Goal: Task Accomplishment & Management: Manage account settings

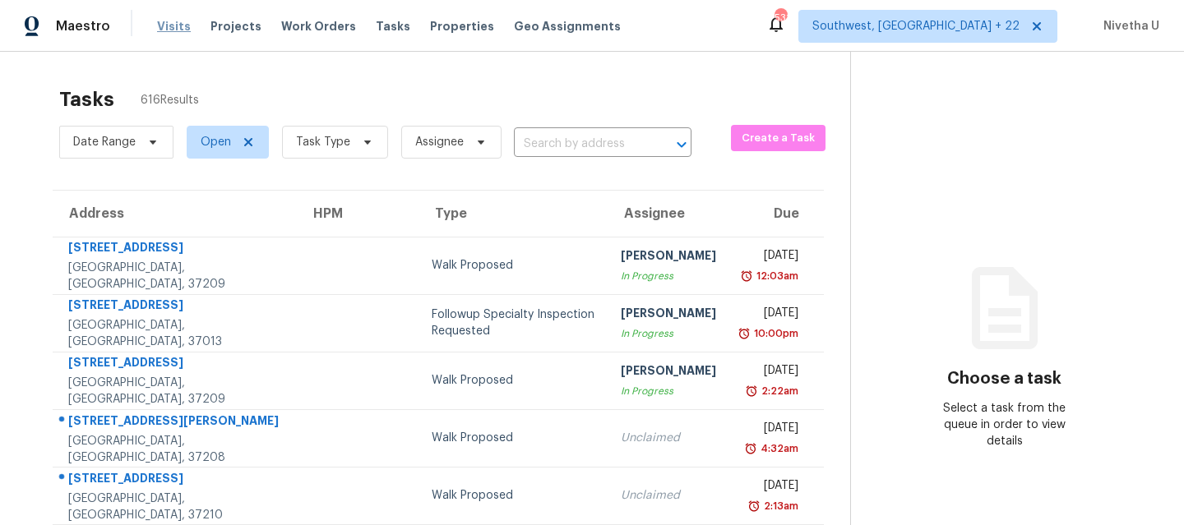
click at [167, 22] on span "Visits" at bounding box center [174, 26] width 34 height 16
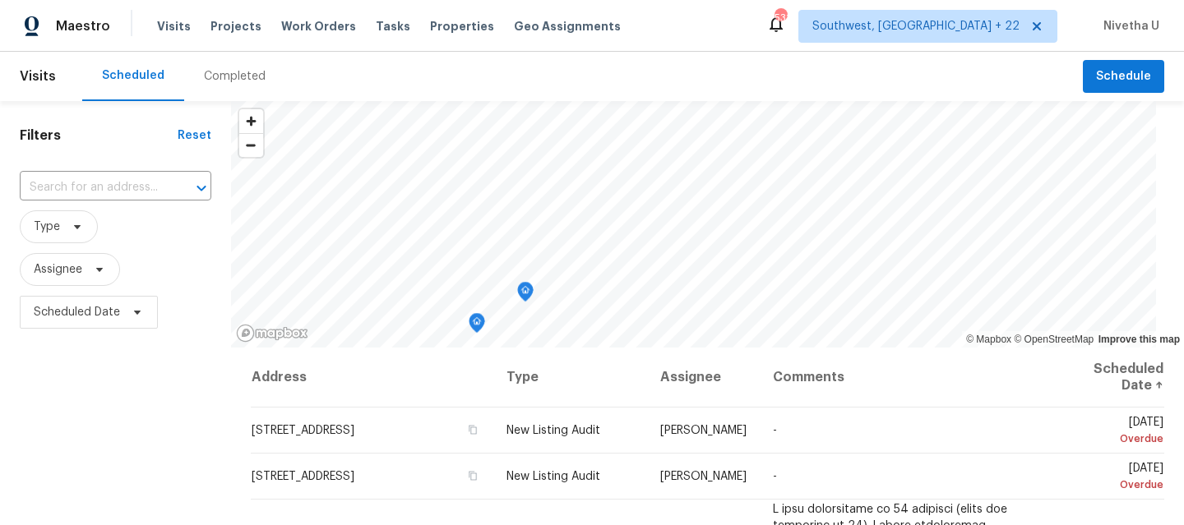
click at [243, 83] on div "Completed" at bounding box center [235, 76] width 62 height 16
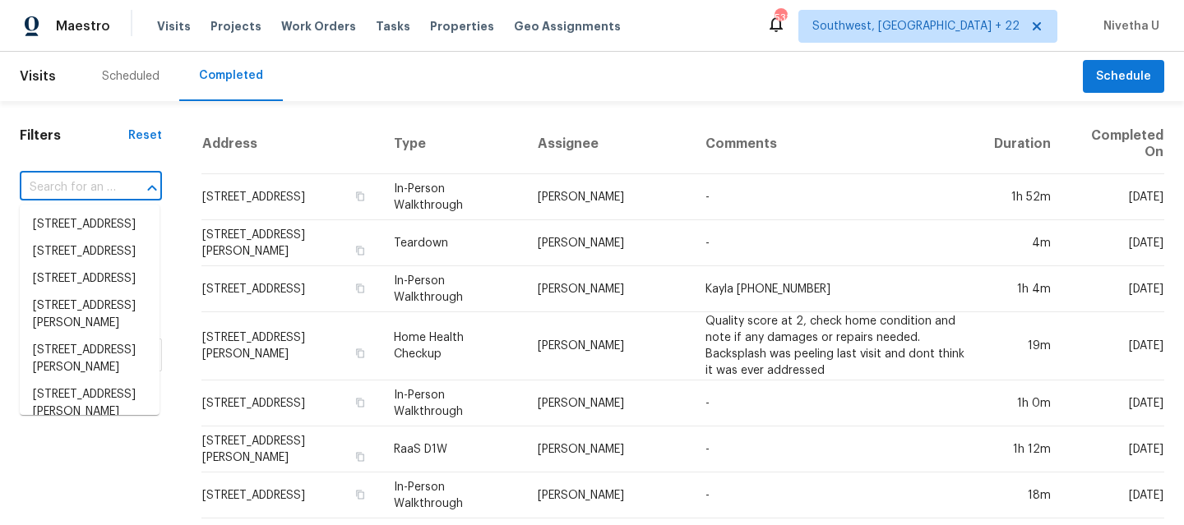
click at [84, 185] on input "text" at bounding box center [68, 187] width 96 height 25
paste input "[STREET_ADDRESS]"
type input "[STREET_ADDRESS]"
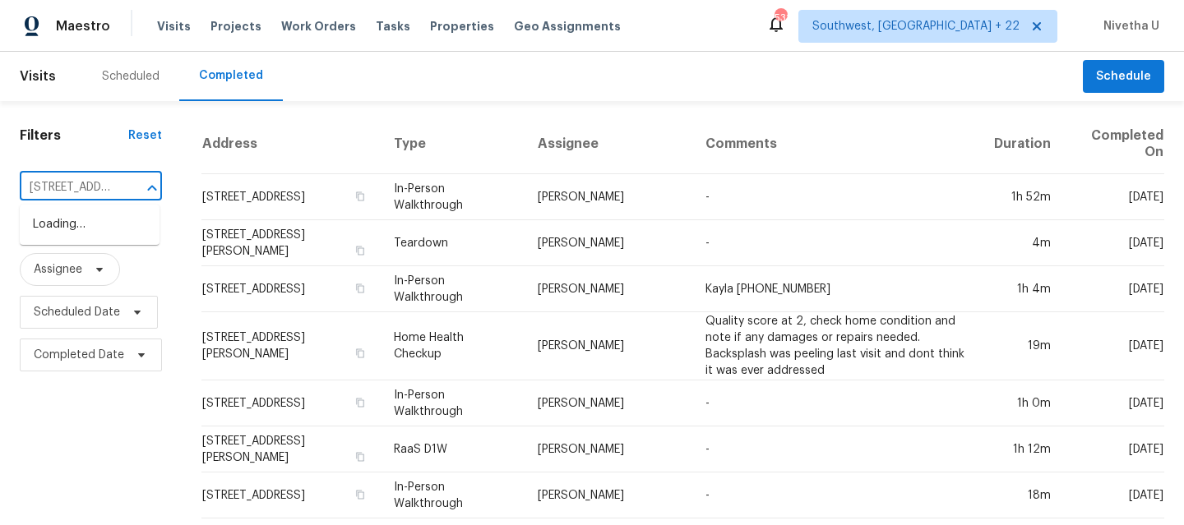
scroll to position [0, 148]
click at [106, 238] on li "[STREET_ADDRESS]" at bounding box center [90, 224] width 140 height 27
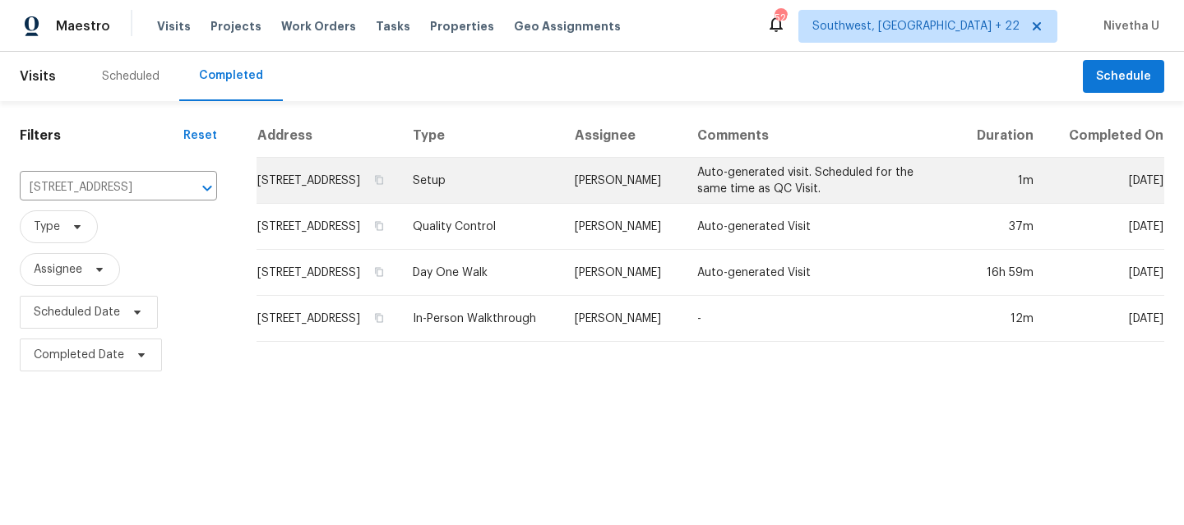
click at [473, 197] on td "Setup" at bounding box center [481, 181] width 163 height 46
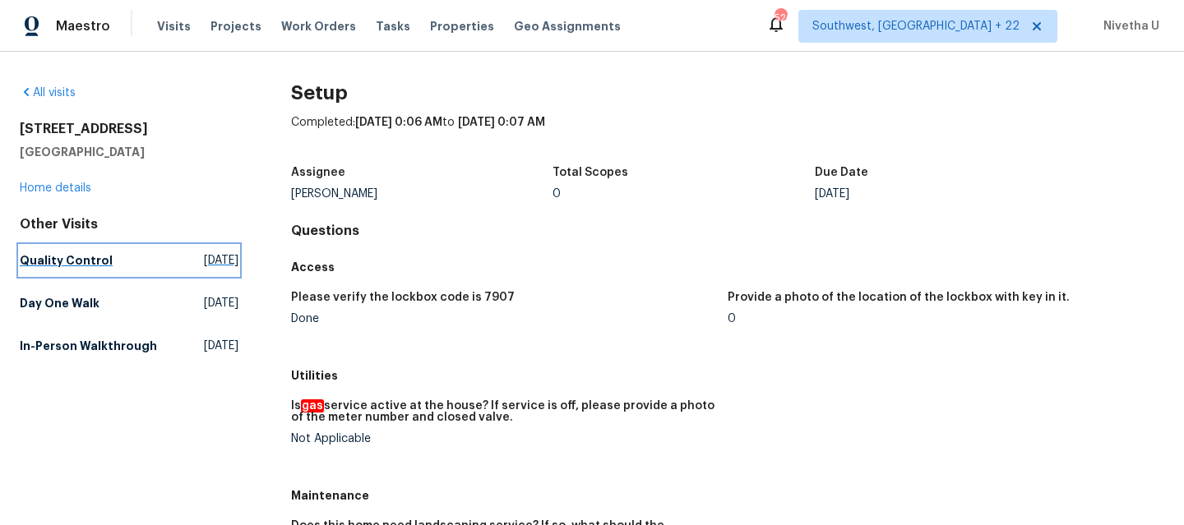
click at [43, 266] on h5 "Quality Control" at bounding box center [66, 260] width 93 height 16
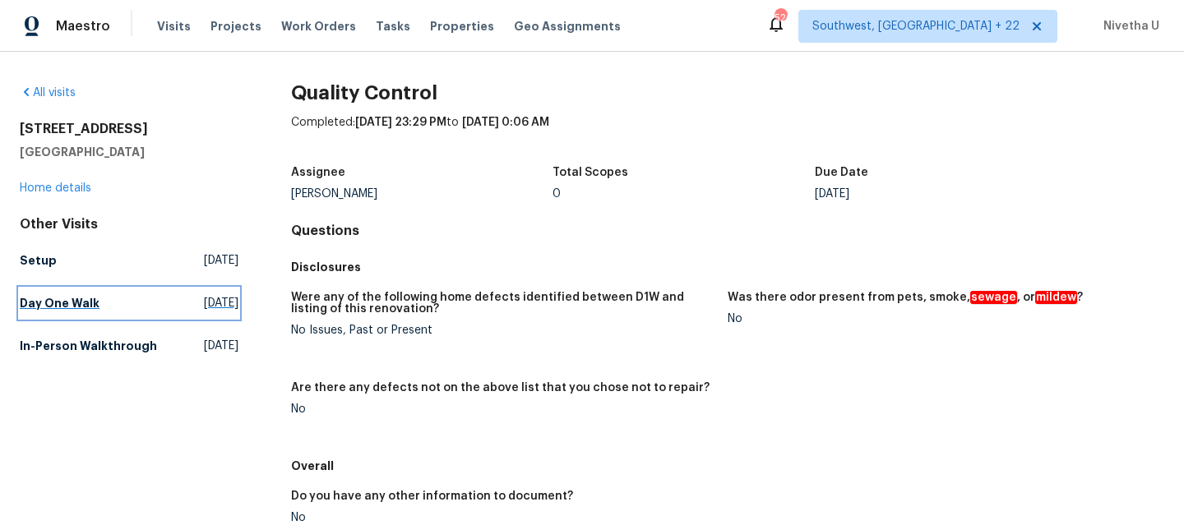
click at [107, 313] on link "Day One Walk Thu, Aug 21 2025" at bounding box center [129, 304] width 219 height 30
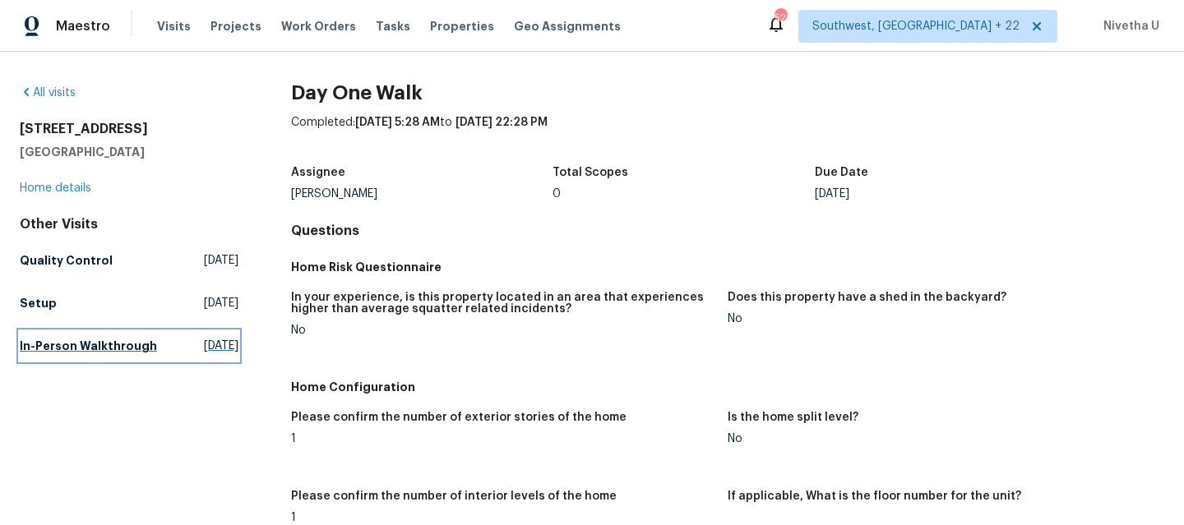
click at [124, 358] on link "In-Person Walkthrough Tue, Jul 15 2025" at bounding box center [129, 346] width 219 height 30
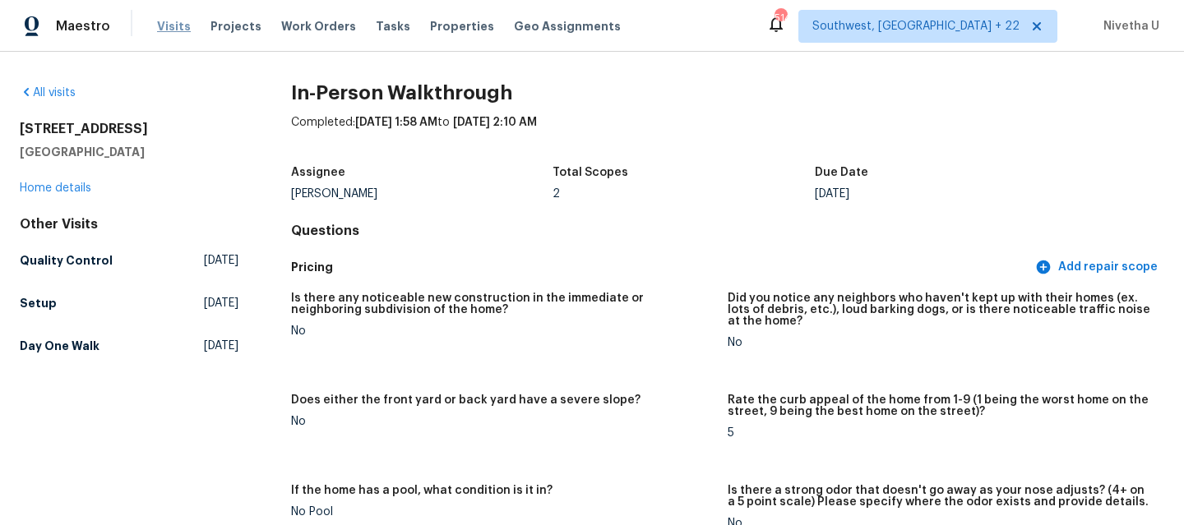
click at [157, 26] on span "Visits" at bounding box center [174, 26] width 34 height 16
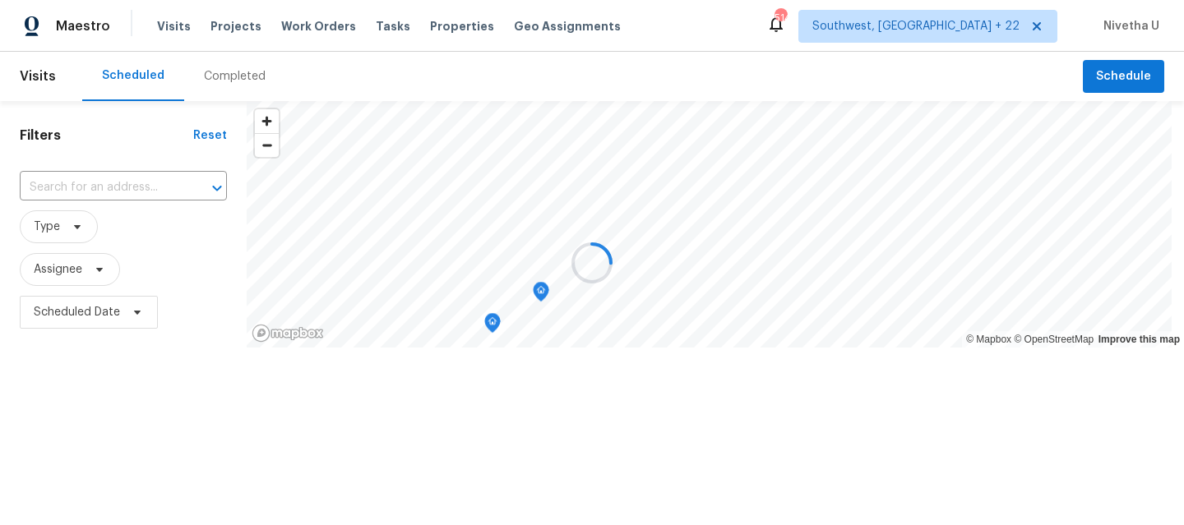
click at [229, 77] on div at bounding box center [592, 262] width 1184 height 525
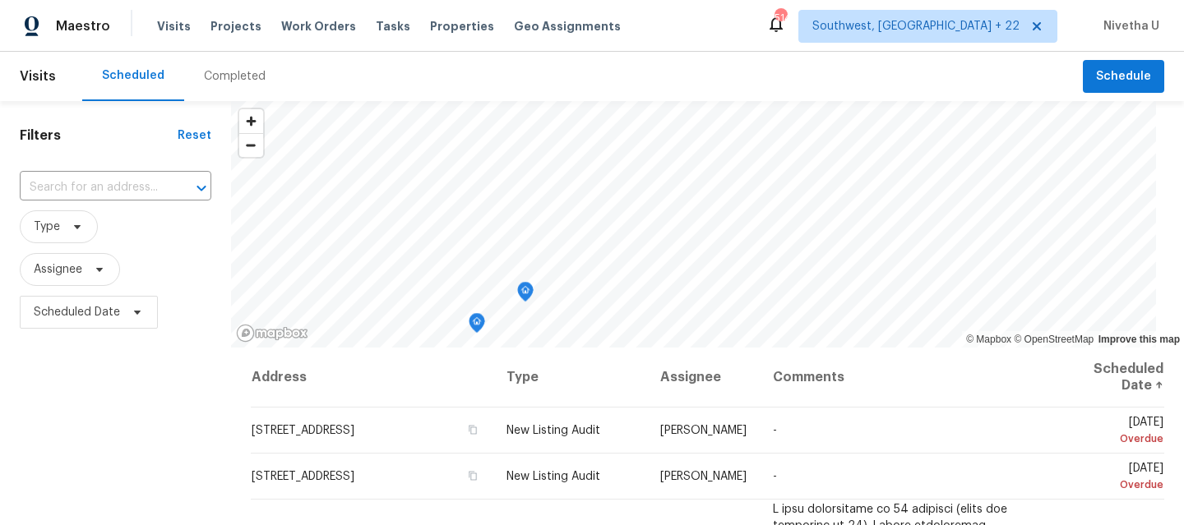
click at [229, 77] on div "Completed" at bounding box center [235, 76] width 62 height 16
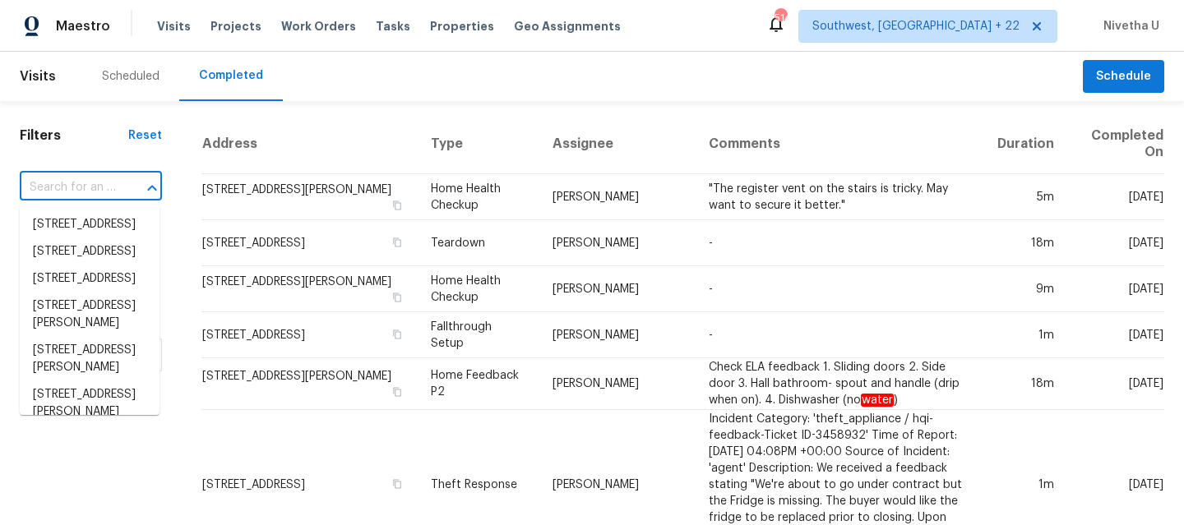
click at [89, 187] on input "text" at bounding box center [68, 187] width 96 height 25
paste input "[STREET_ADDRESS][PERSON_NAME]"
type input "[STREET_ADDRESS][PERSON_NAME]"
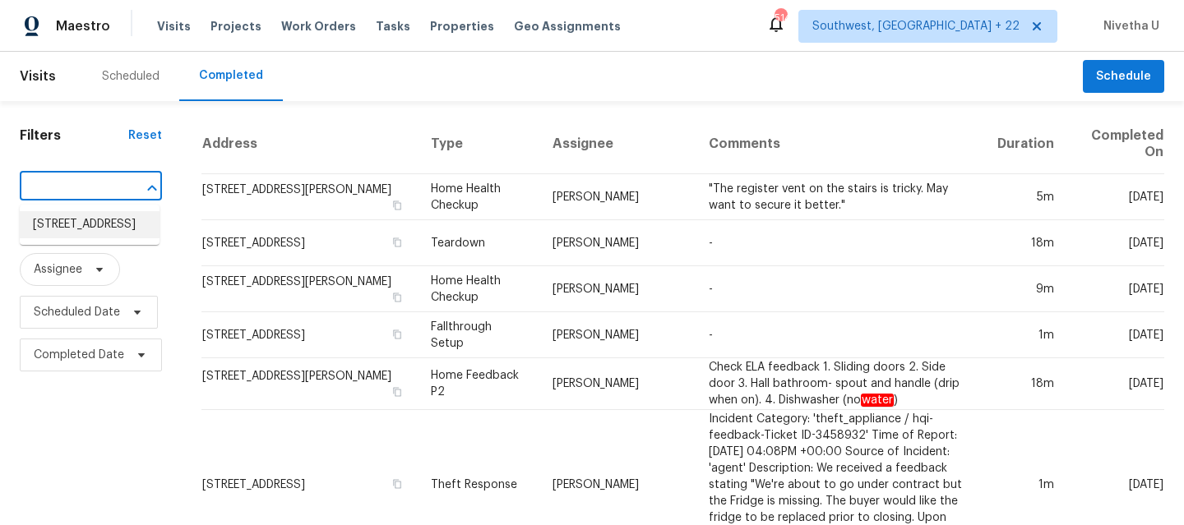
click at [109, 236] on li "[STREET_ADDRESS]" at bounding box center [90, 224] width 140 height 27
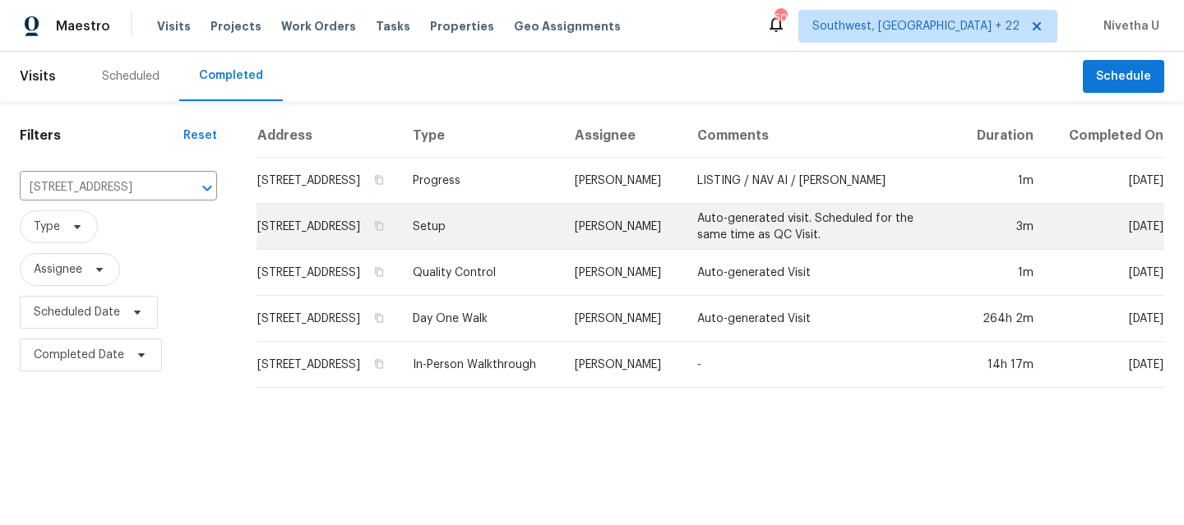
click at [485, 250] on td "Setup" at bounding box center [481, 227] width 163 height 46
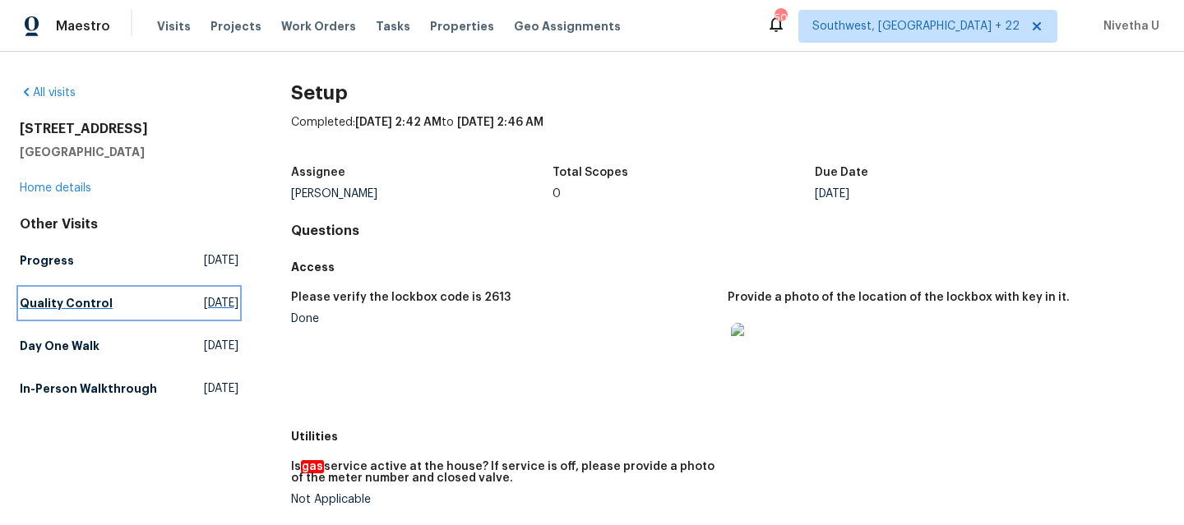
click at [90, 295] on h5 "Quality Control" at bounding box center [66, 303] width 93 height 16
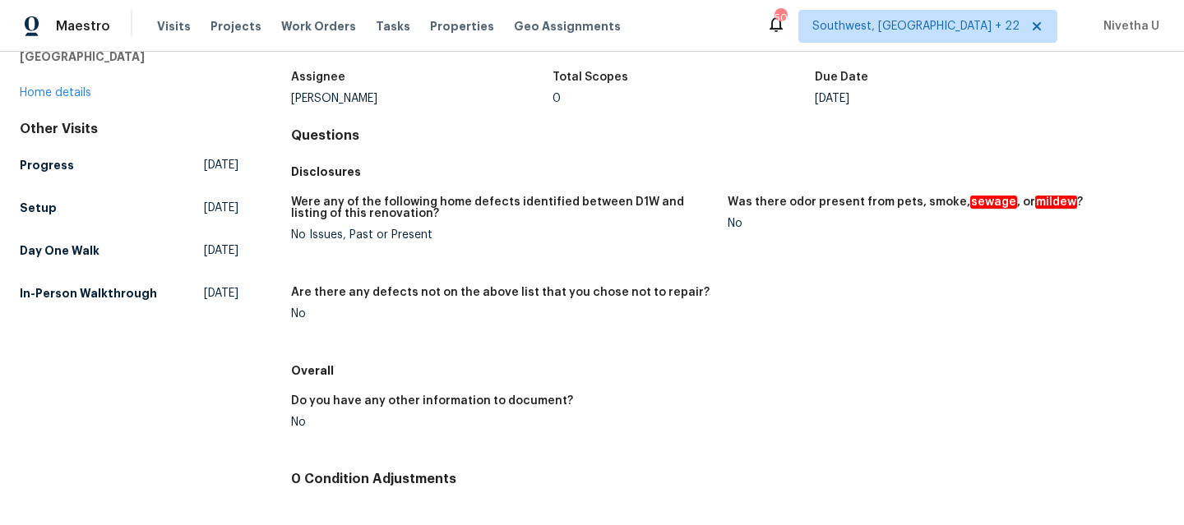
scroll to position [17, 0]
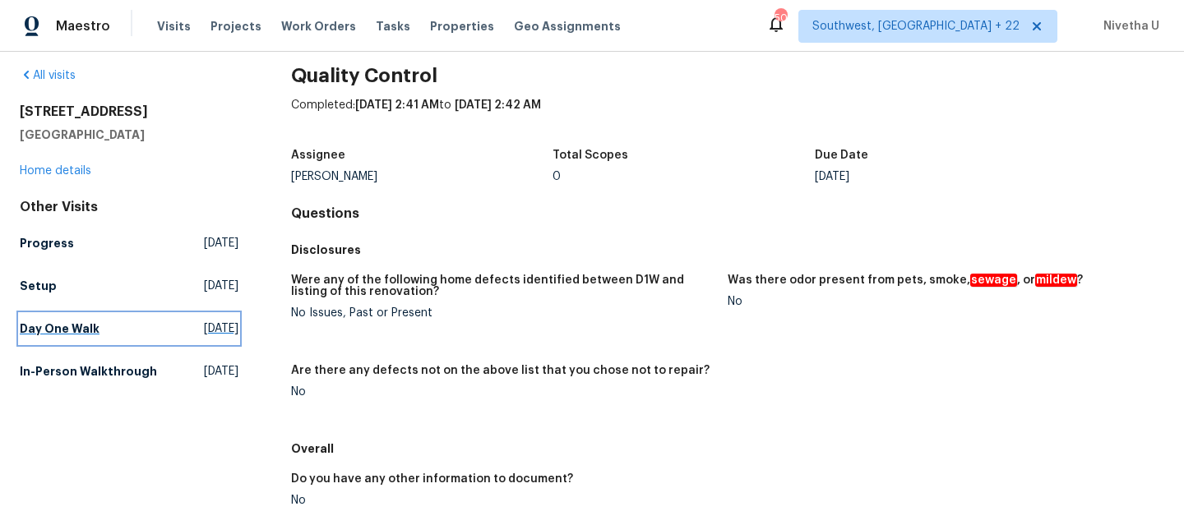
click at [43, 323] on h5 "Day One Walk" at bounding box center [60, 329] width 80 height 16
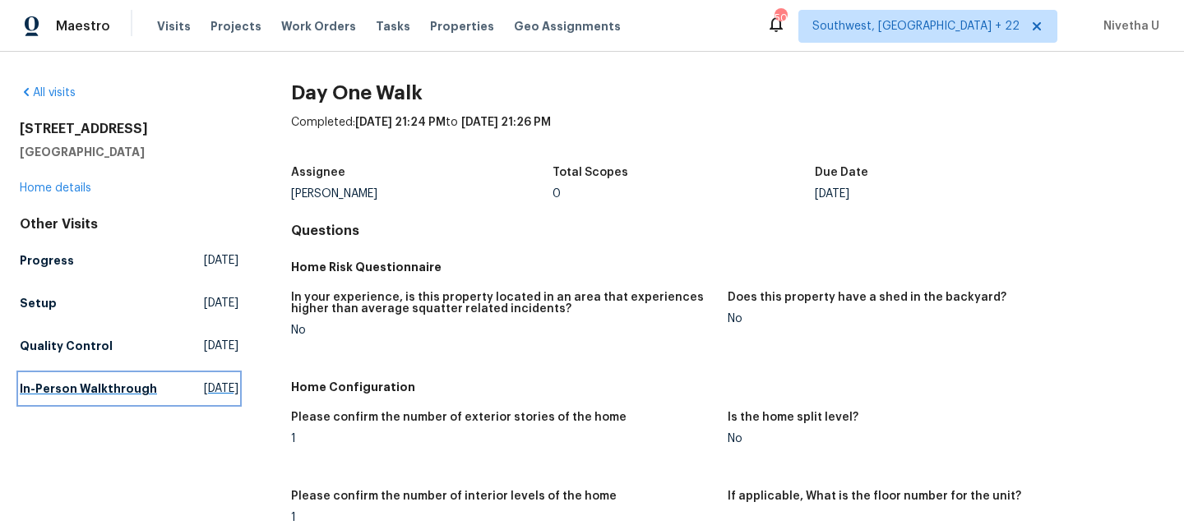
click at [73, 386] on h5 "In-Person Walkthrough" at bounding box center [88, 389] width 137 height 16
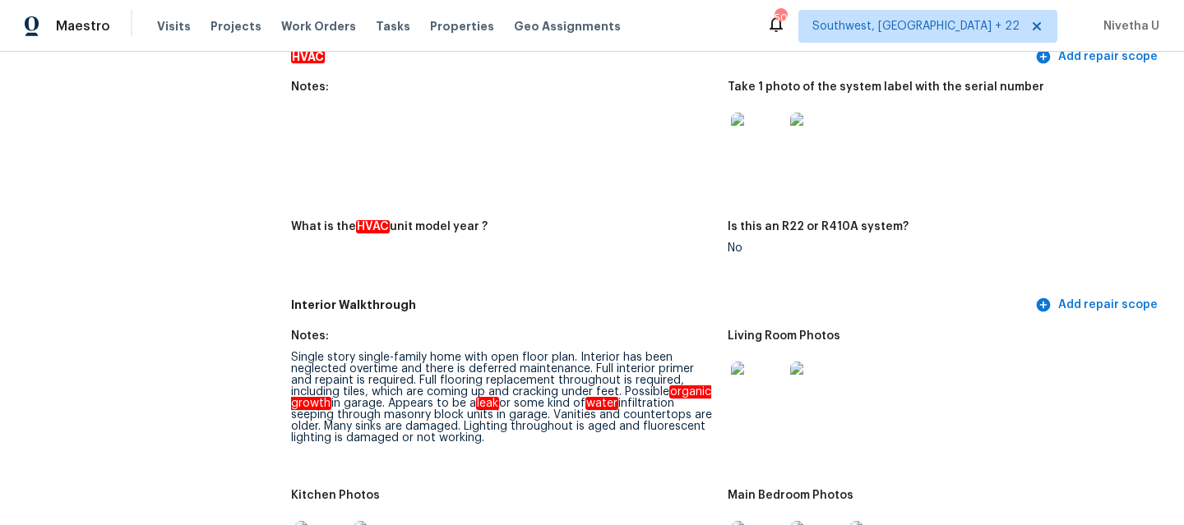
scroll to position [1445, 0]
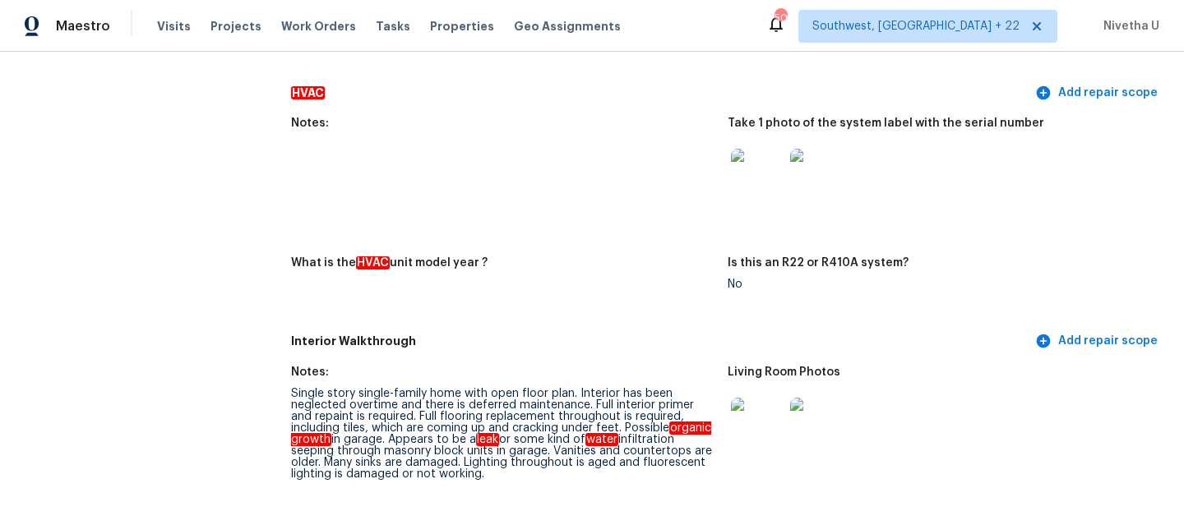
click at [737, 409] on img at bounding box center [757, 424] width 53 height 53
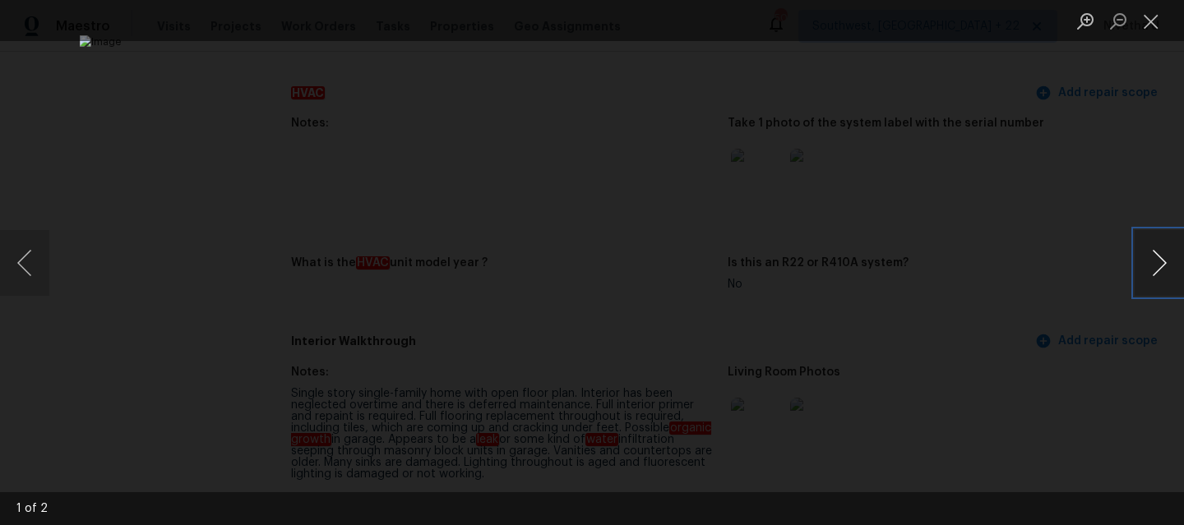
click at [1155, 273] on button "Next image" at bounding box center [1159, 263] width 49 height 66
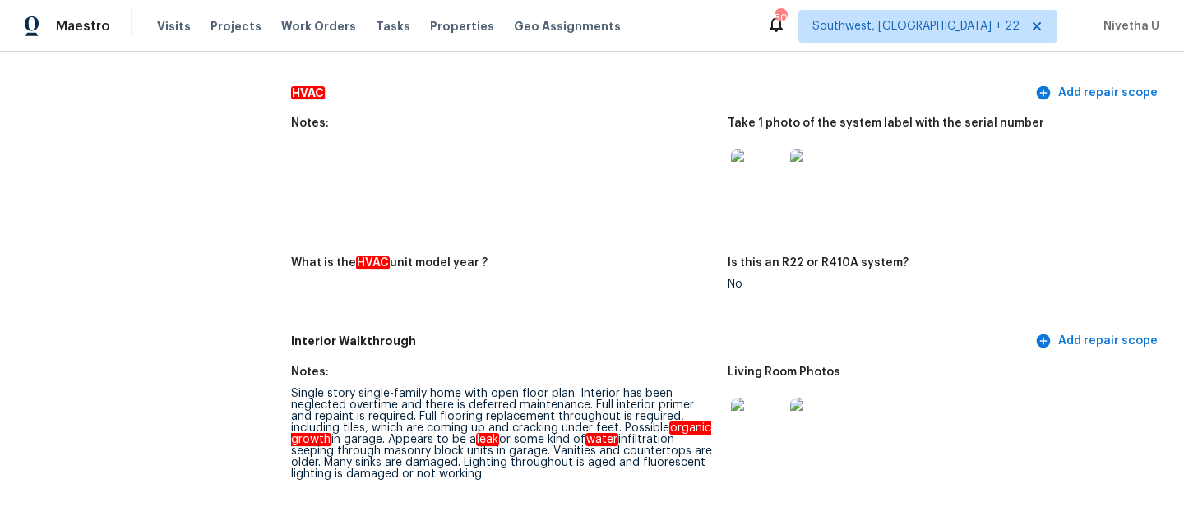
click at [746, 407] on img at bounding box center [757, 424] width 53 height 53
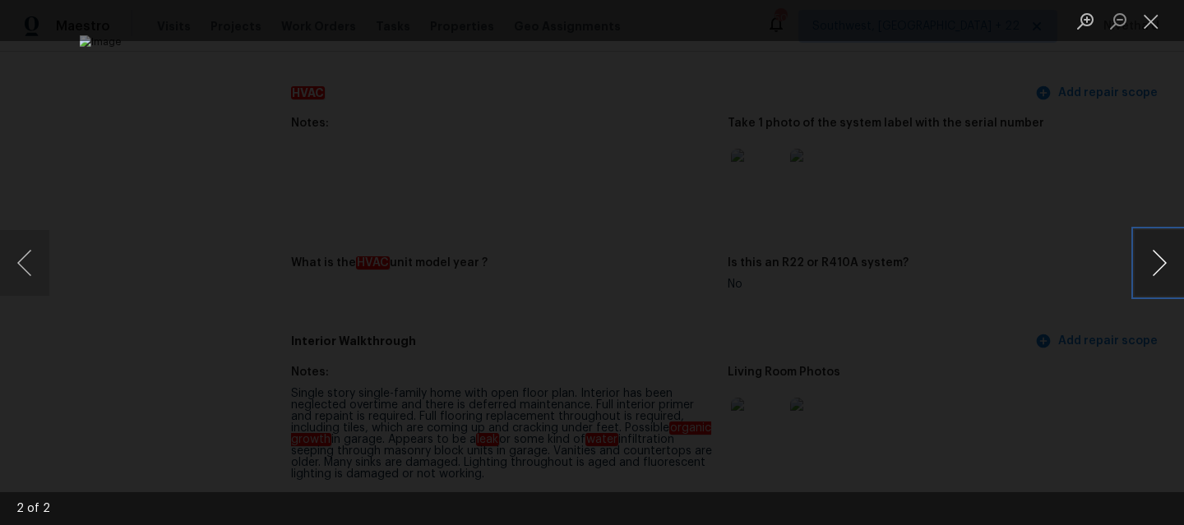
click at [1149, 264] on button "Next image" at bounding box center [1159, 263] width 49 height 66
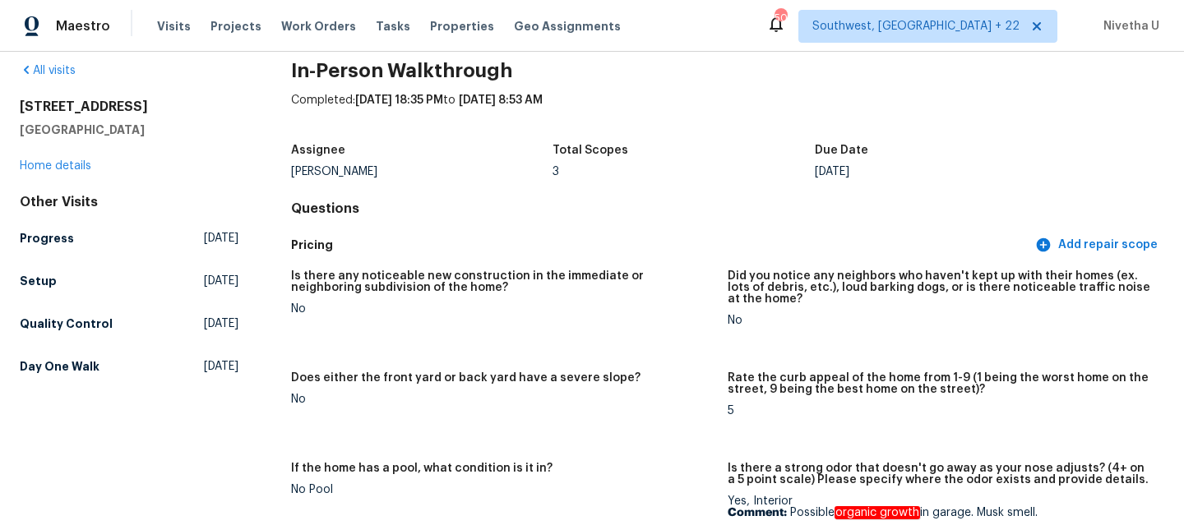
scroll to position [0, 0]
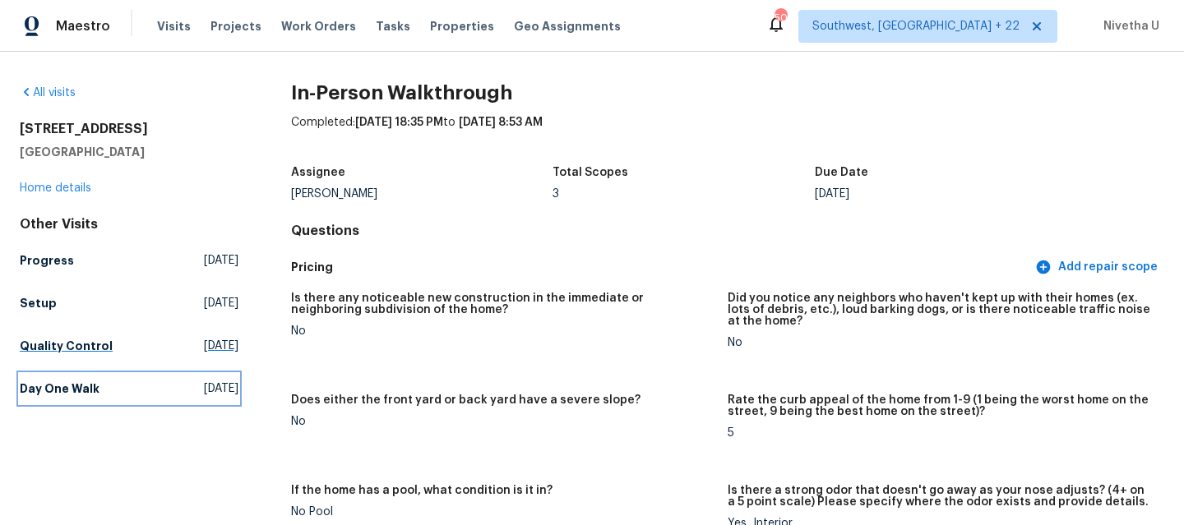
click at [76, 392] on h5 "Day One Walk" at bounding box center [60, 389] width 80 height 16
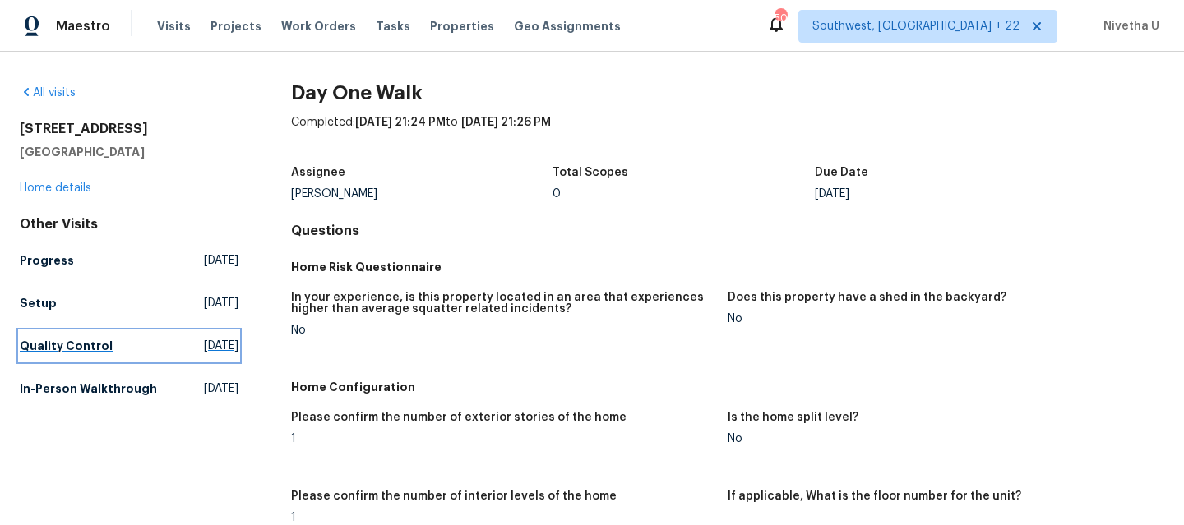
click at [69, 338] on h5 "Quality Control" at bounding box center [66, 346] width 93 height 16
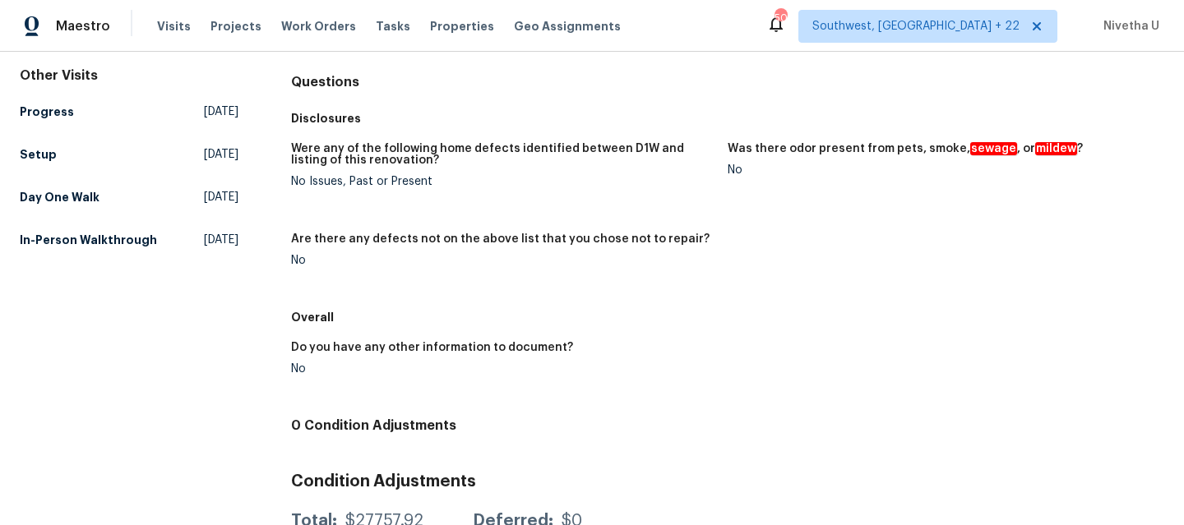
scroll to position [158, 0]
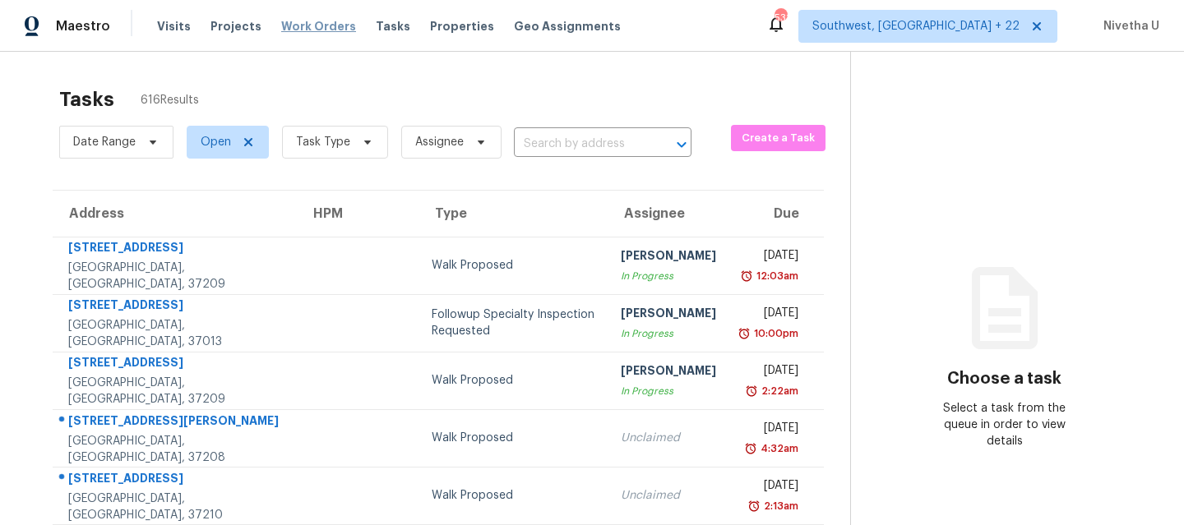
click at [294, 25] on span "Work Orders" at bounding box center [318, 26] width 75 height 16
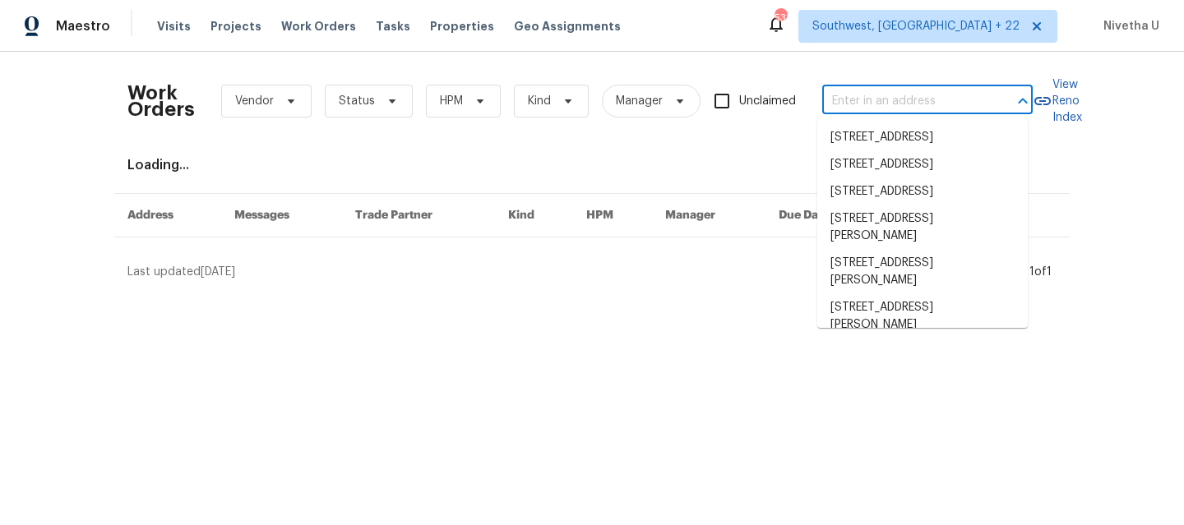
click at [889, 98] on input "text" at bounding box center [904, 101] width 164 height 25
paste input "[STREET_ADDRESS]"
type input "[STREET_ADDRESS]"
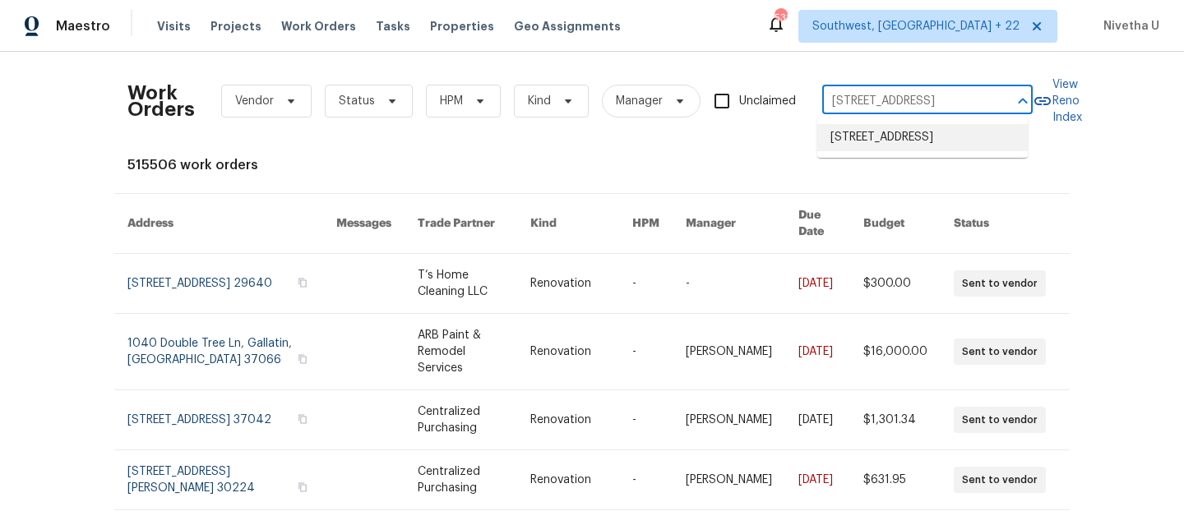
click at [900, 148] on li "[STREET_ADDRESS]" at bounding box center [922, 137] width 210 height 27
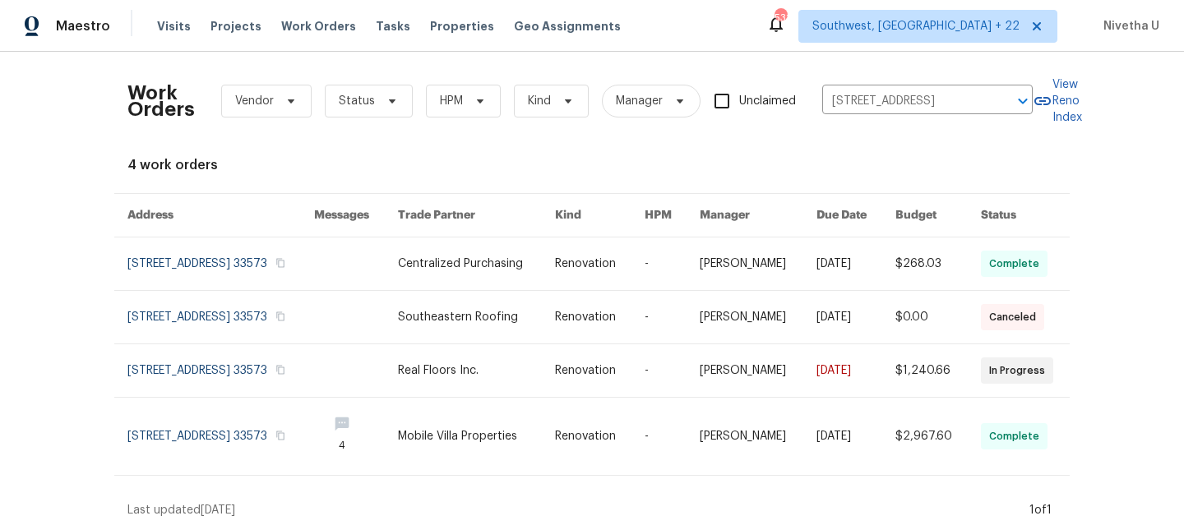
scroll to position [38, 0]
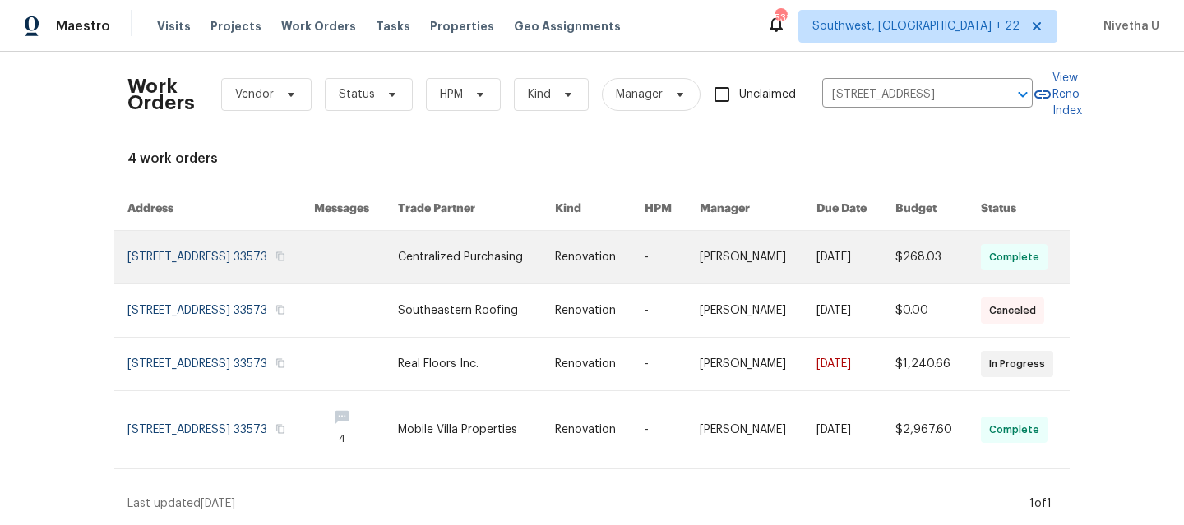
click at [202, 231] on link at bounding box center [220, 257] width 187 height 53
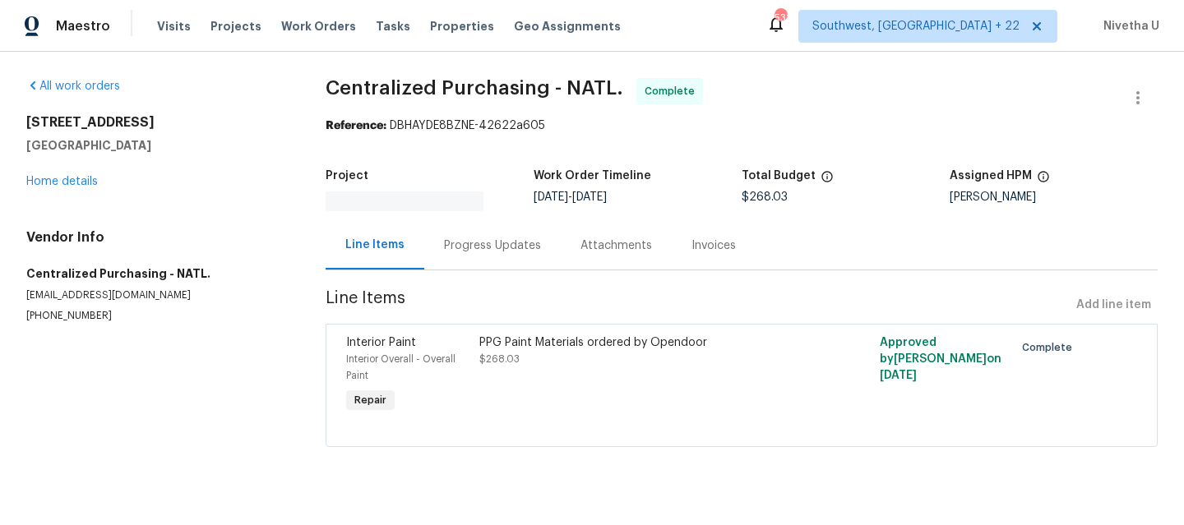
click at [49, 188] on div "[STREET_ADDRESS] Home details" at bounding box center [156, 152] width 260 height 76
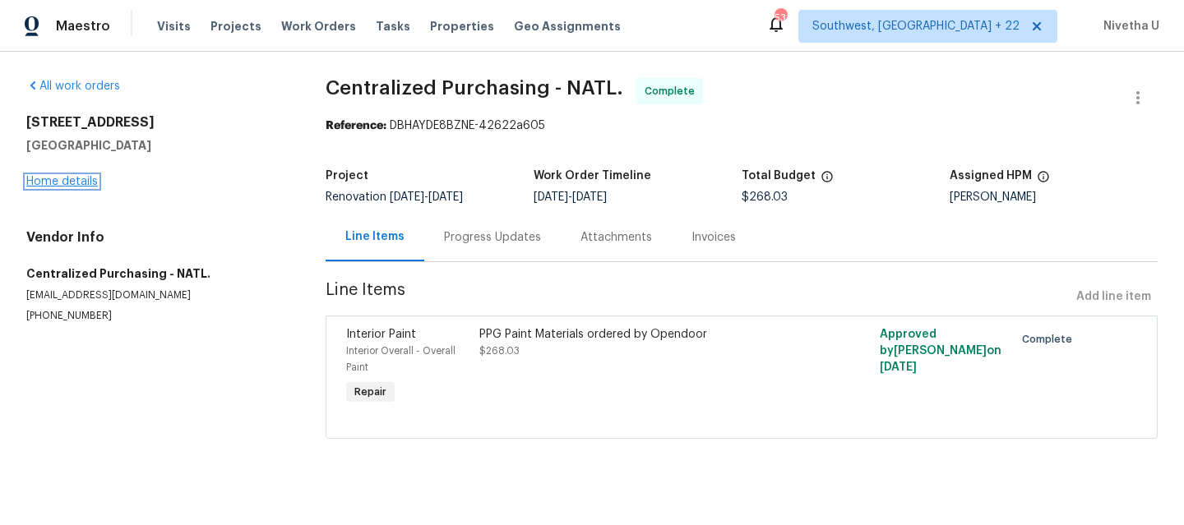
click at [49, 178] on link "Home details" at bounding box center [62, 182] width 72 height 12
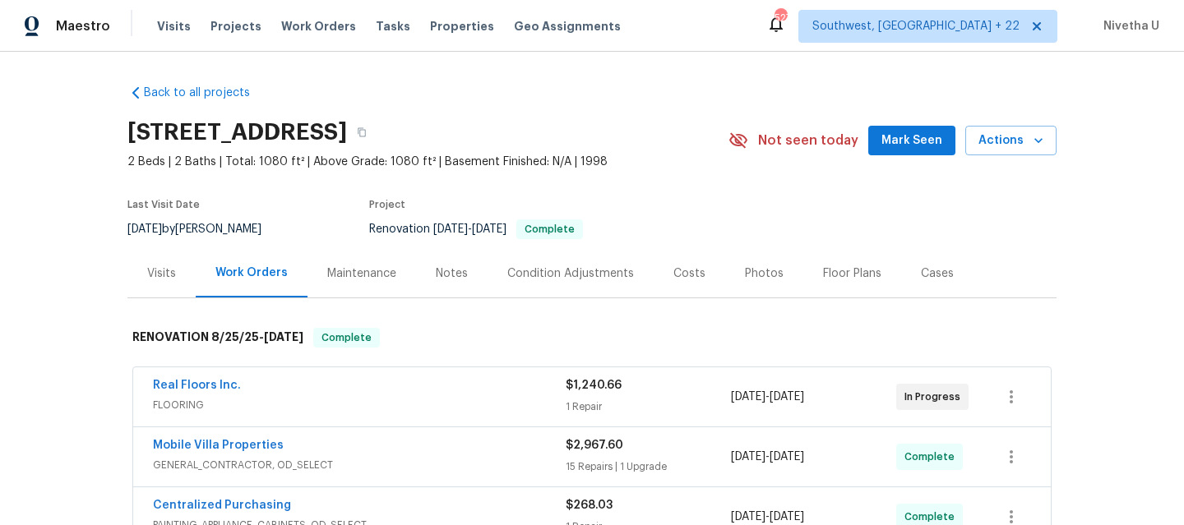
scroll to position [291, 0]
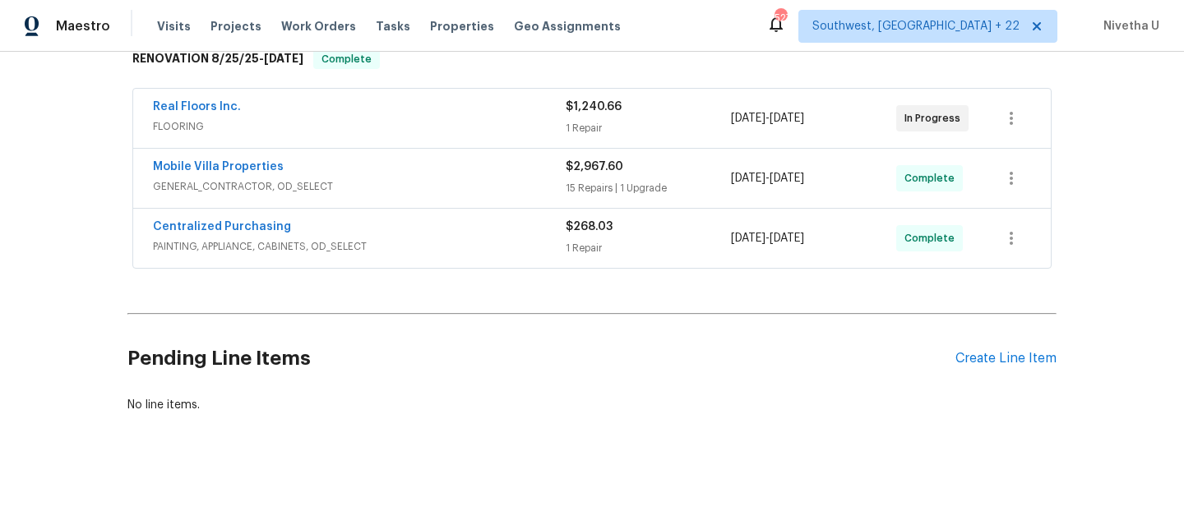
click at [469, 238] on span "PAINTING, APPLIANCE, CABINETS, OD_SELECT" at bounding box center [359, 246] width 413 height 16
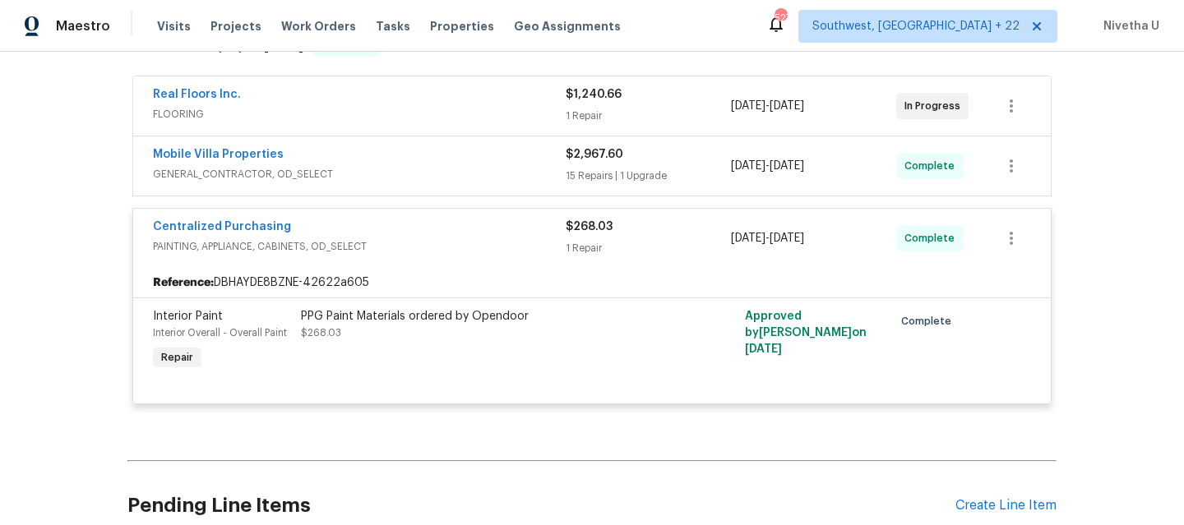
click at [478, 225] on div "Centralized Purchasing" at bounding box center [359, 229] width 413 height 20
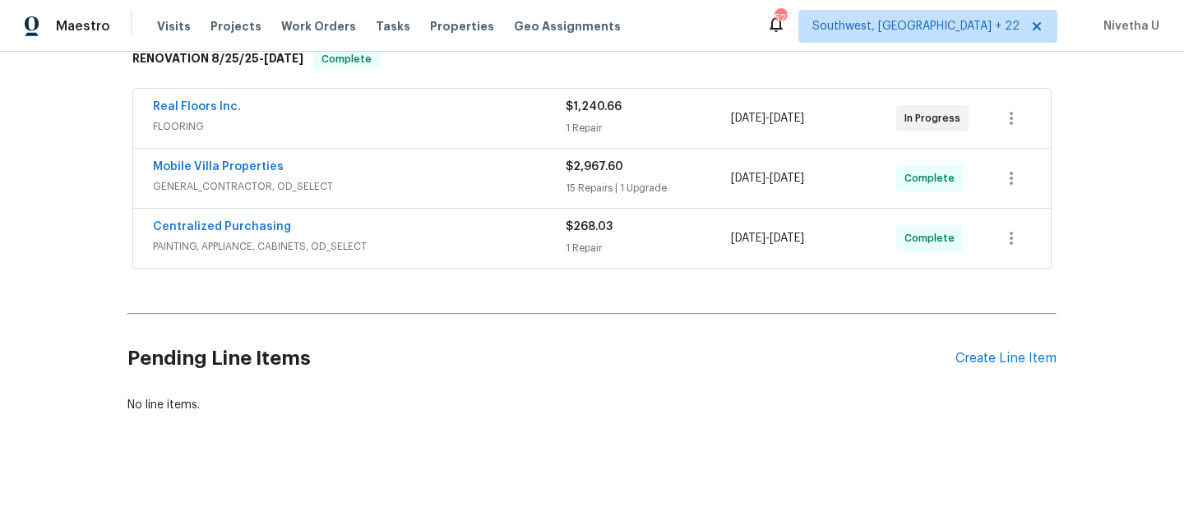
click at [446, 163] on div "Mobile Villa Properties" at bounding box center [359, 169] width 413 height 20
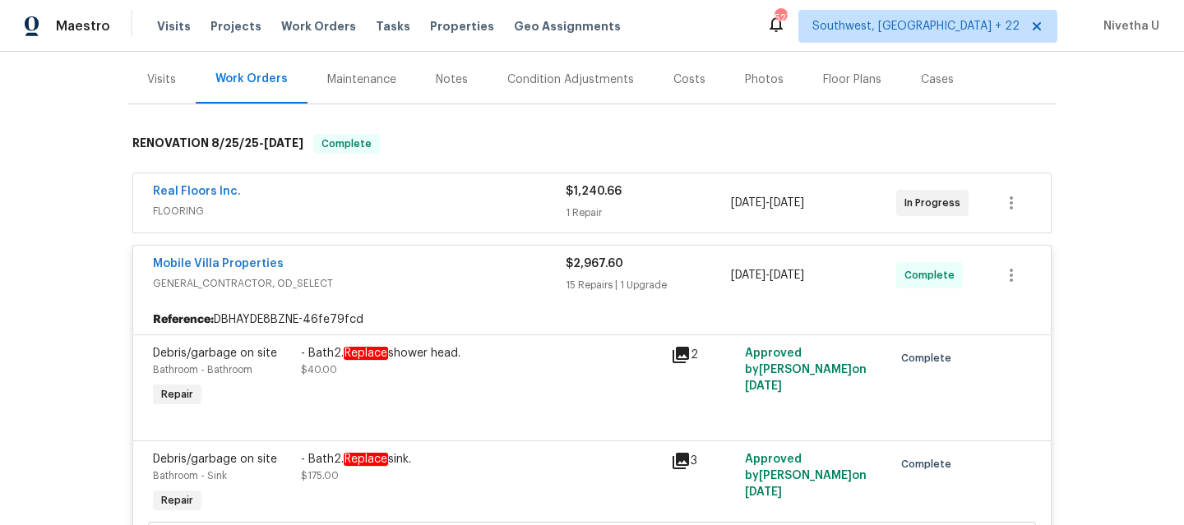
scroll to position [191, 0]
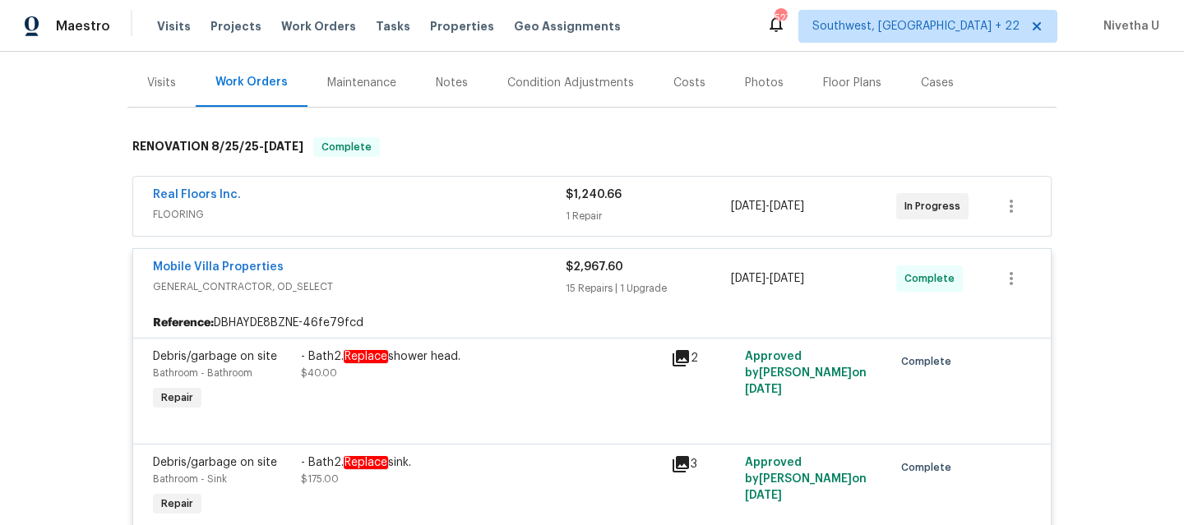
click at [470, 274] on div "Mobile Villa Properties" at bounding box center [359, 269] width 413 height 20
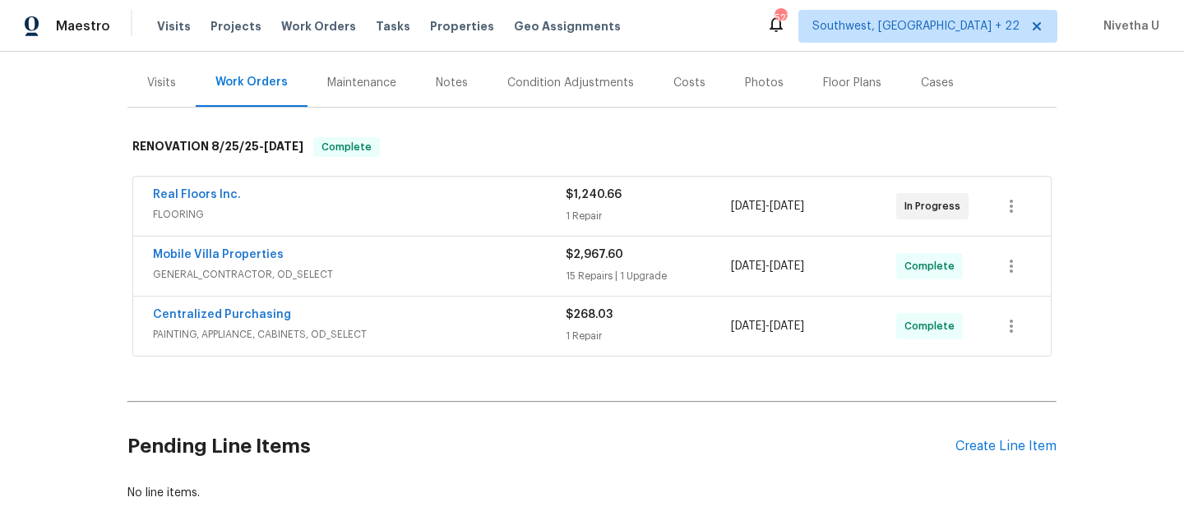
click at [458, 223] on div "Real Floors Inc. FLOORING" at bounding box center [359, 206] width 413 height 39
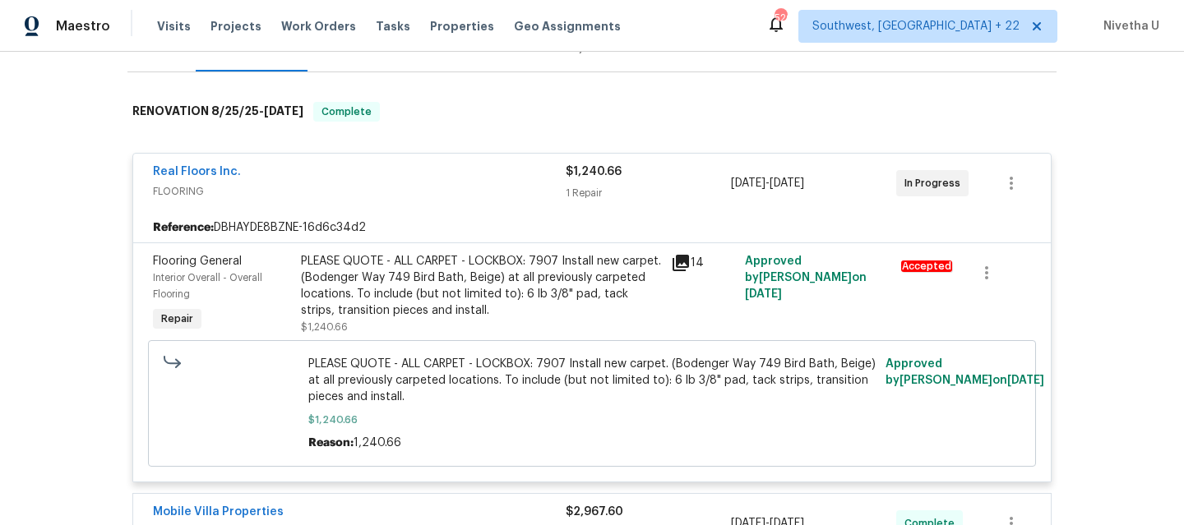
scroll to position [224, 0]
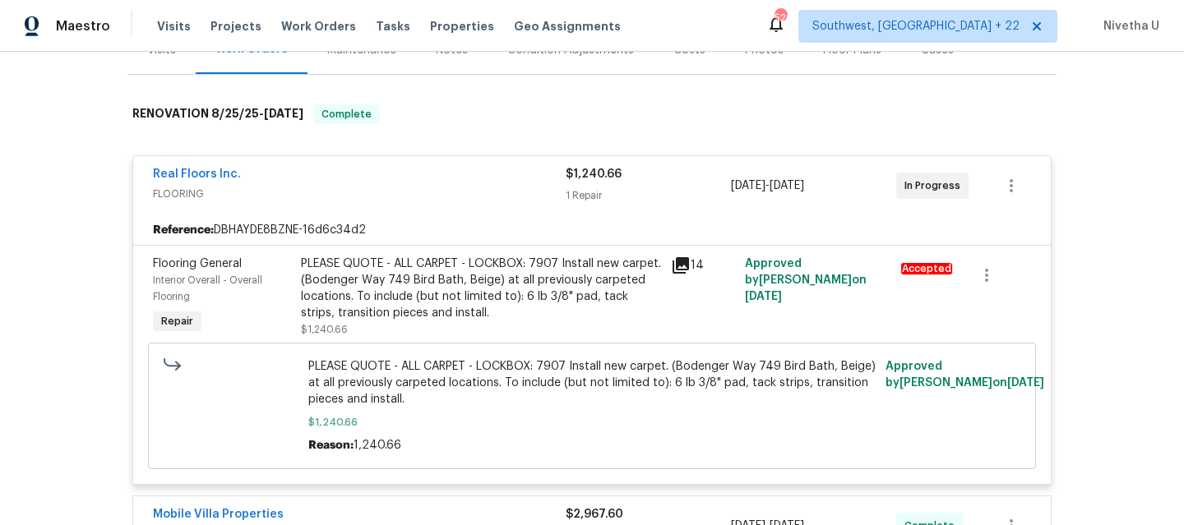
click at [444, 198] on span "FLOORING" at bounding box center [359, 194] width 413 height 16
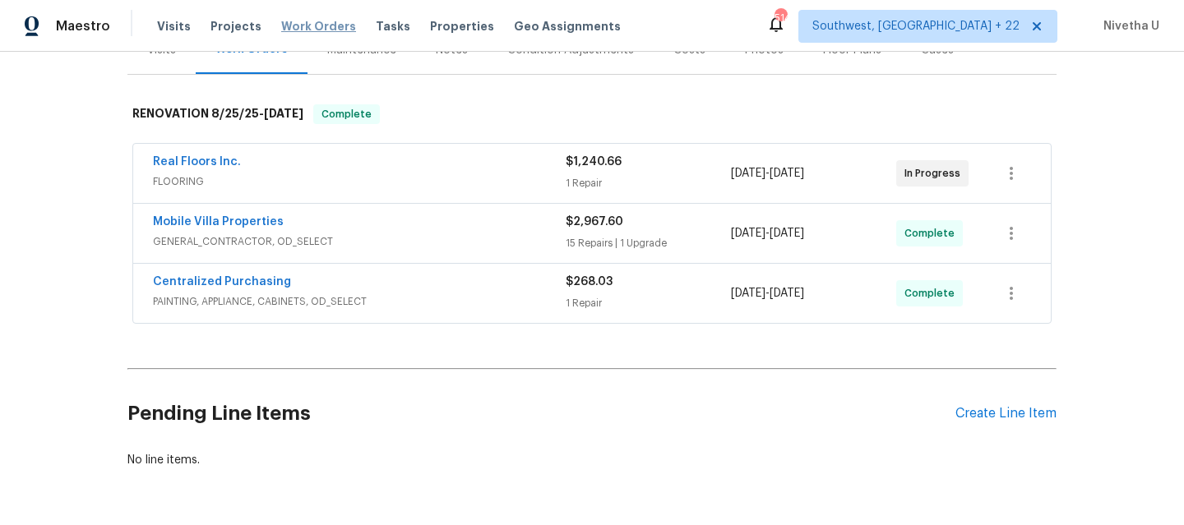
click at [281, 25] on span "Work Orders" at bounding box center [318, 26] width 75 height 16
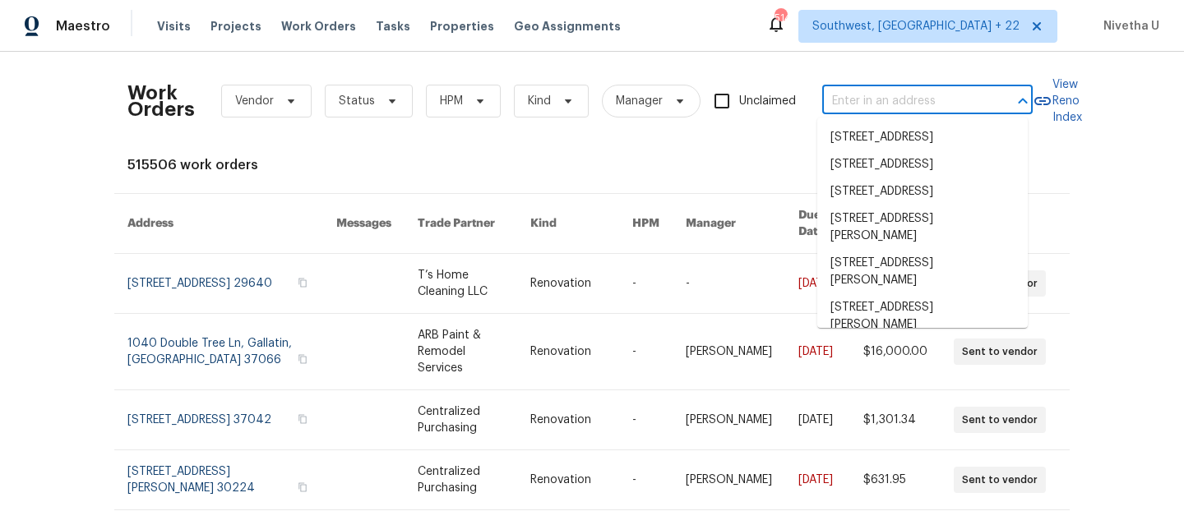
click at [875, 101] on input "text" at bounding box center [904, 101] width 164 height 25
paste input "[STREET_ADDRESS][PERSON_NAME]"
type input "[STREET_ADDRESS][PERSON_NAME]"
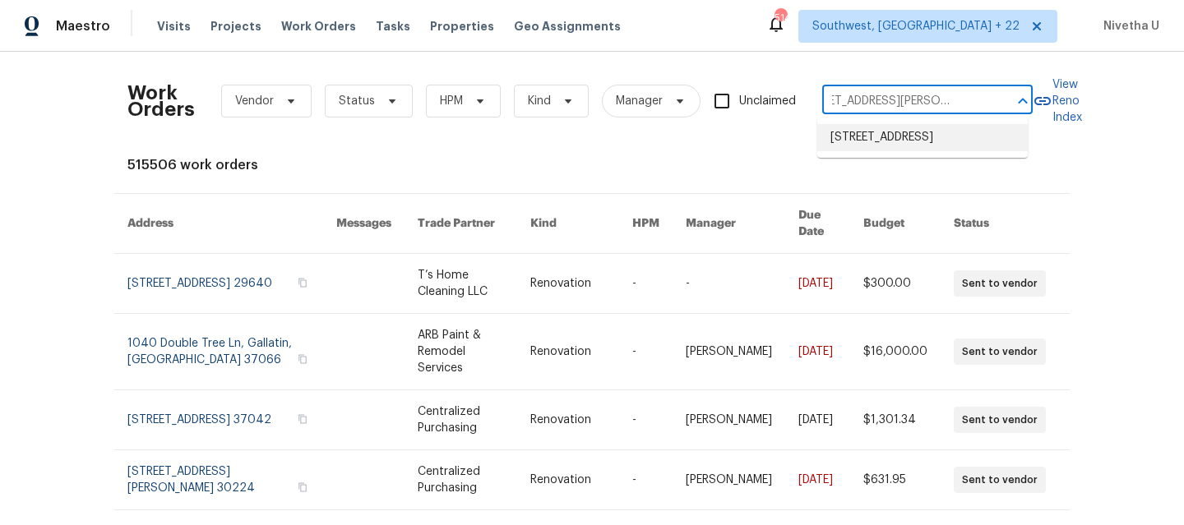
click at [883, 150] on li "[STREET_ADDRESS]" at bounding box center [922, 137] width 210 height 27
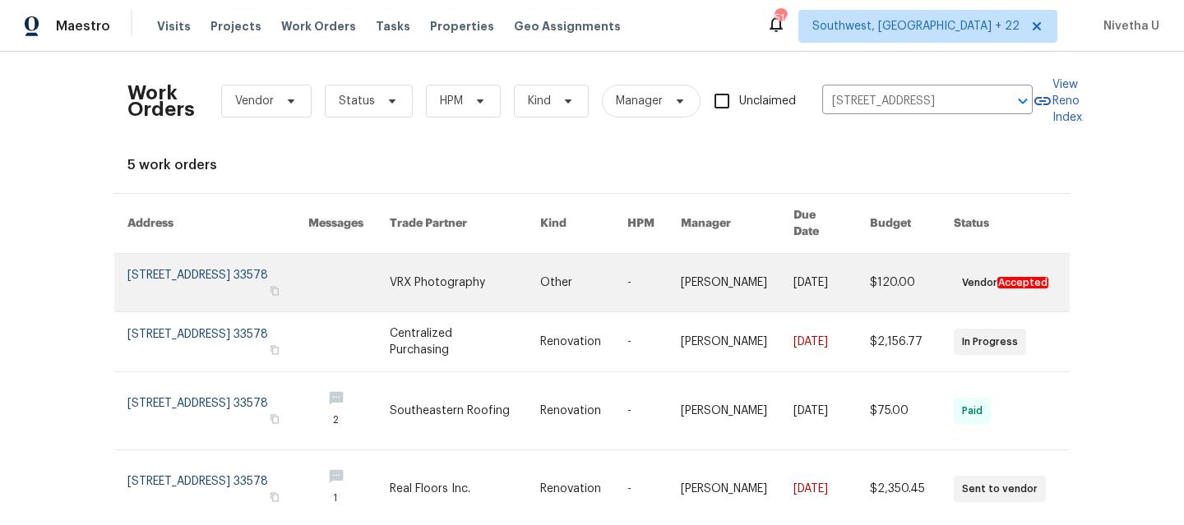
click at [166, 266] on link at bounding box center [217, 283] width 181 height 58
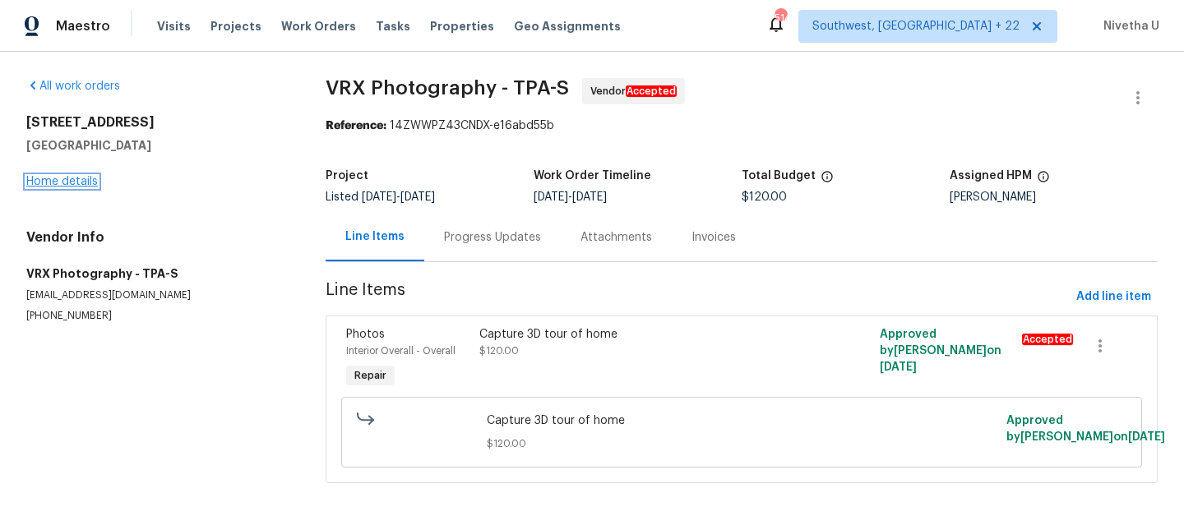
click at [53, 184] on link "Home details" at bounding box center [62, 182] width 72 height 12
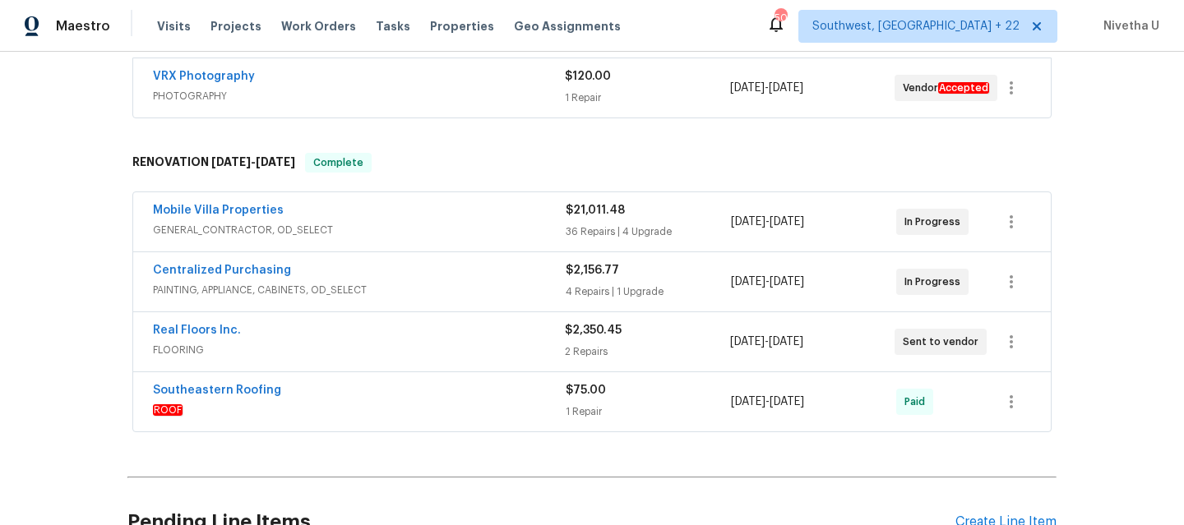
scroll to position [485, 0]
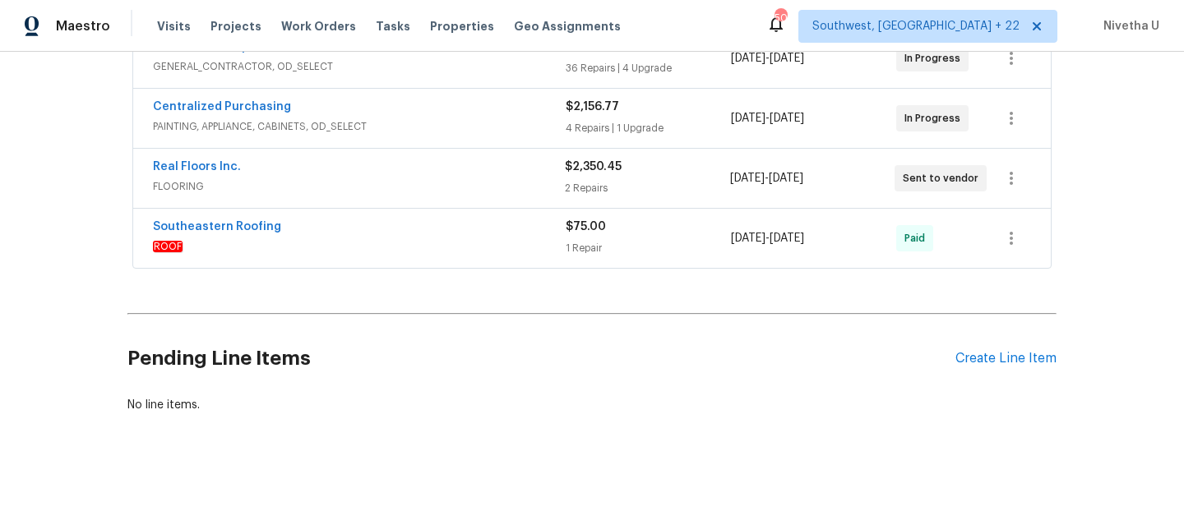
click at [422, 224] on div "Southeastern Roofing" at bounding box center [359, 229] width 413 height 20
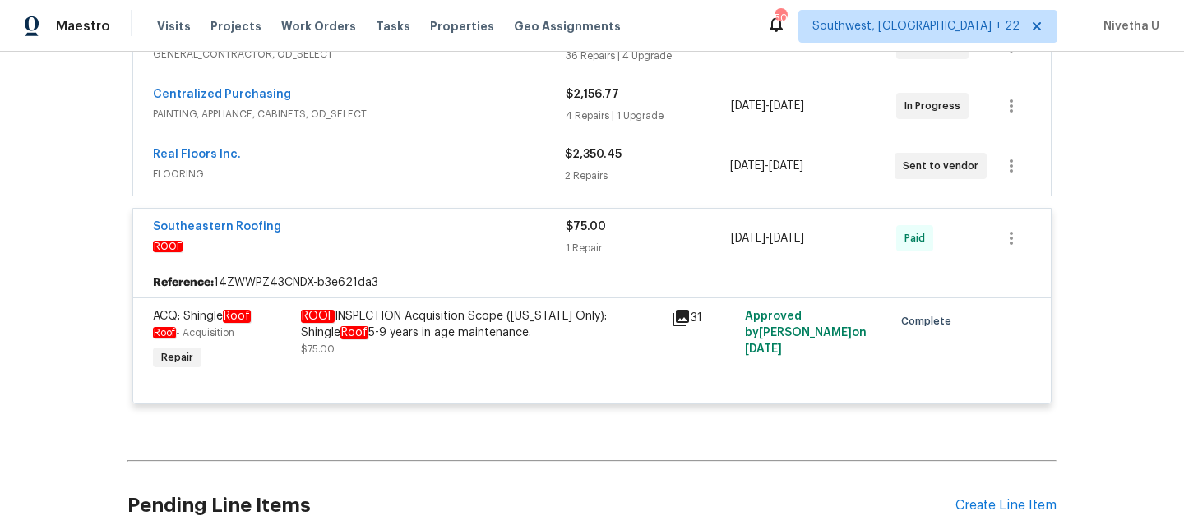
click at [422, 224] on div "Southeastern Roofing" at bounding box center [359, 229] width 413 height 20
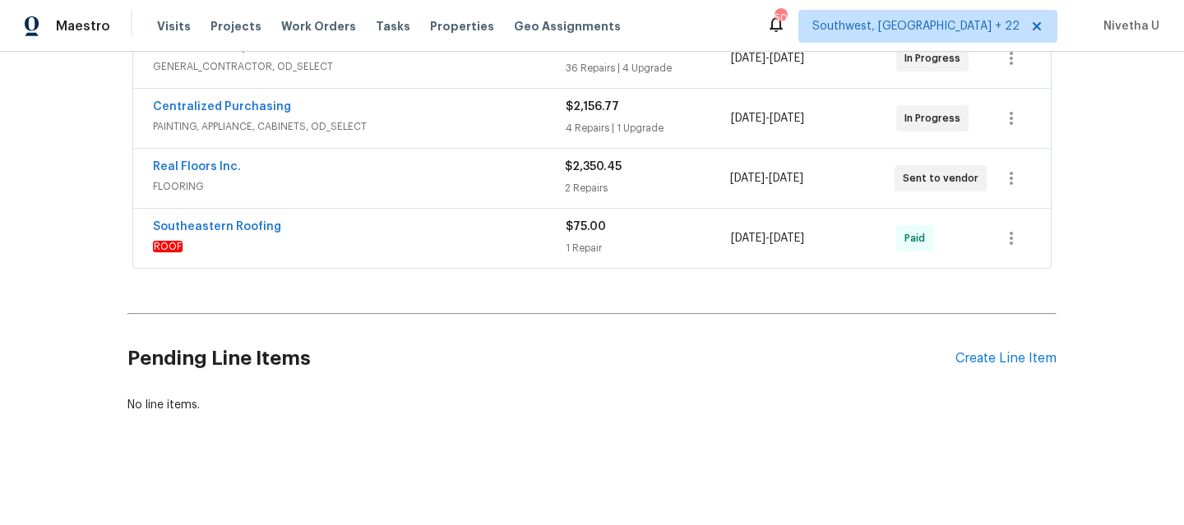
click at [423, 178] on span "FLOORING" at bounding box center [359, 186] width 412 height 16
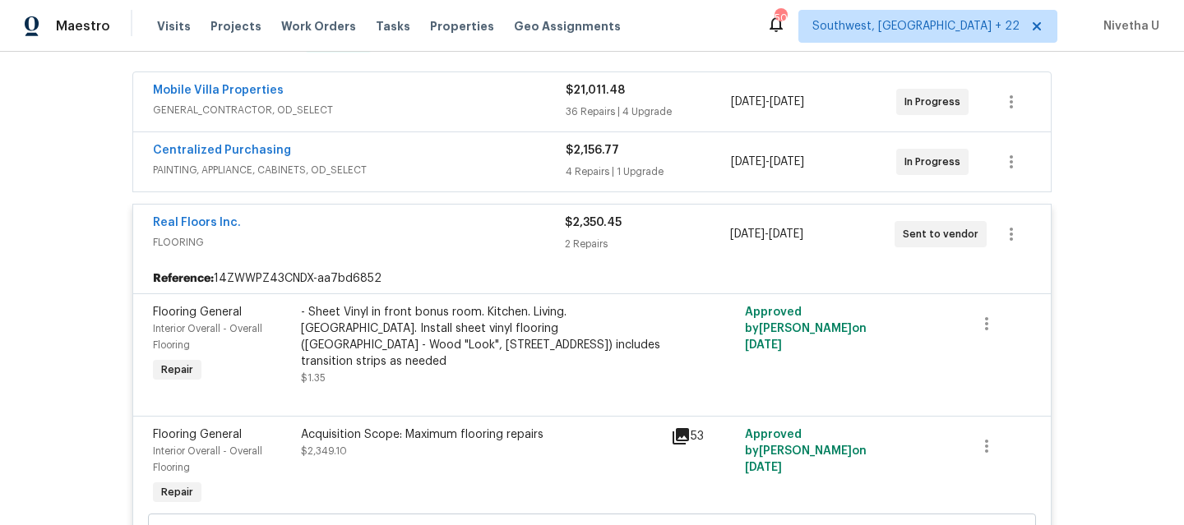
scroll to position [413, 0]
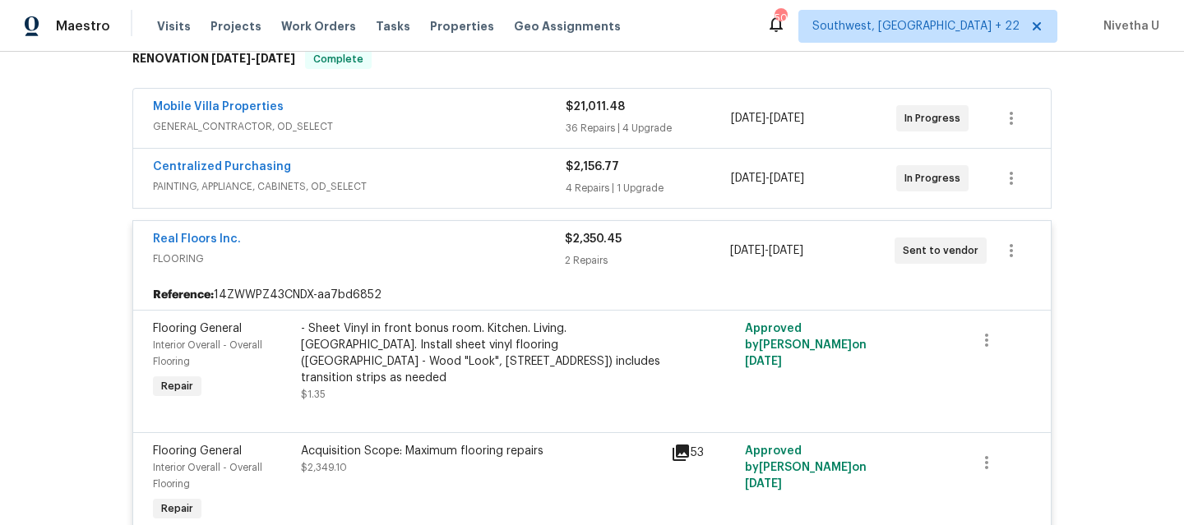
click at [423, 252] on span "FLOORING" at bounding box center [359, 259] width 412 height 16
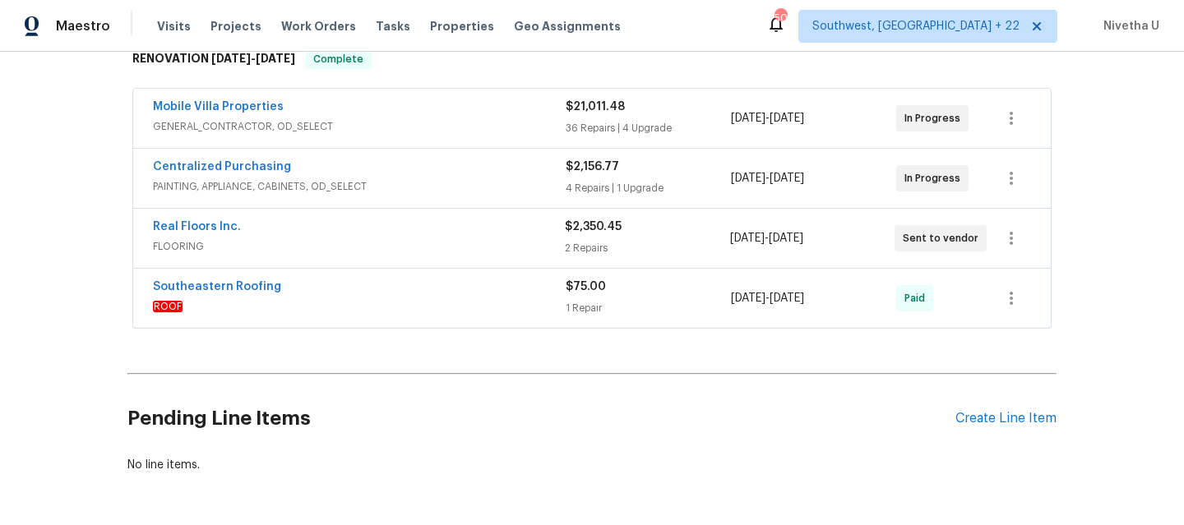
click at [420, 169] on div "Centralized Purchasing" at bounding box center [359, 169] width 413 height 20
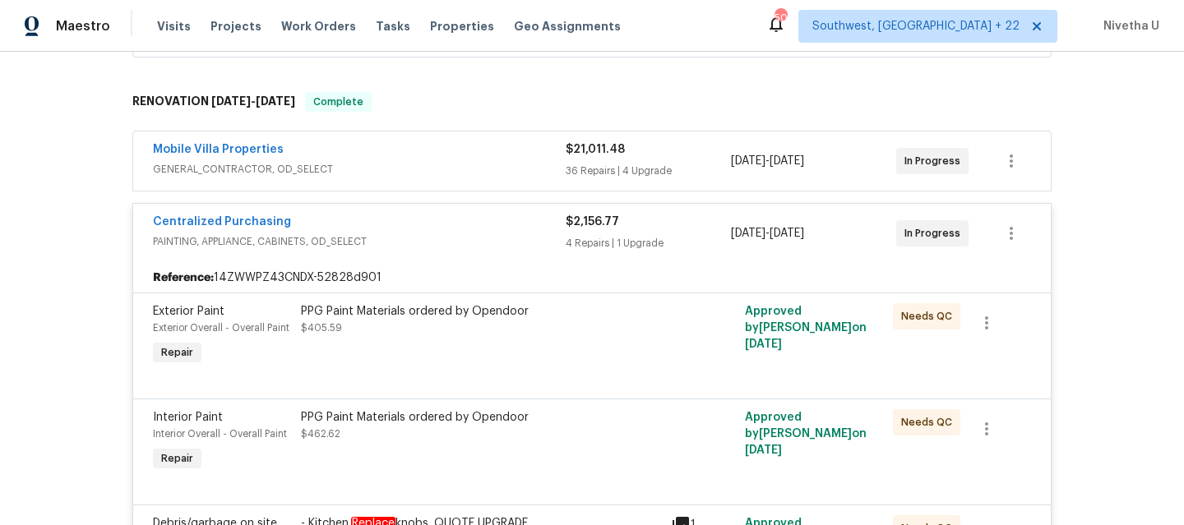
scroll to position [369, 0]
click at [426, 233] on div "Centralized Purchasing" at bounding box center [359, 225] width 413 height 20
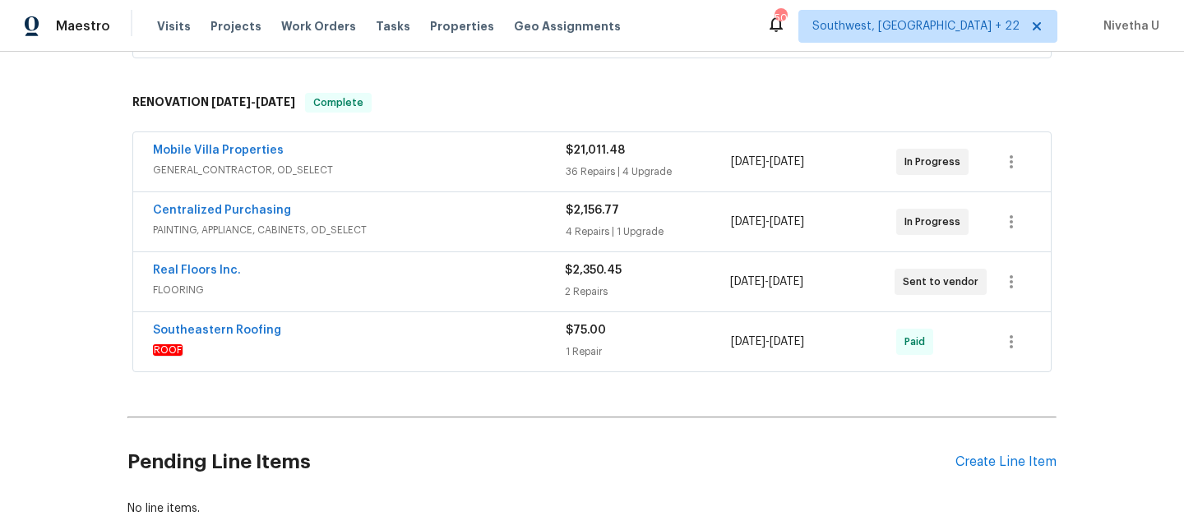
click at [424, 168] on span "GENERAL_CONTRACTOR, OD_SELECT" at bounding box center [359, 170] width 413 height 16
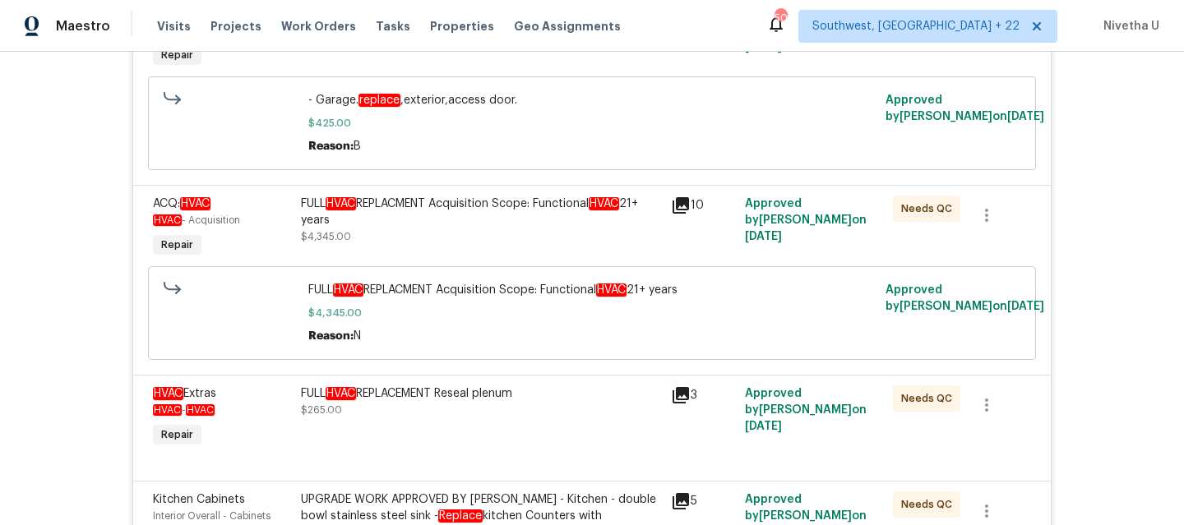
scroll to position [2240, 0]
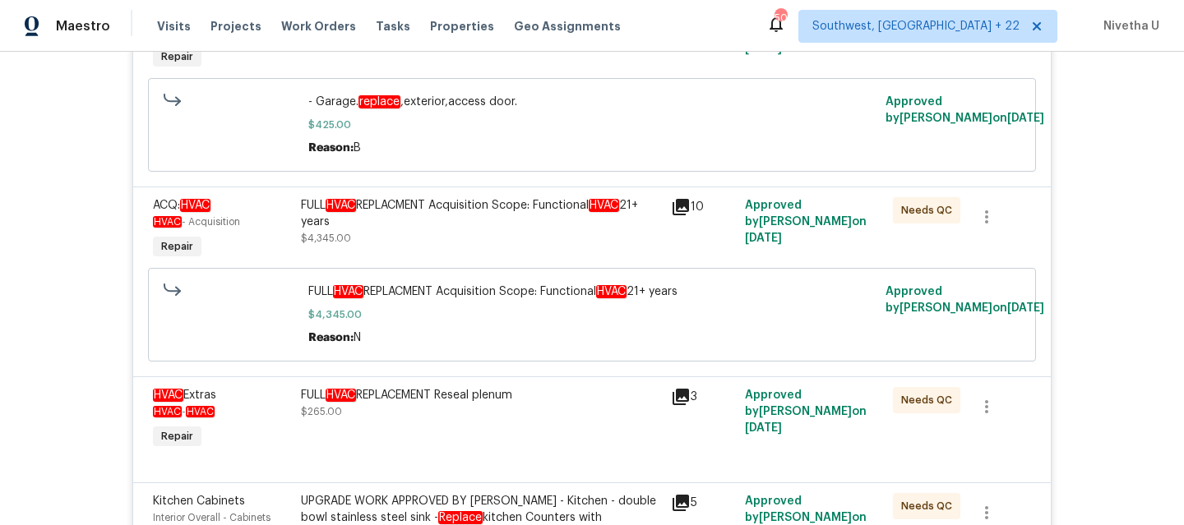
click at [511, 404] on div "FULL HVAC REPLACEMENT Reseal plenum" at bounding box center [481, 395] width 360 height 16
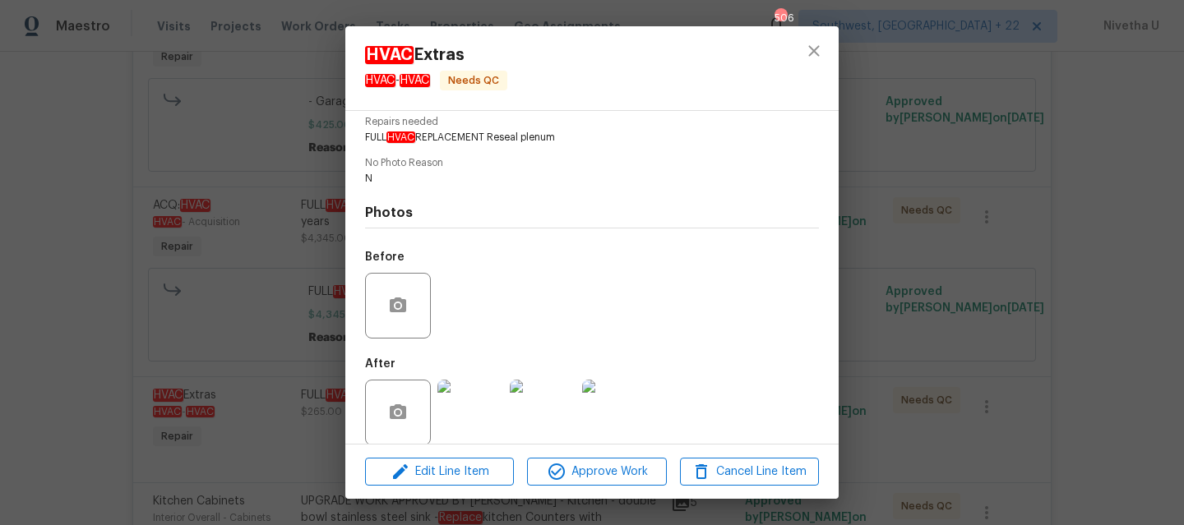
scroll to position [190, 0]
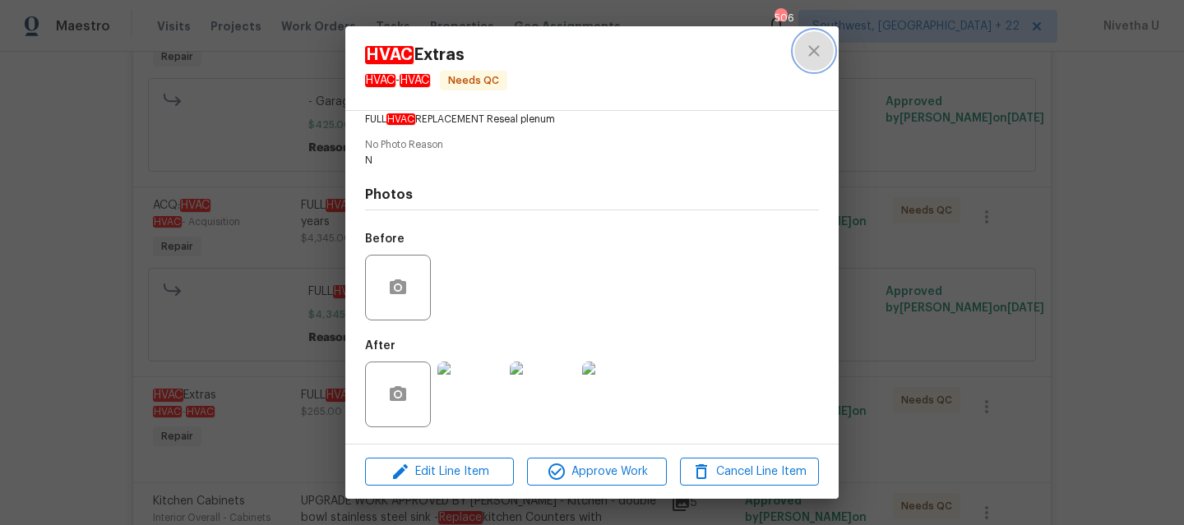
click at [804, 44] on icon "close" at bounding box center [814, 51] width 20 height 20
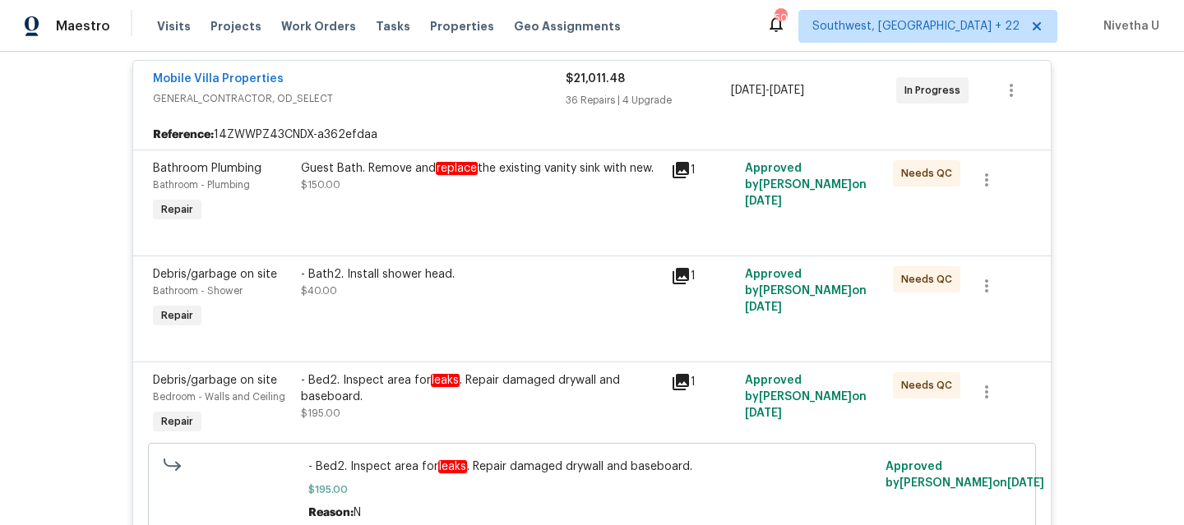
scroll to position [451, 0]
click at [535, 391] on div "- Bed2. Inspect area for leaks . Repair damaged drywall and baseboard." at bounding box center [481, 390] width 360 height 33
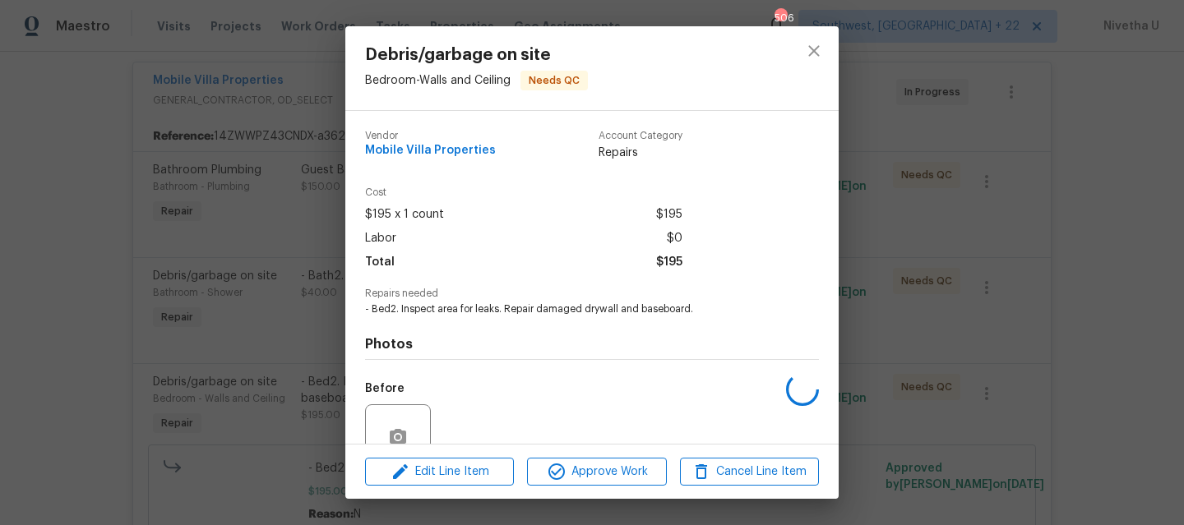
scroll to position [149, 0]
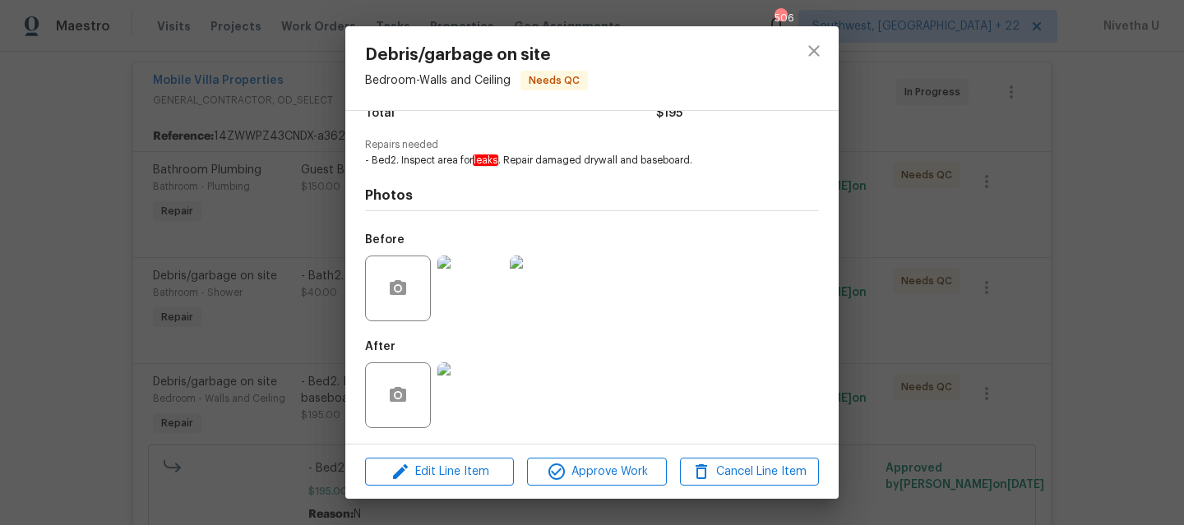
click at [472, 300] on img at bounding box center [470, 289] width 66 height 66
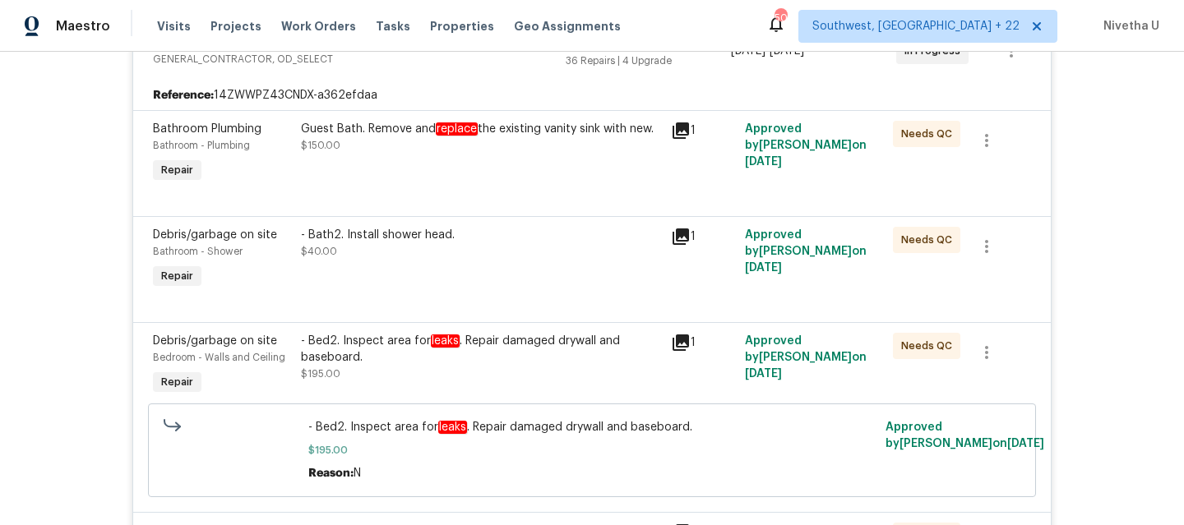
scroll to position [498, 0]
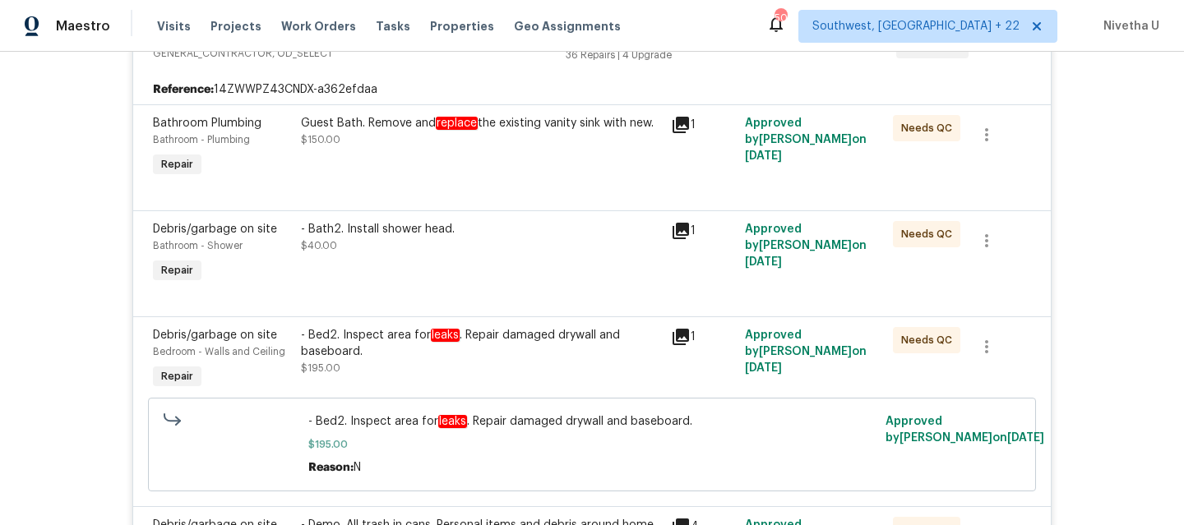
click at [579, 349] on div "- Bed2. Inspect area for leaks . Repair damaged drywall and baseboard." at bounding box center [481, 343] width 360 height 33
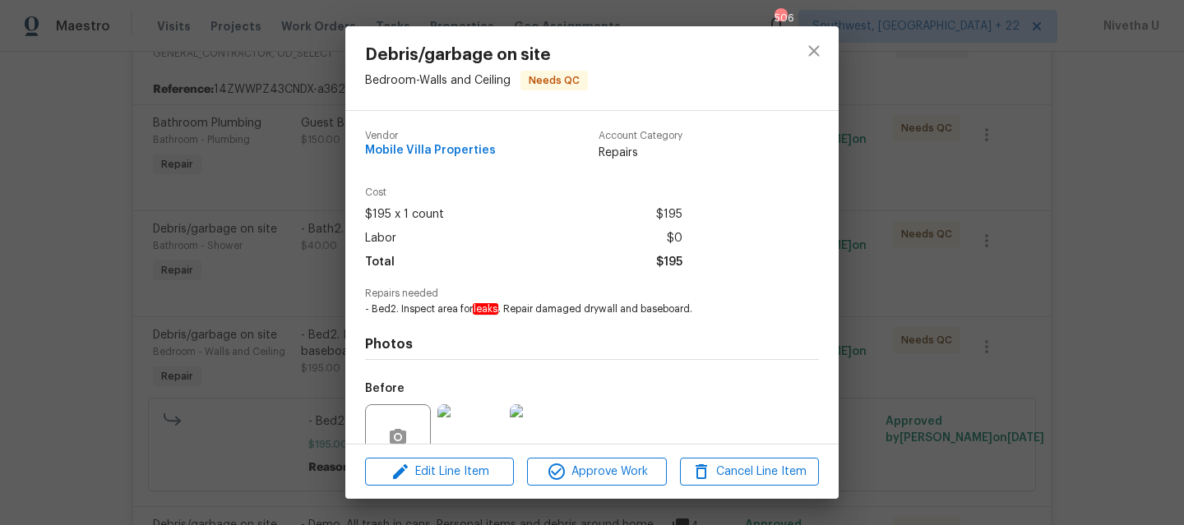
scroll to position [149, 0]
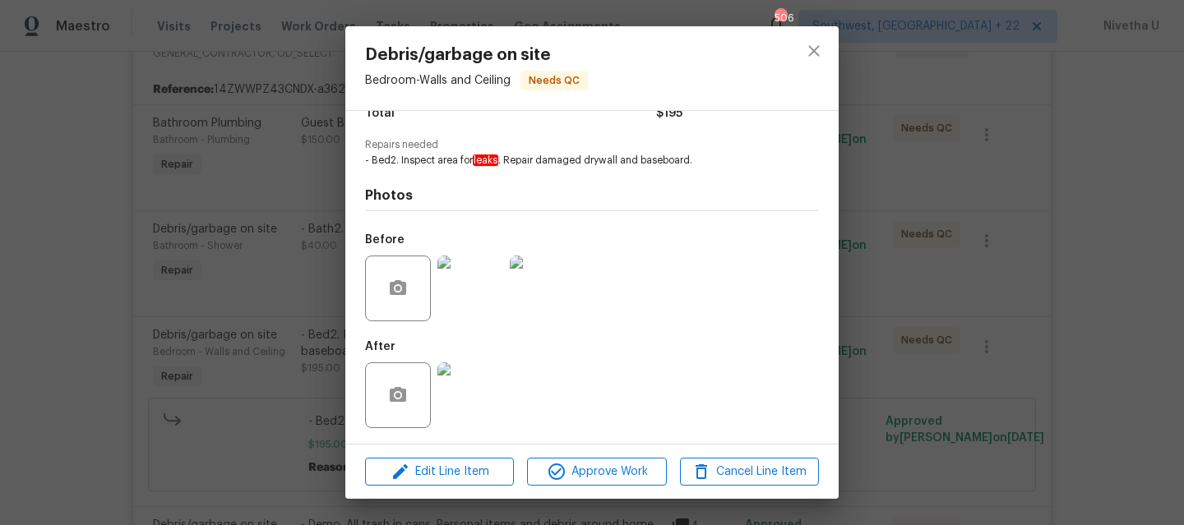
click at [468, 311] on img at bounding box center [470, 289] width 66 height 66
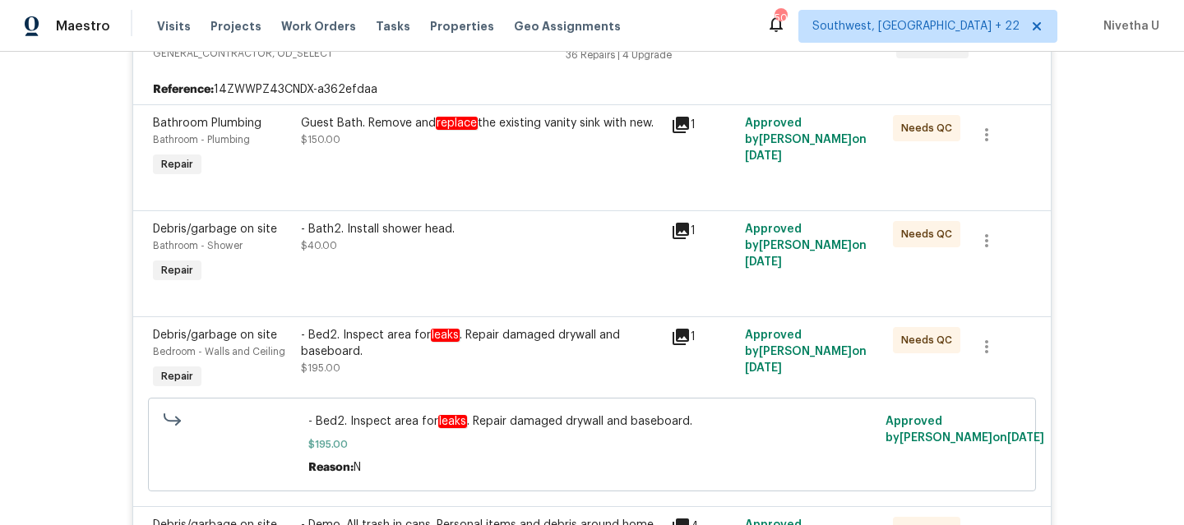
scroll to position [533, 0]
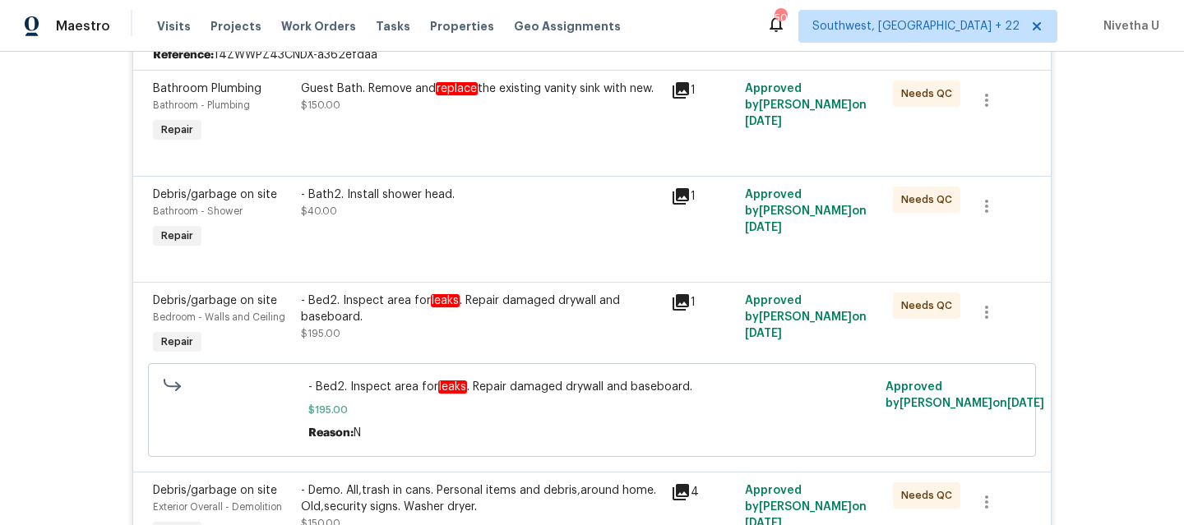
click at [530, 317] on div "- Bed2. Inspect area for leaks . Repair damaged drywall and baseboard." at bounding box center [481, 309] width 360 height 33
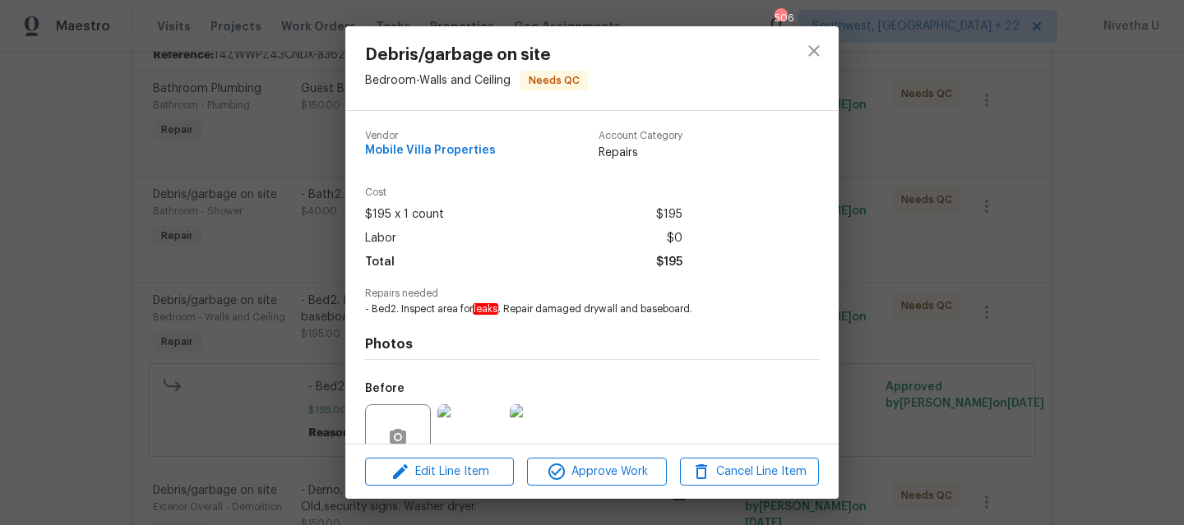
click at [53, 338] on div "Debris/garbage on site Bedroom - Walls and Ceiling Needs QC Vendor Mobile Villa…" at bounding box center [592, 262] width 1184 height 525
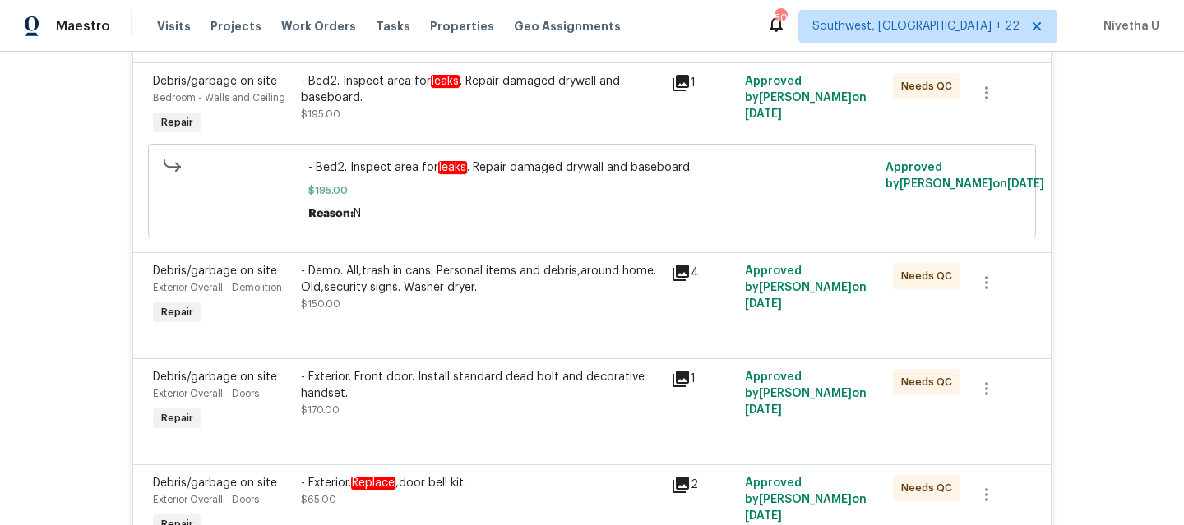
scroll to position [751, 0]
click at [548, 111] on div "- Bed2. Inspect area for leaks . Repair damaged drywall and baseboard. $195.00" at bounding box center [481, 99] width 360 height 49
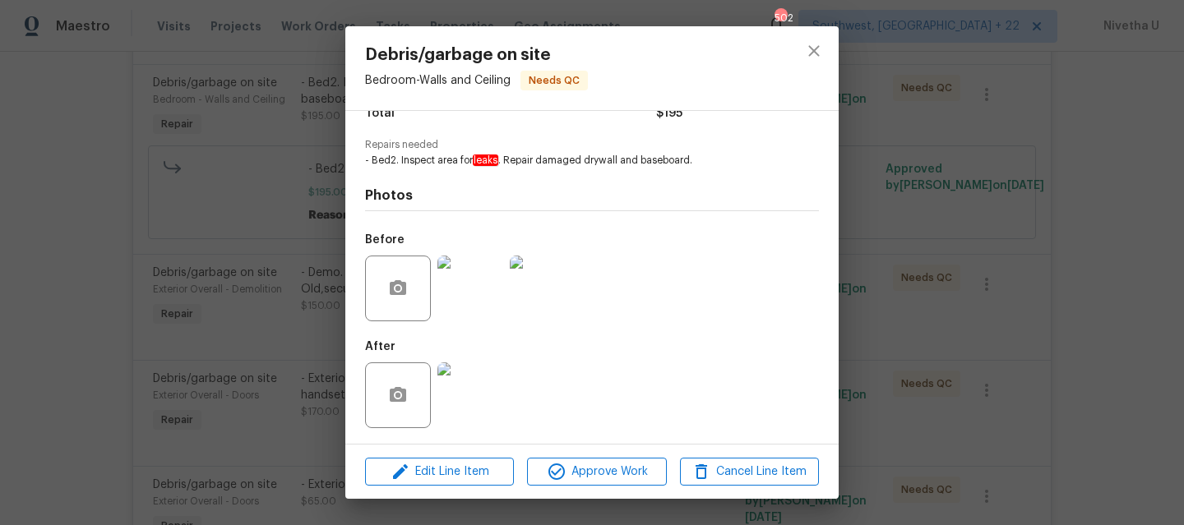
scroll to position [146, 0]
click at [447, 317] on img at bounding box center [470, 292] width 66 height 66
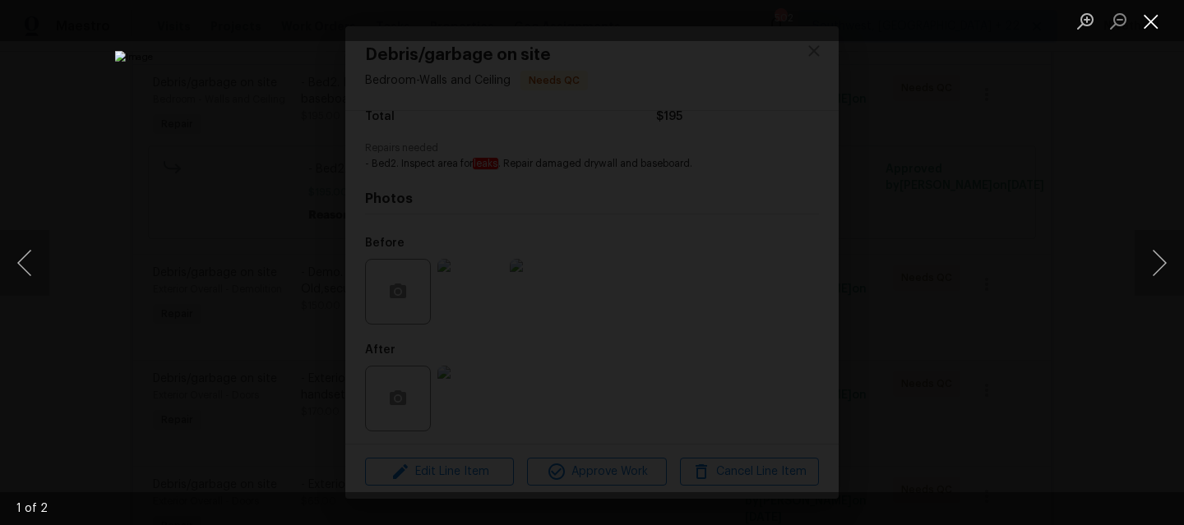
click at [1149, 21] on button "Close lightbox" at bounding box center [1151, 21] width 33 height 29
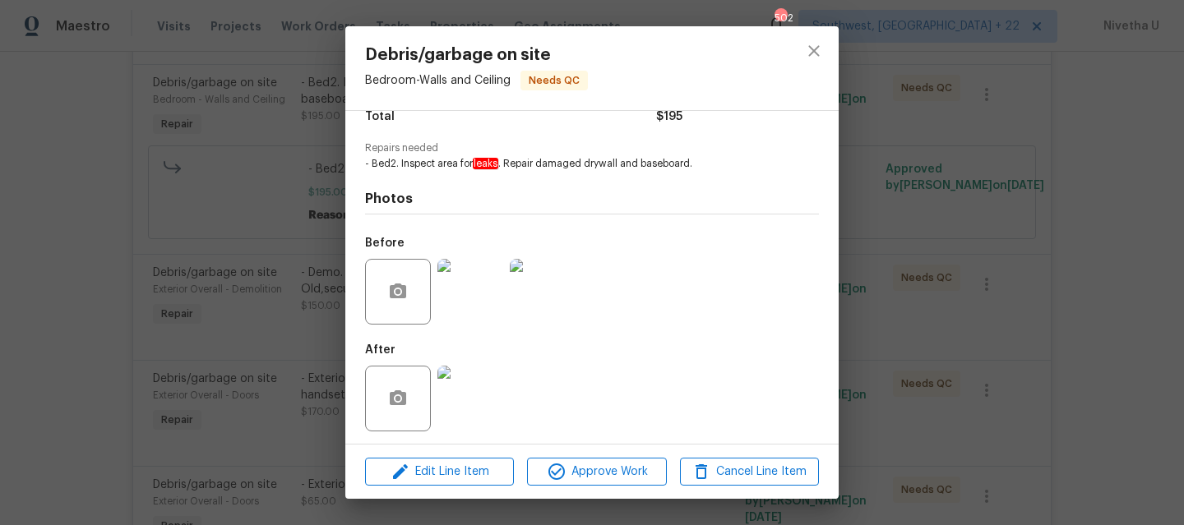
scroll to position [149, 0]
click at [466, 303] on img at bounding box center [470, 289] width 66 height 66
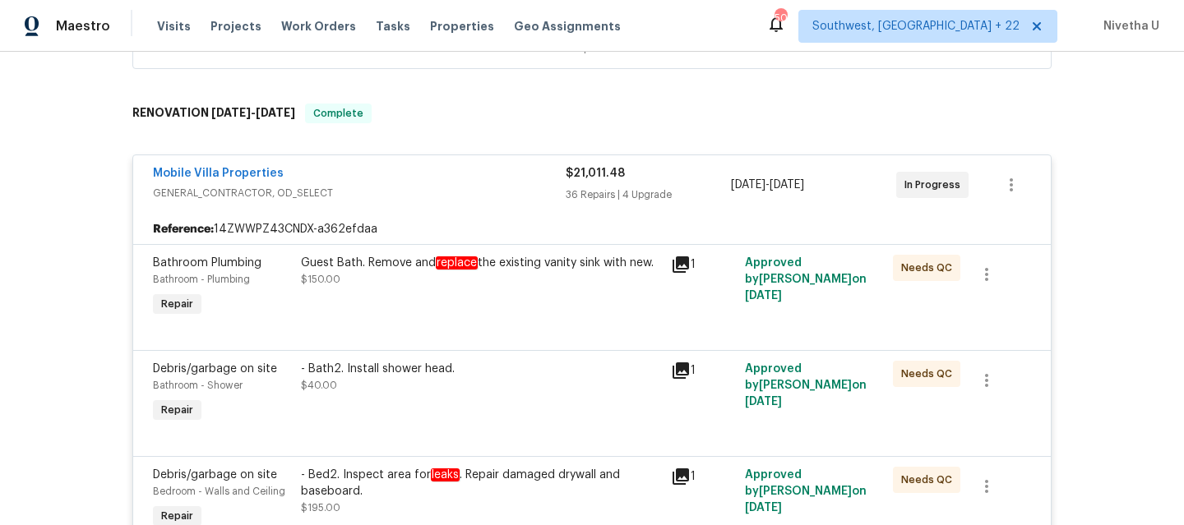
scroll to position [331, 0]
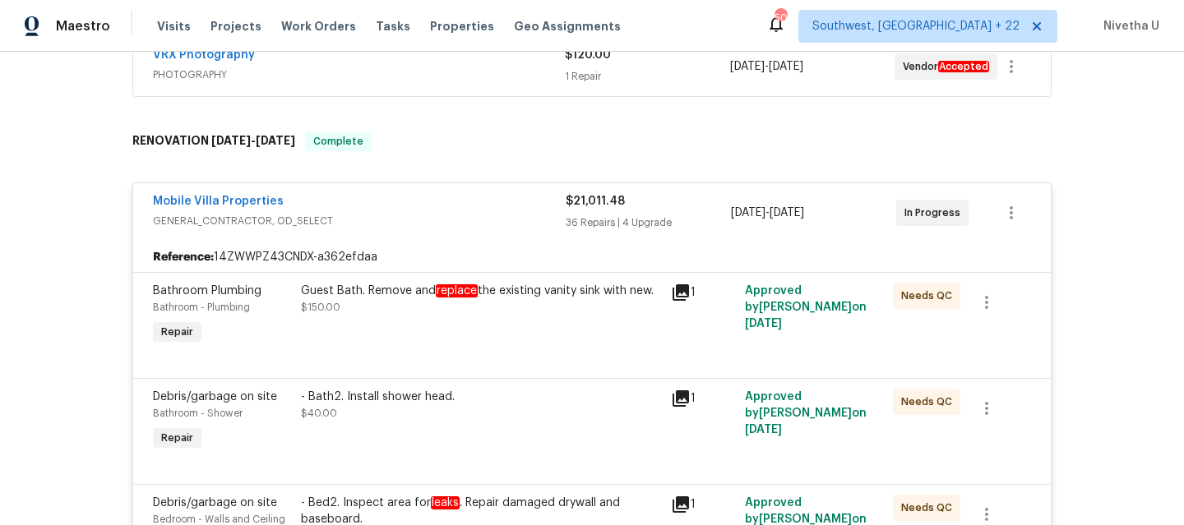
click at [444, 209] on div "Mobile Villa Properties" at bounding box center [359, 203] width 413 height 20
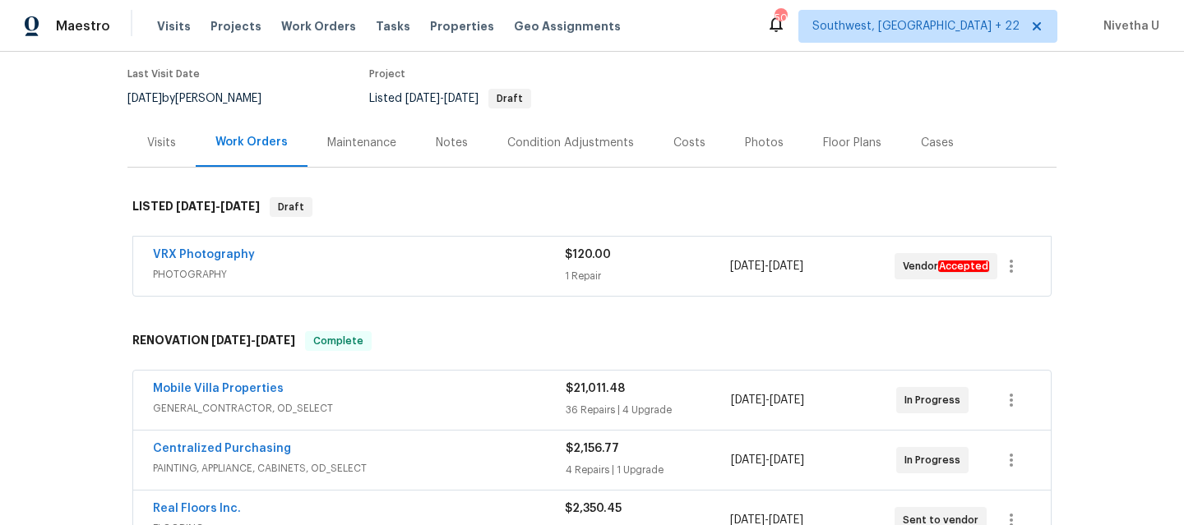
scroll to position [130, 0]
click at [303, 28] on span "Work Orders" at bounding box center [318, 26] width 75 height 16
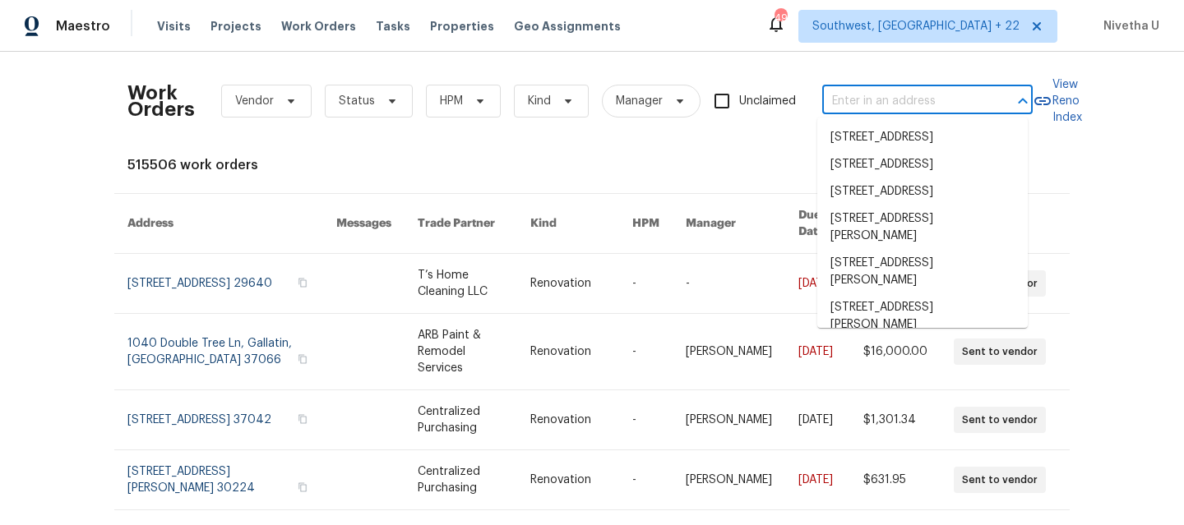
click at [837, 95] on input "text" at bounding box center [904, 101] width 164 height 25
paste input "[STREET_ADDRESS]"
type input "[STREET_ADDRESS]"
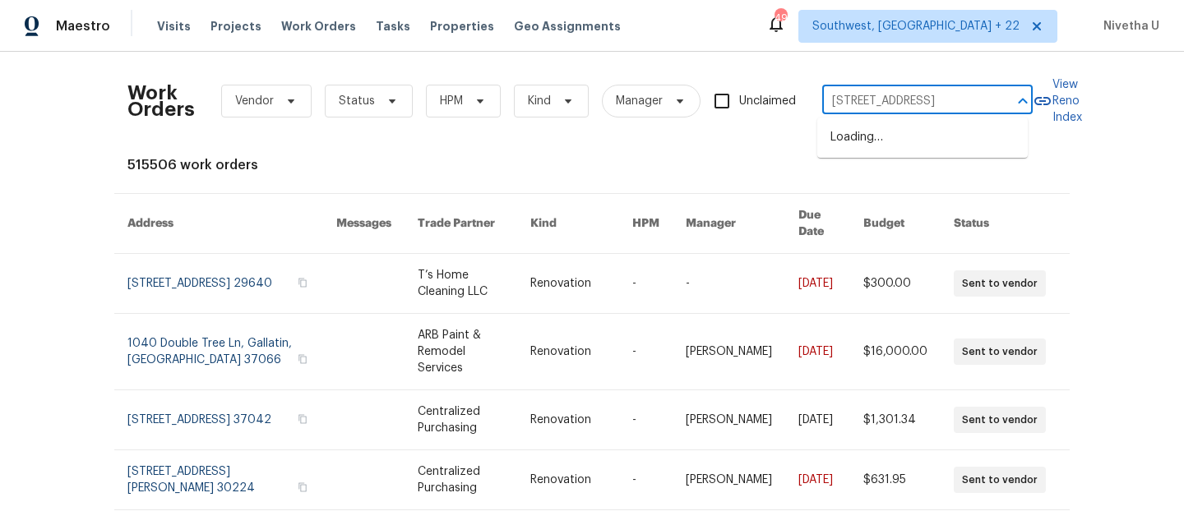
scroll to position [0, 112]
click at [871, 144] on li "[STREET_ADDRESS]" at bounding box center [922, 137] width 210 height 27
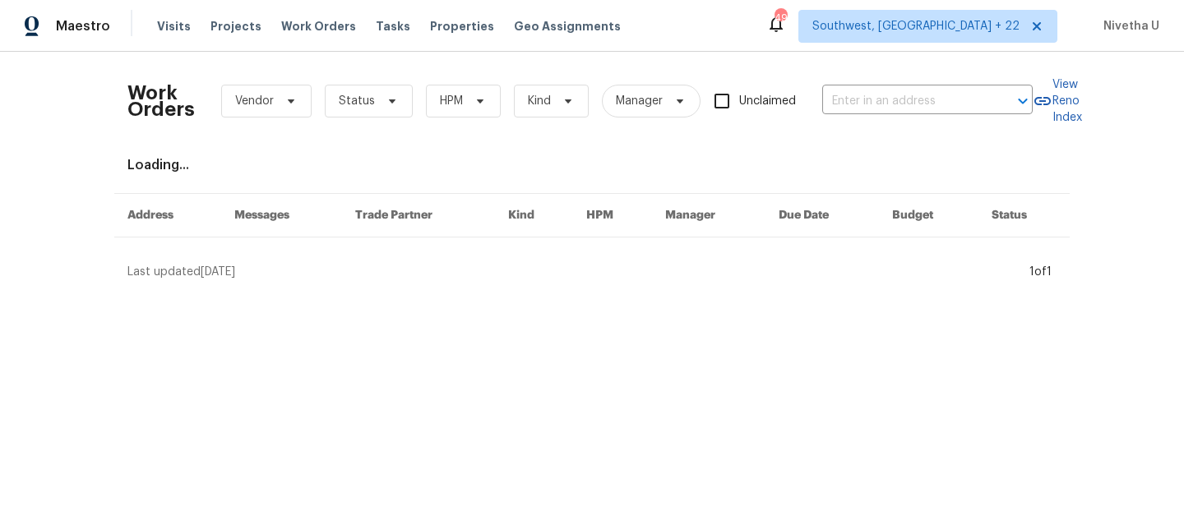
type input "[STREET_ADDRESS]"
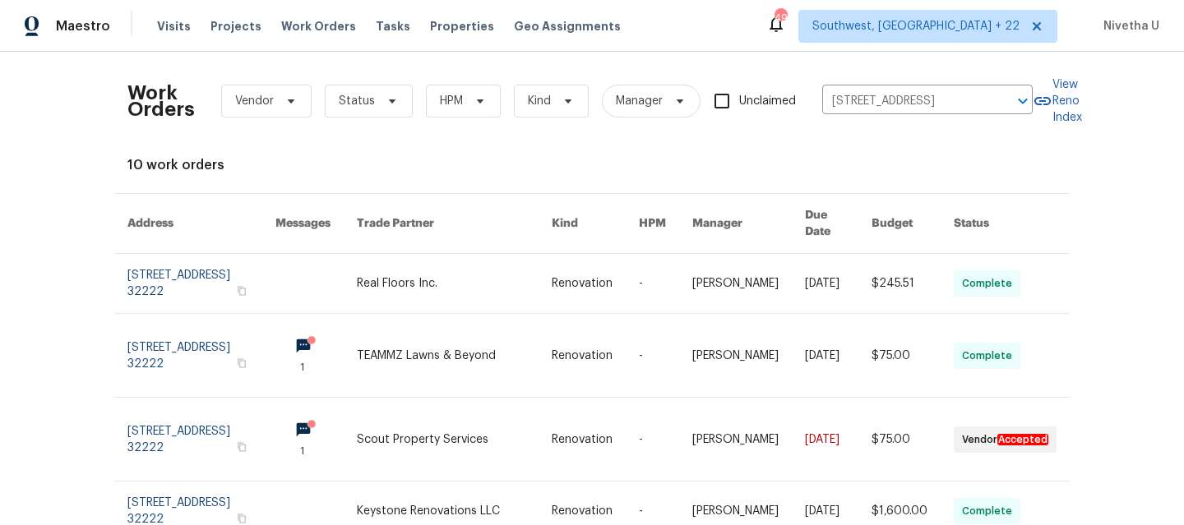
click at [170, 233] on th "Address" at bounding box center [188, 224] width 148 height 60
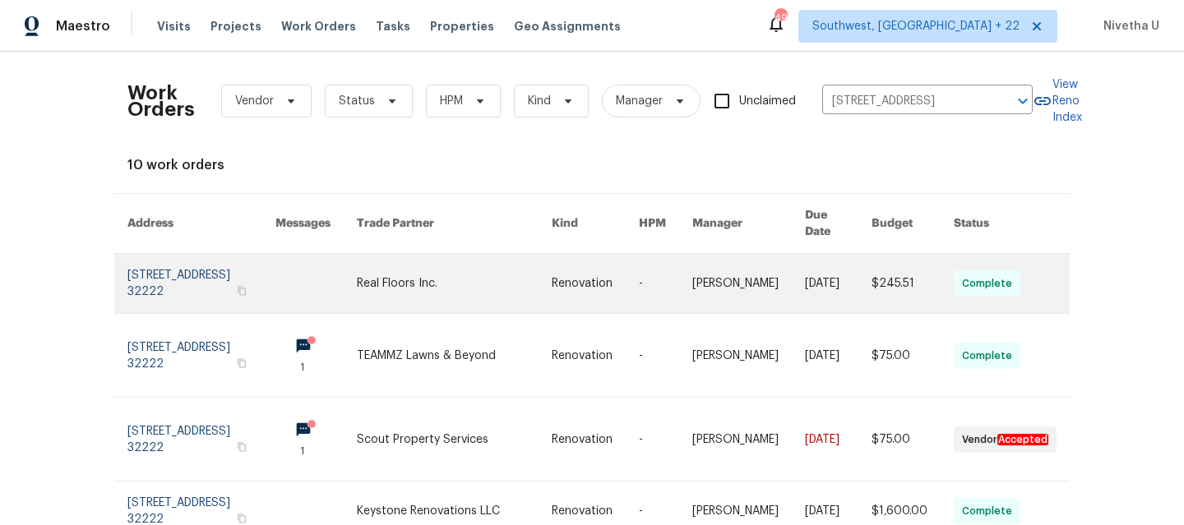
click at [173, 265] on link at bounding box center [201, 283] width 148 height 59
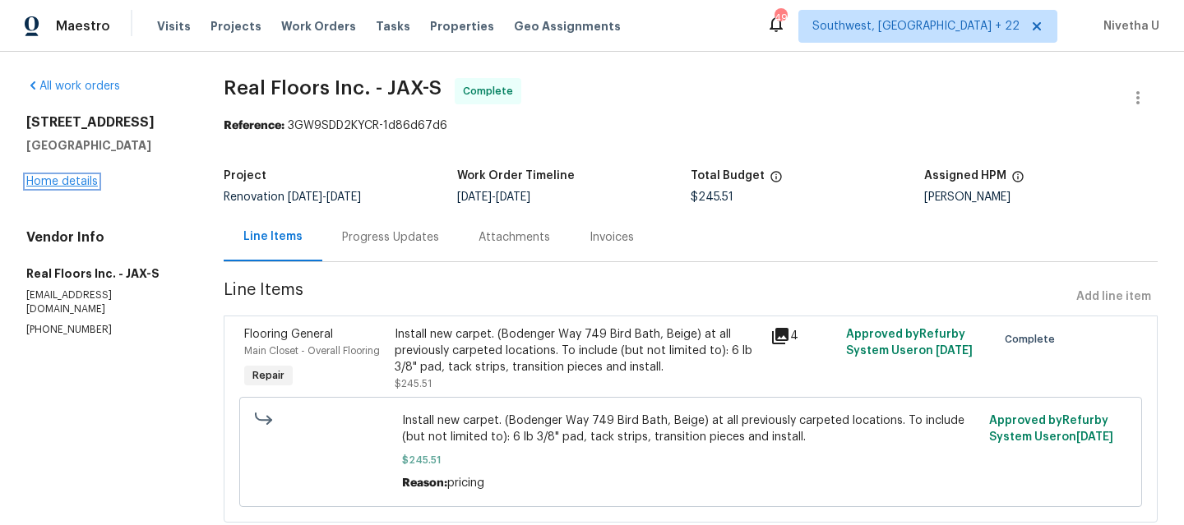
click at [65, 187] on link "Home details" at bounding box center [62, 182] width 72 height 12
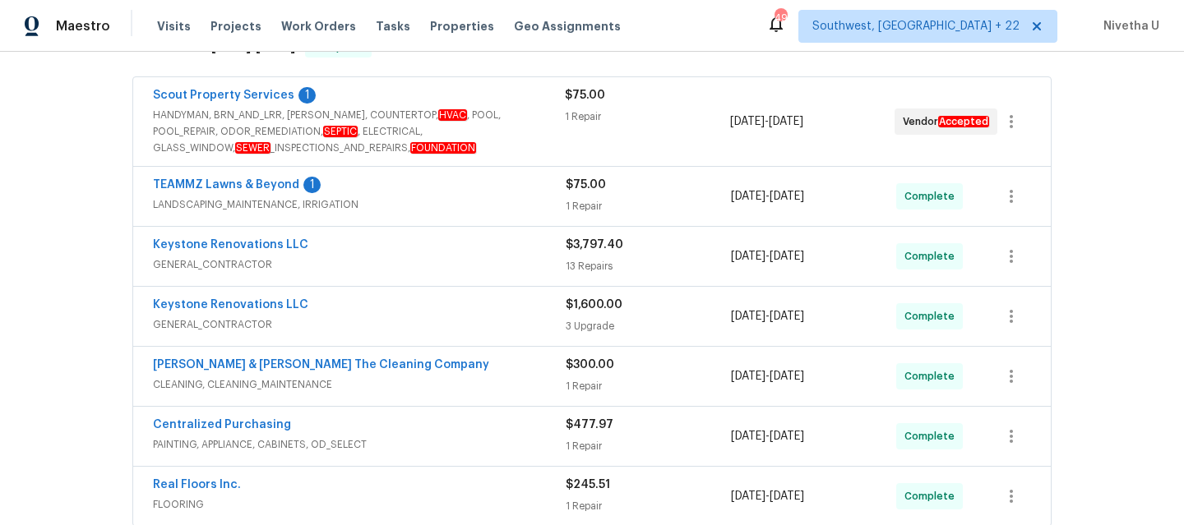
scroll to position [561, 0]
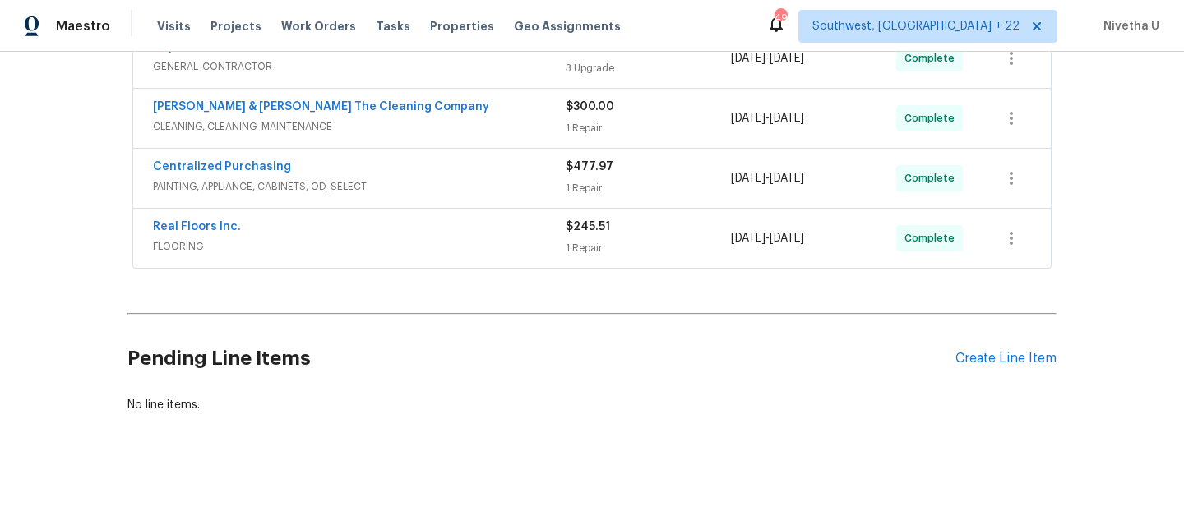
click at [481, 397] on div "No line items." at bounding box center [591, 405] width 929 height 16
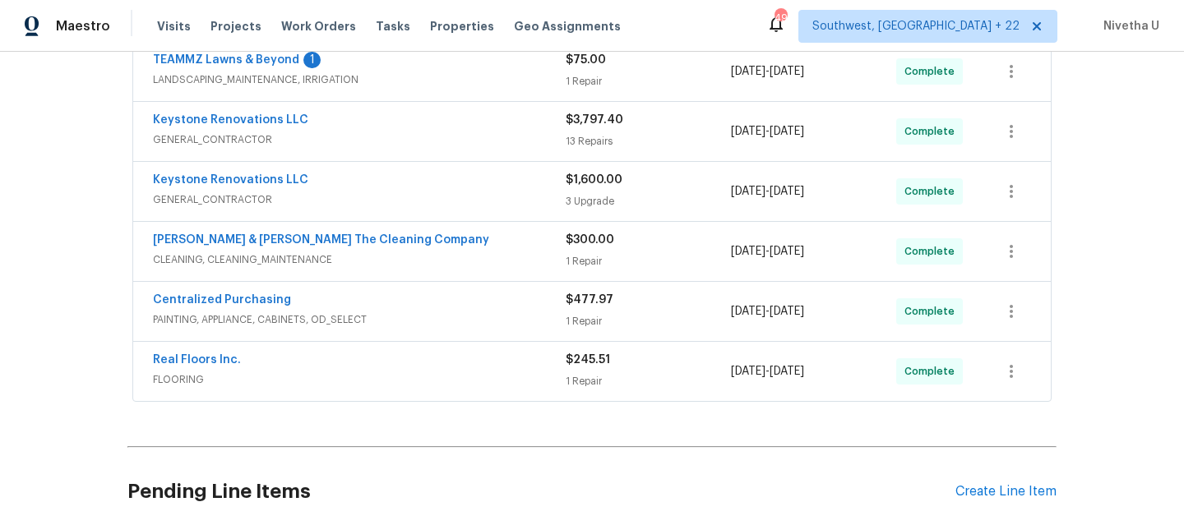
scroll to position [422, 0]
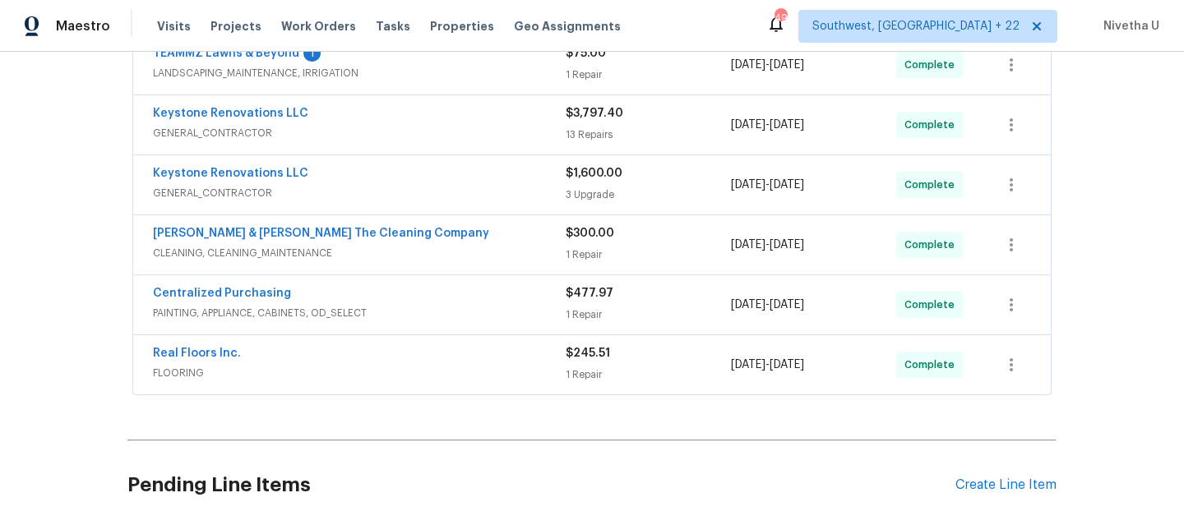
click at [377, 362] on div "Real Floors Inc." at bounding box center [359, 355] width 413 height 20
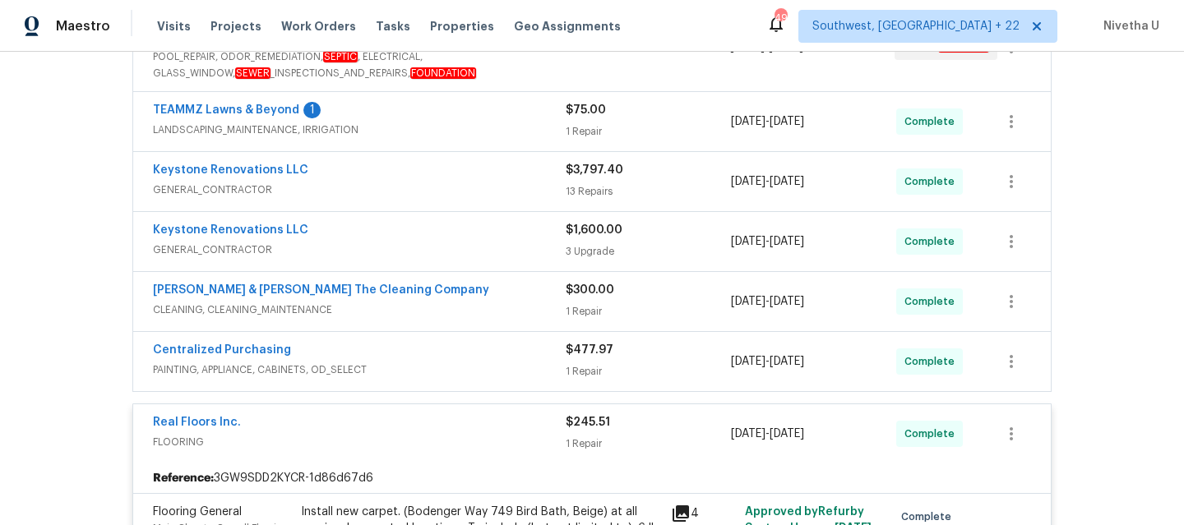
scroll to position [368, 0]
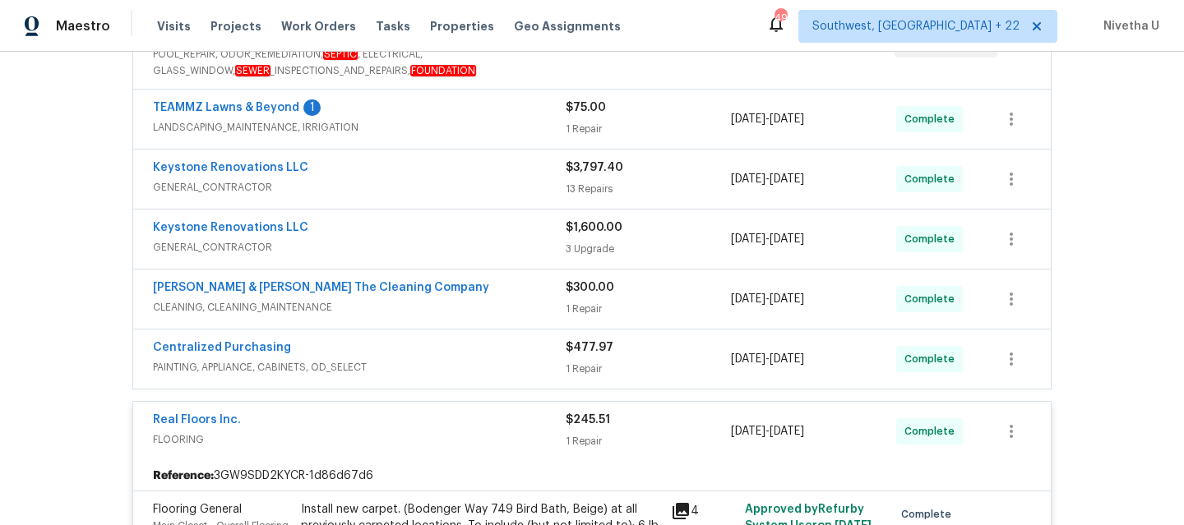
click at [499, 364] on span "PAINTING, APPLIANCE, CABINETS, OD_SELECT" at bounding box center [359, 367] width 413 height 16
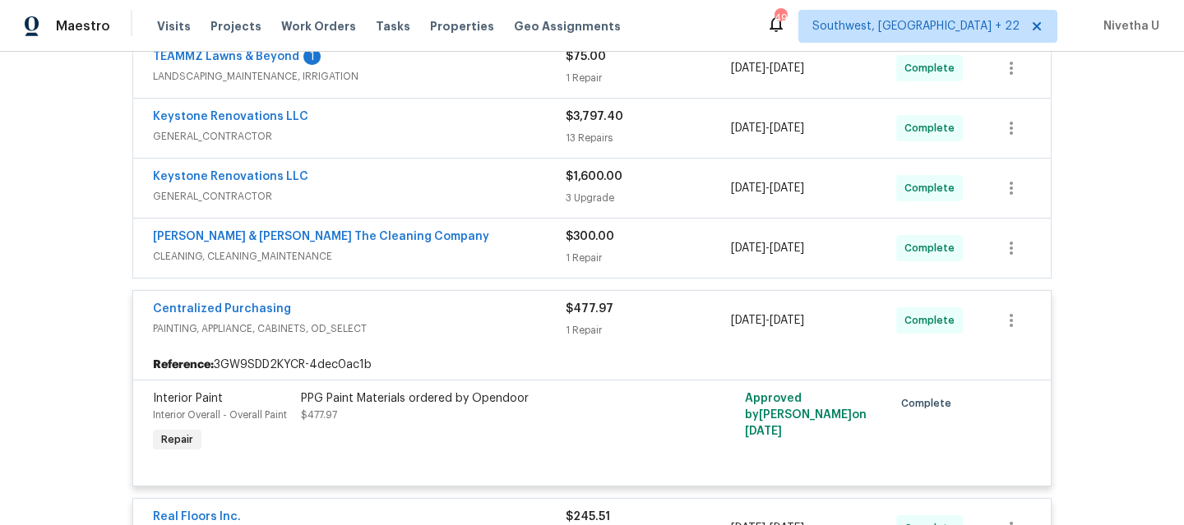
scroll to position [414, 0]
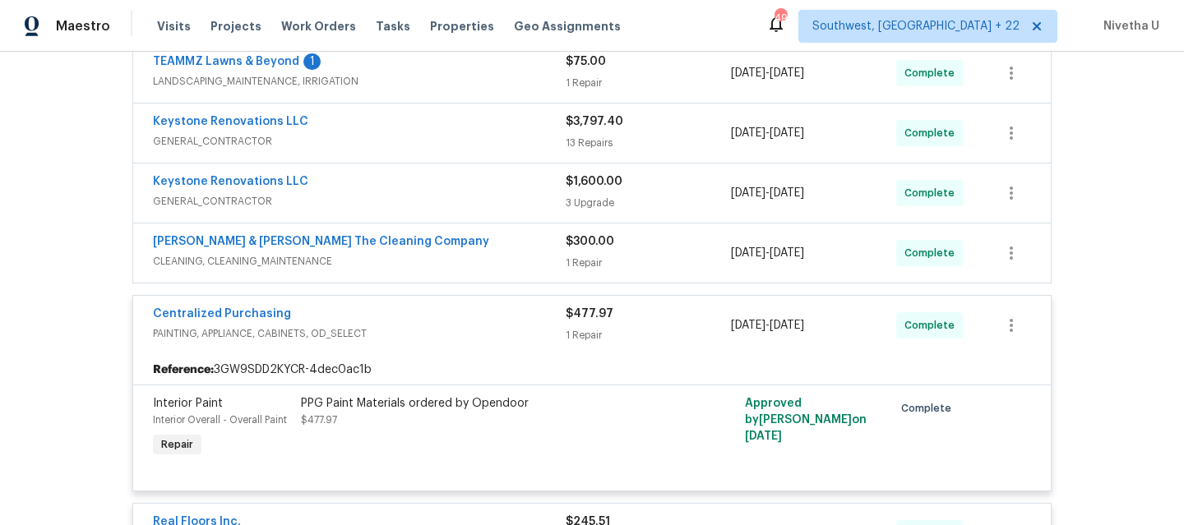
click at [481, 330] on span "PAINTING, APPLIANCE, CABINETS, OD_SELECT" at bounding box center [359, 334] width 413 height 16
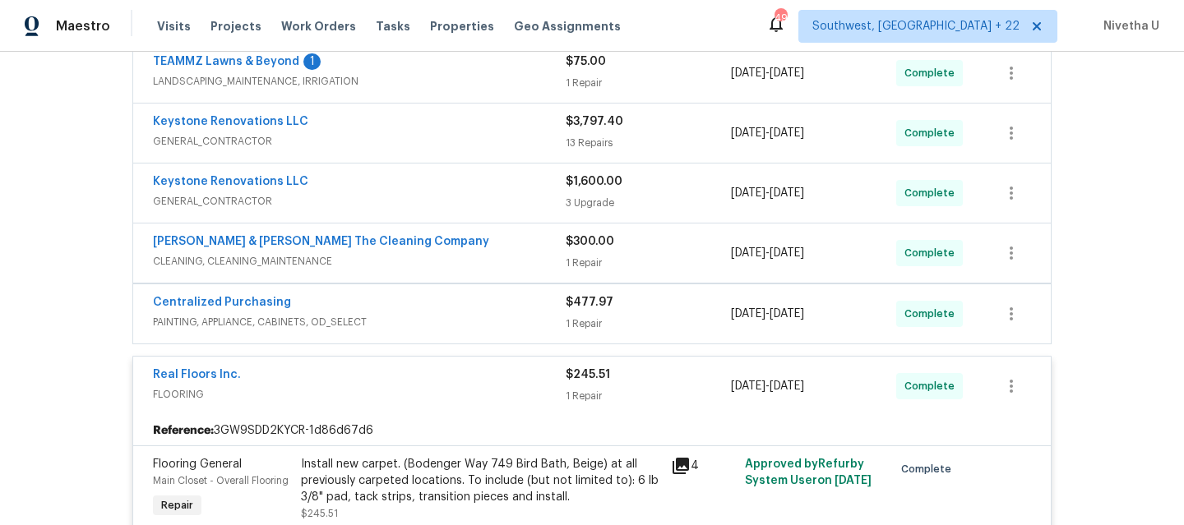
click at [470, 263] on span "CLEANING, CLEANING_MAINTENANCE" at bounding box center [359, 261] width 413 height 16
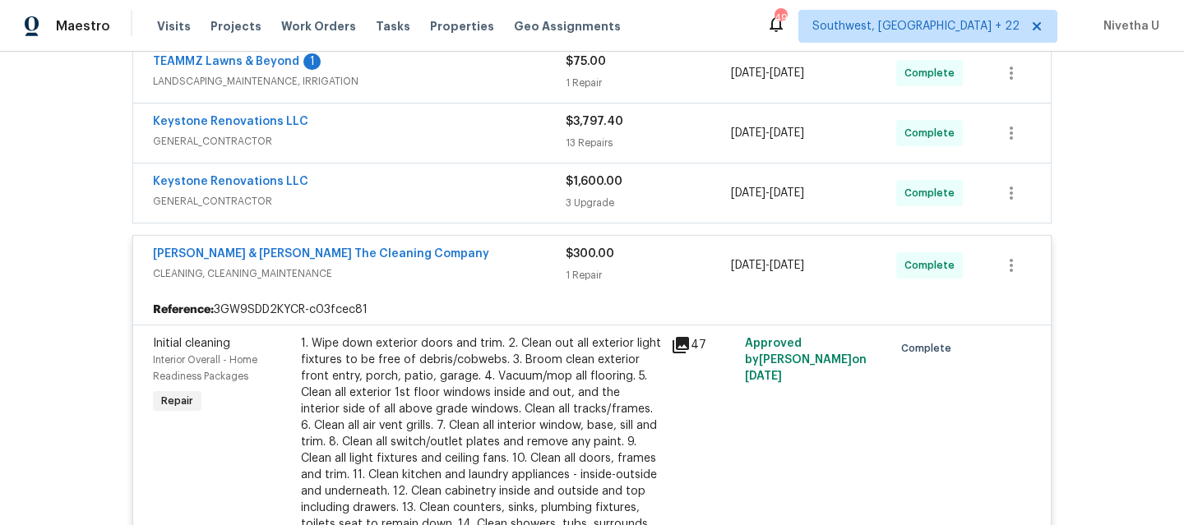
click at [470, 263] on div "[PERSON_NAME] & [PERSON_NAME] The Cleaning Company" at bounding box center [359, 256] width 413 height 20
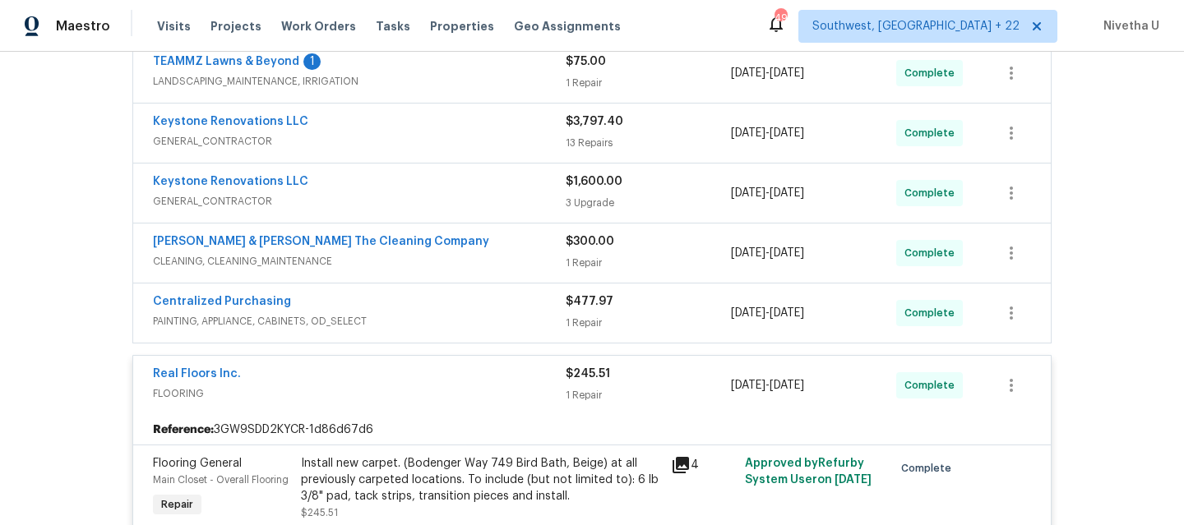
click at [464, 201] on span "GENERAL_CONTRACTOR" at bounding box center [359, 201] width 413 height 16
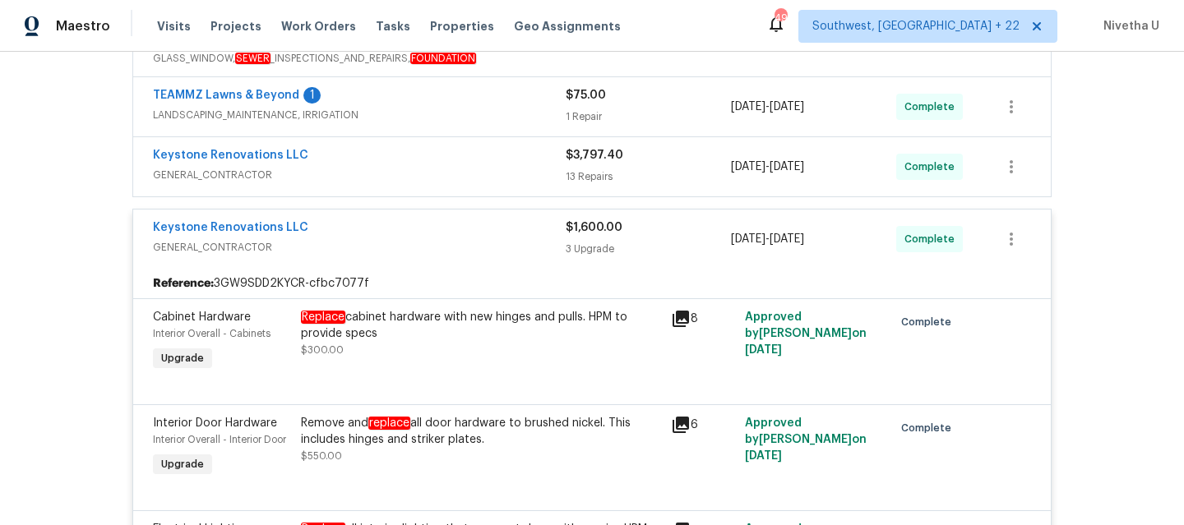
scroll to position [378, 0]
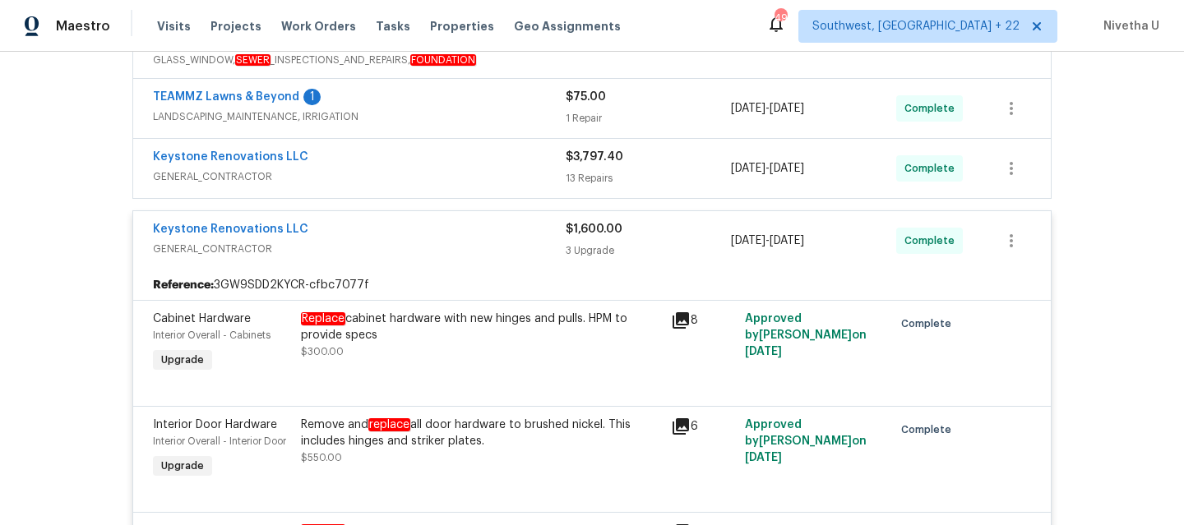
click at [468, 235] on div "Keystone Renovations LLC" at bounding box center [359, 231] width 413 height 20
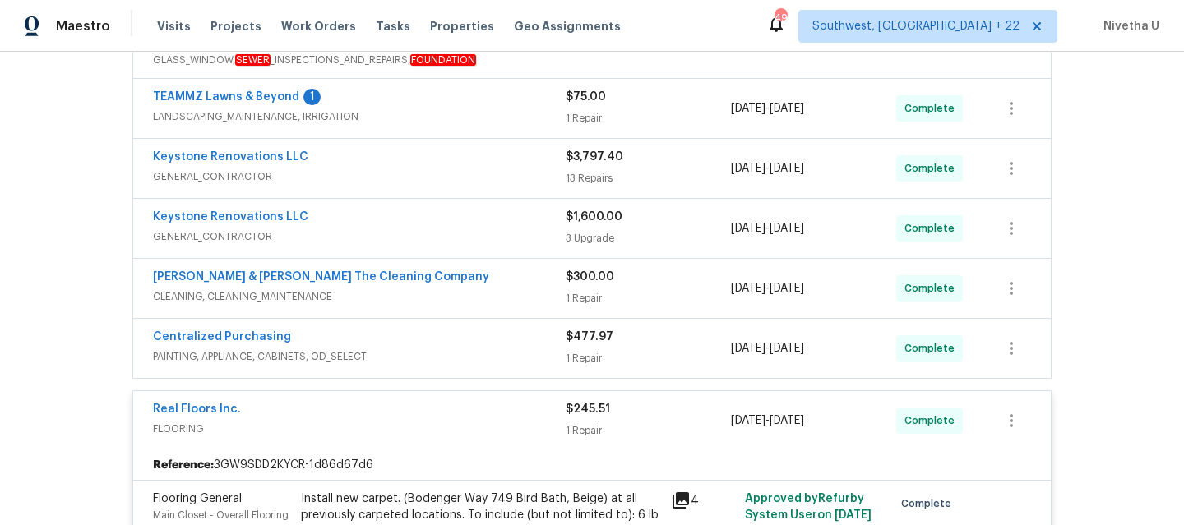
click at [448, 171] on span "GENERAL_CONTRACTOR" at bounding box center [359, 177] width 413 height 16
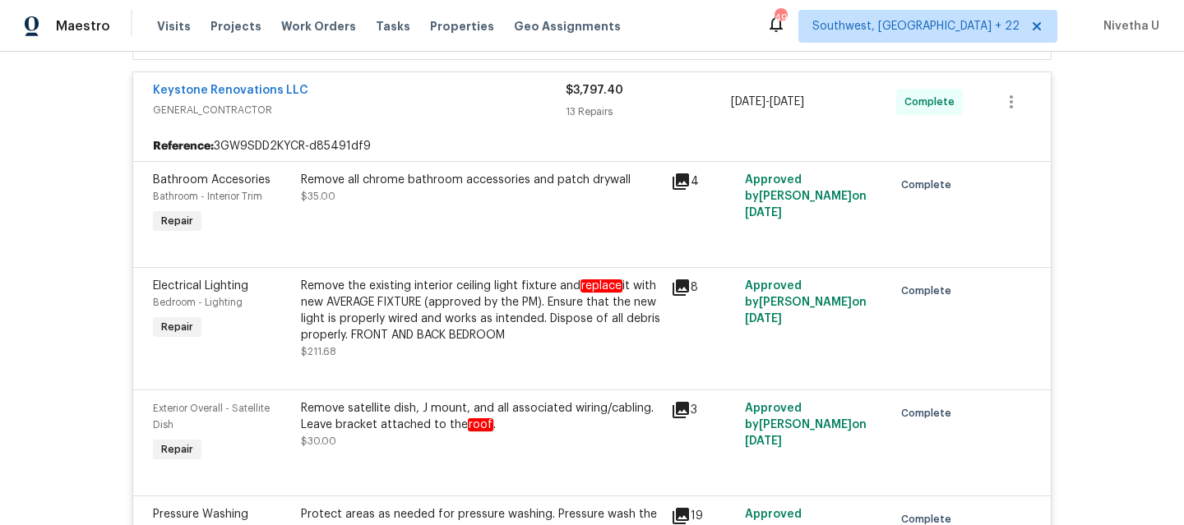
scroll to position [220, 0]
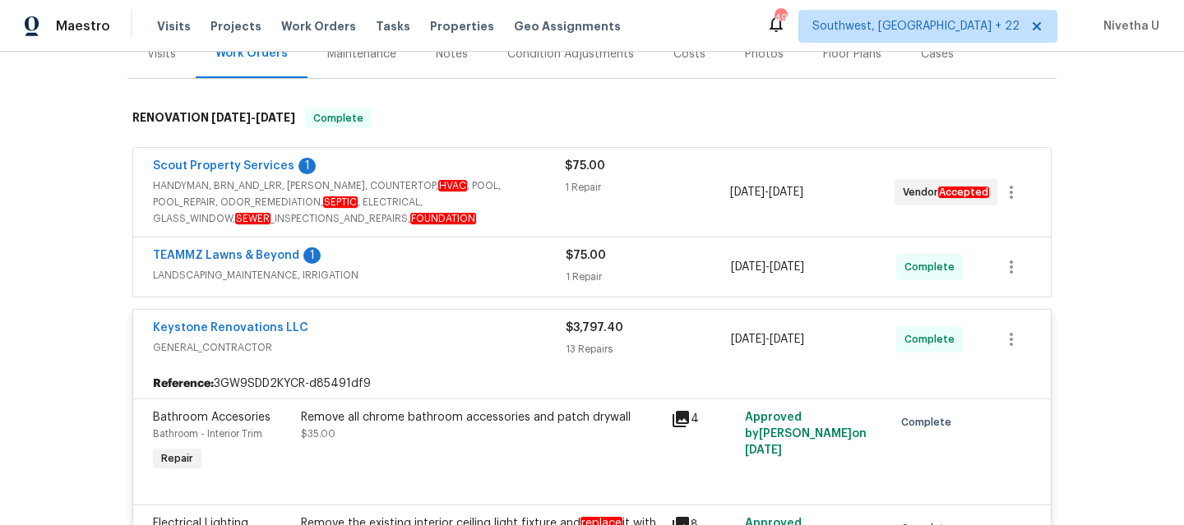
click at [467, 341] on span "GENERAL_CONTRACTOR" at bounding box center [359, 348] width 413 height 16
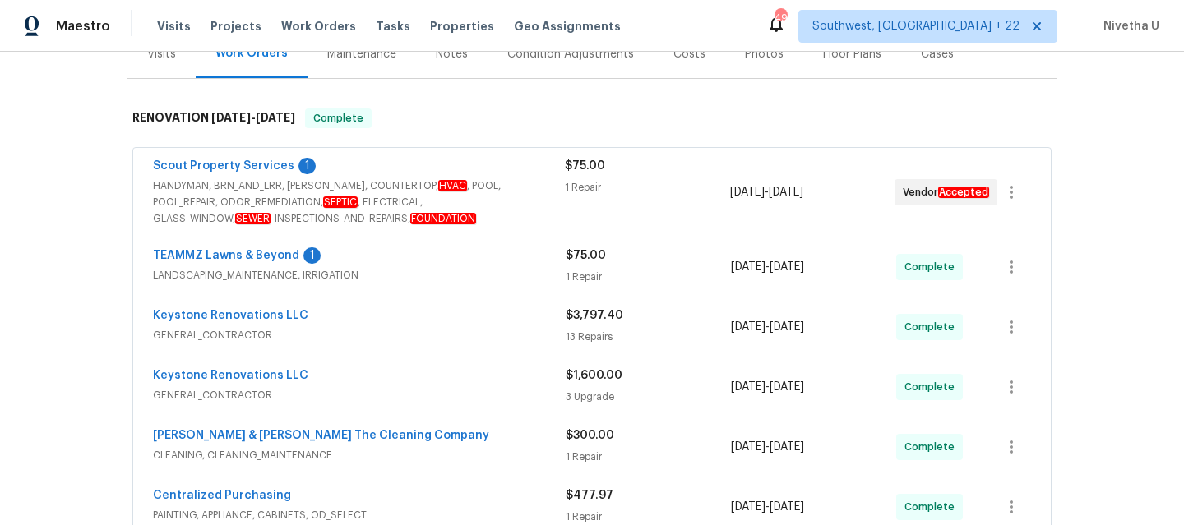
click at [467, 271] on span "LANDSCAPING_MAINTENANCE, IRRIGATION" at bounding box center [359, 275] width 413 height 16
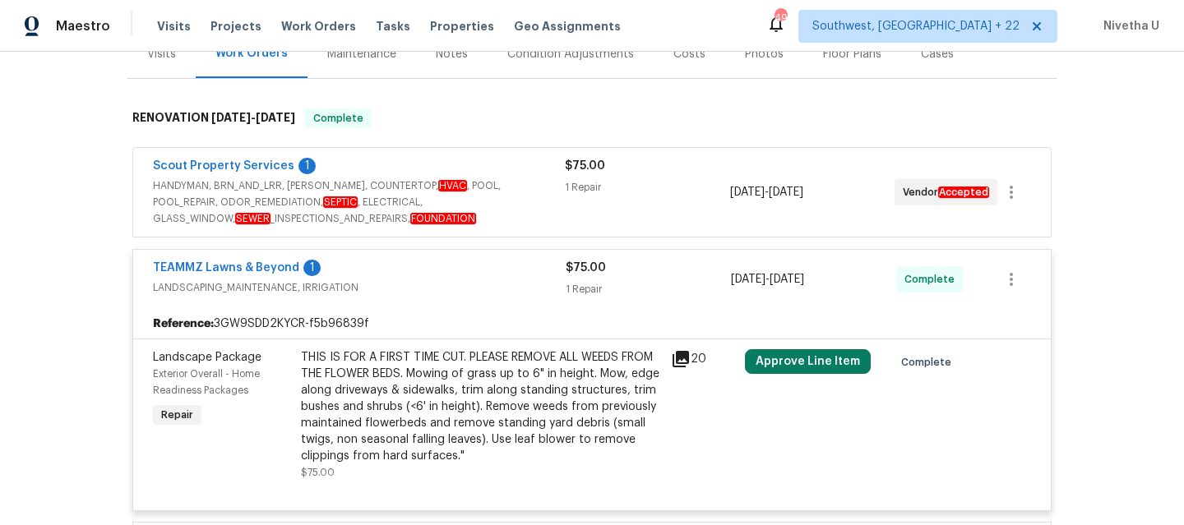
click at [467, 271] on div "TEAMMZ Lawns & Beyond 1" at bounding box center [359, 270] width 413 height 20
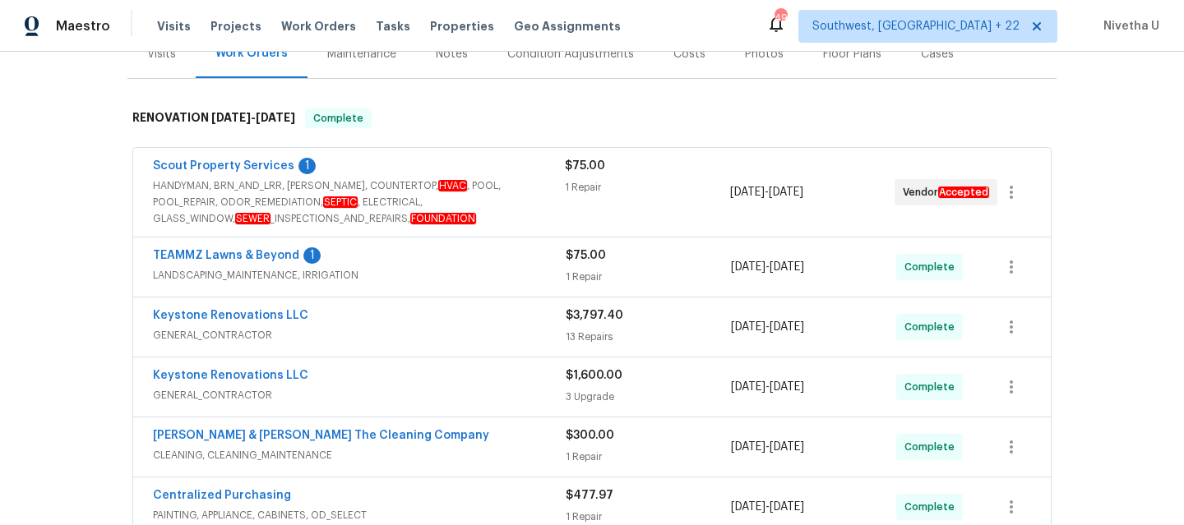
click at [464, 173] on div "Scout Property Services 1" at bounding box center [359, 168] width 412 height 20
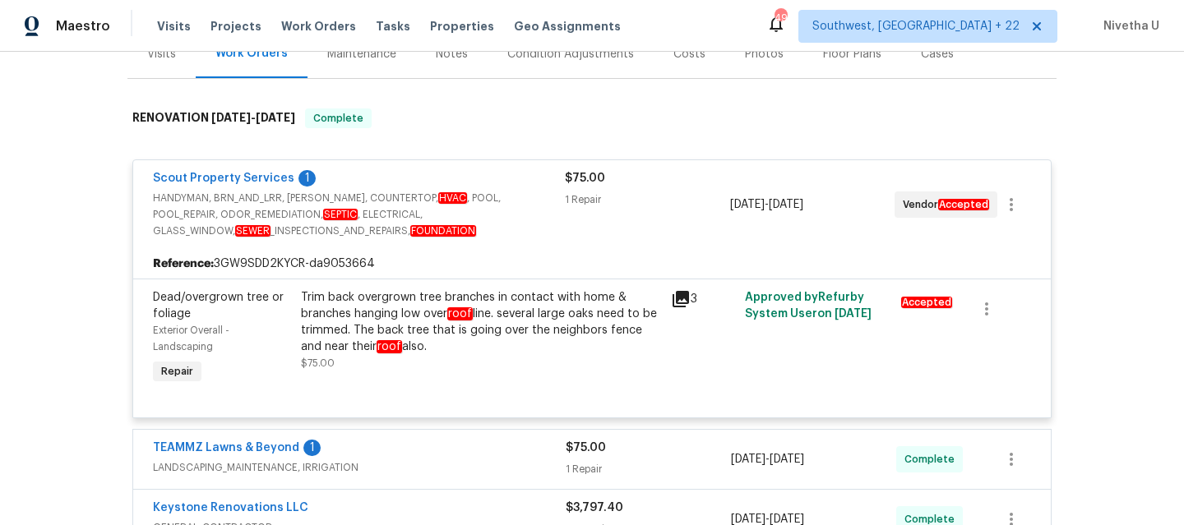
click at [469, 186] on div "Scout Property Services 1" at bounding box center [359, 180] width 412 height 20
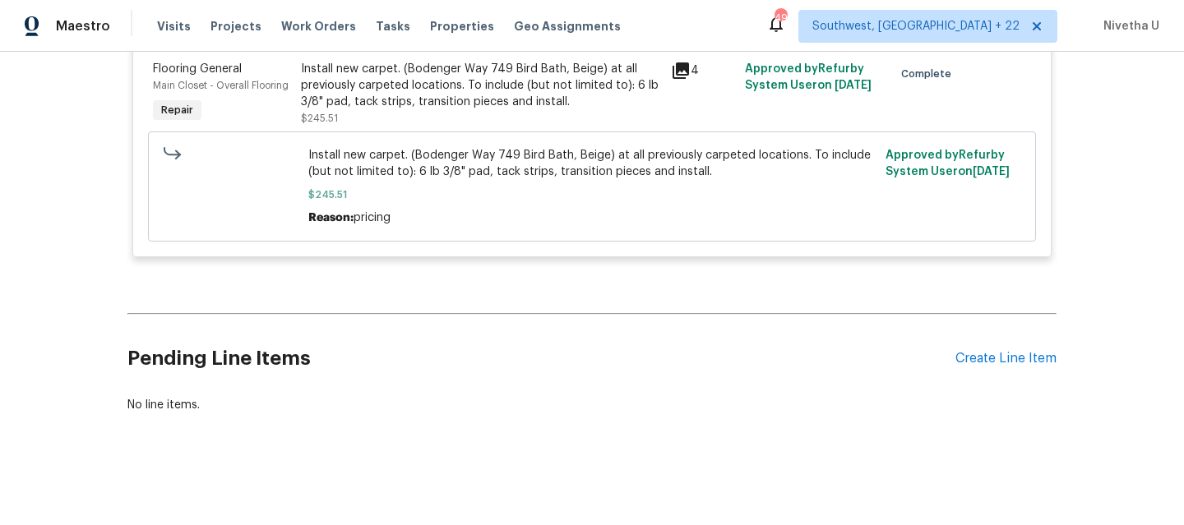
scroll to position [702, 0]
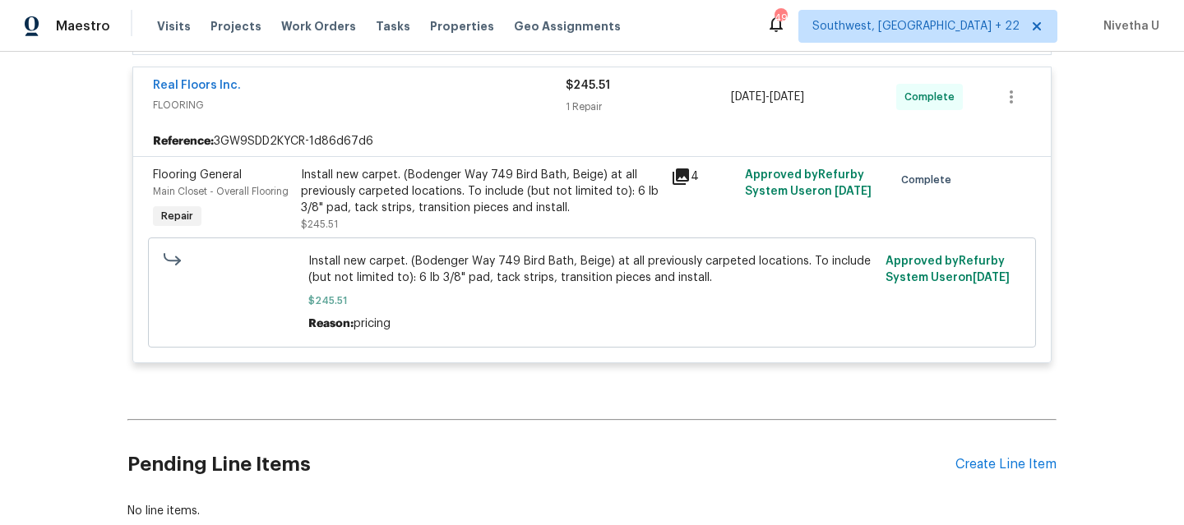
click at [468, 100] on span "FLOORING" at bounding box center [359, 105] width 413 height 16
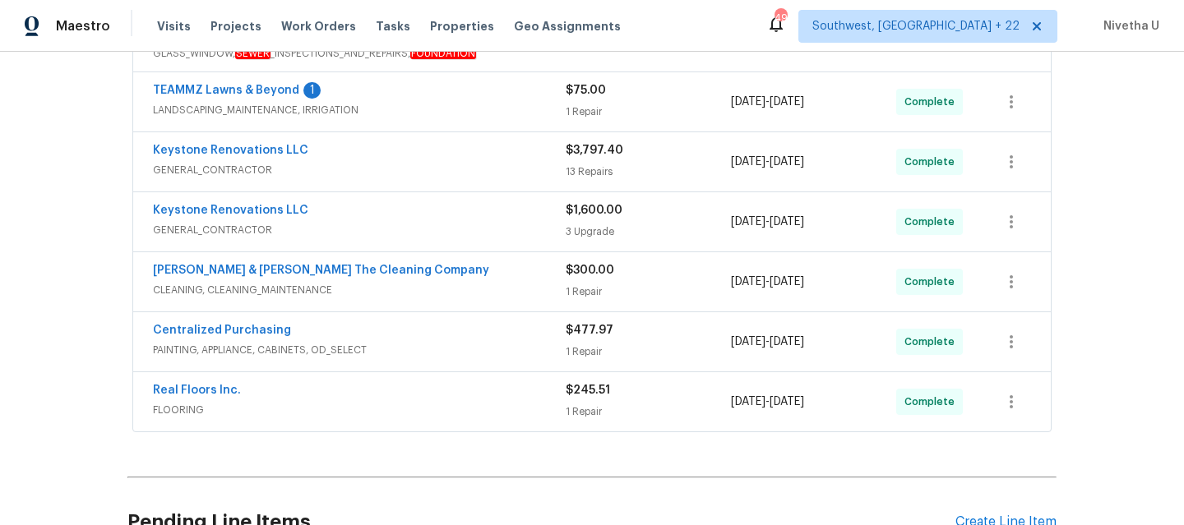
scroll to position [0, 0]
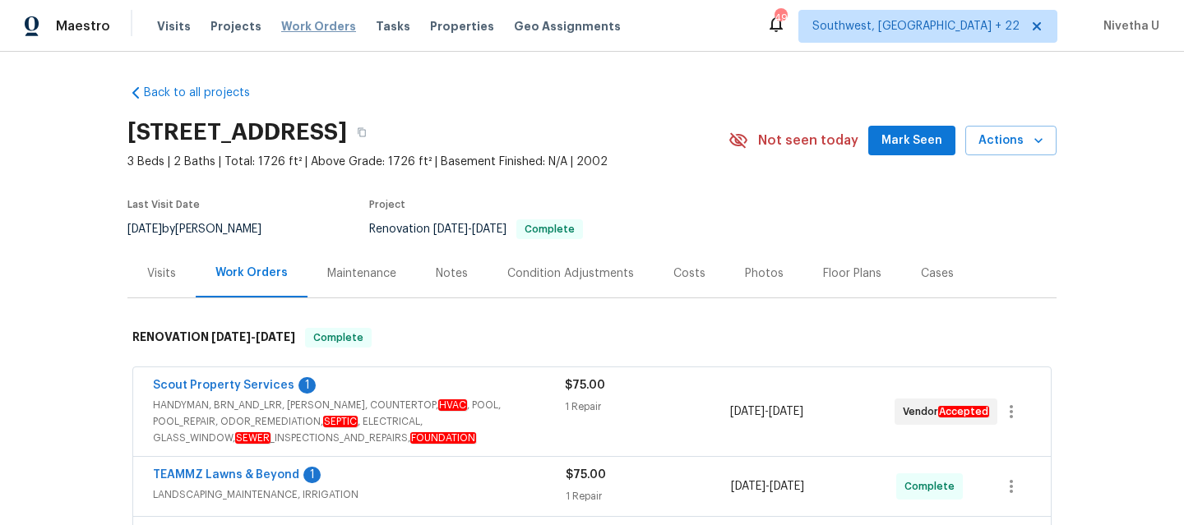
click at [302, 27] on span "Work Orders" at bounding box center [318, 26] width 75 height 16
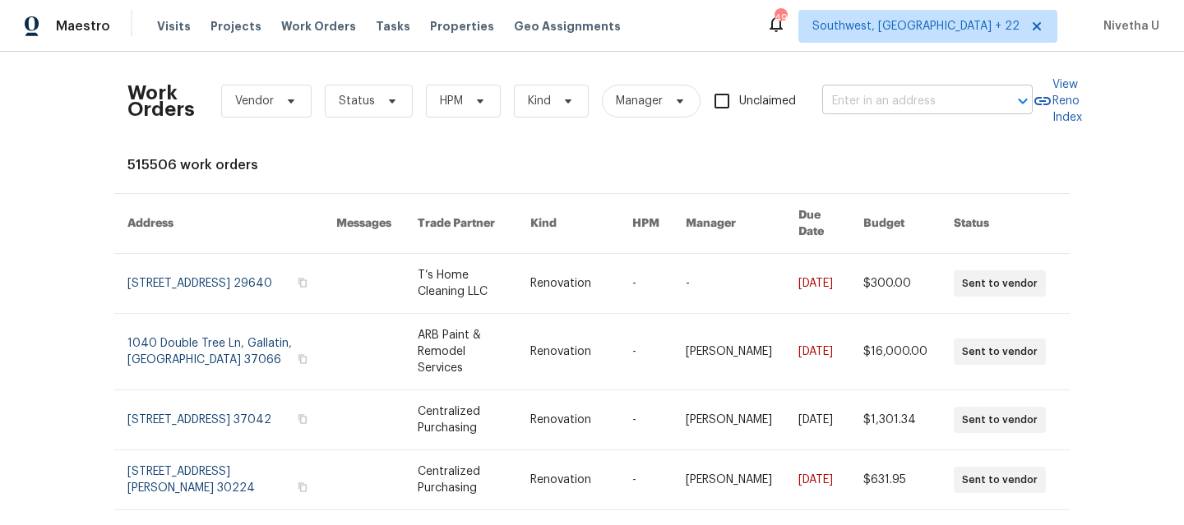
click at [904, 104] on input "text" at bounding box center [904, 101] width 164 height 25
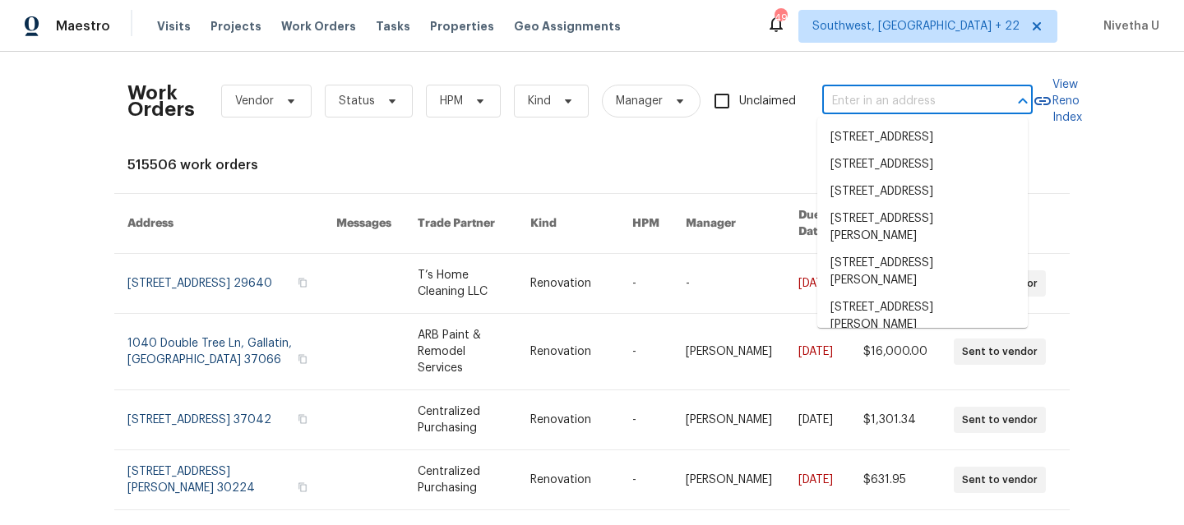
paste input "[STREET_ADDRESS][PERSON_NAME]"
type input "[STREET_ADDRESS][PERSON_NAME]"
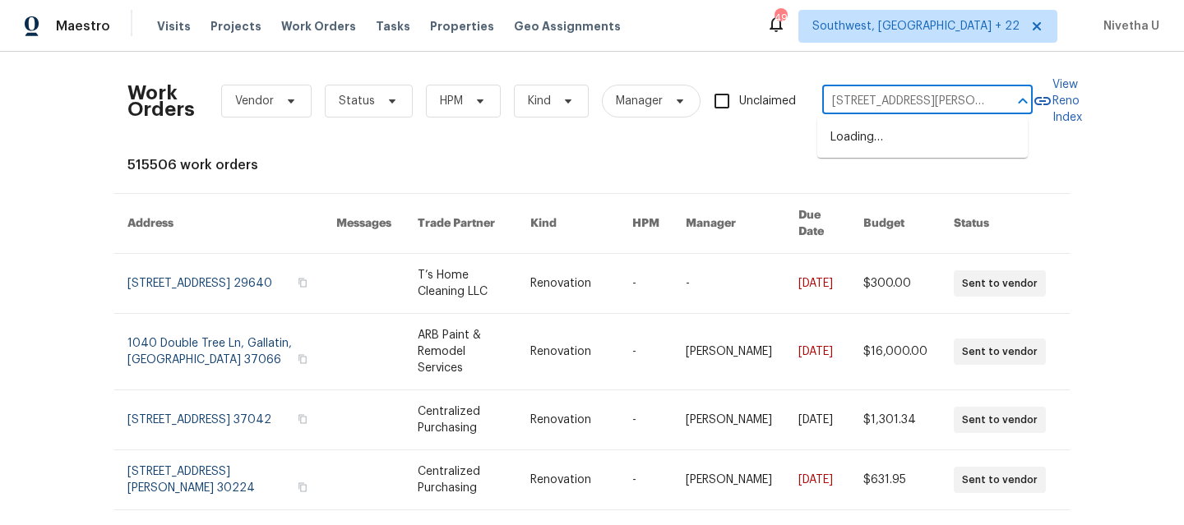
scroll to position [0, 49]
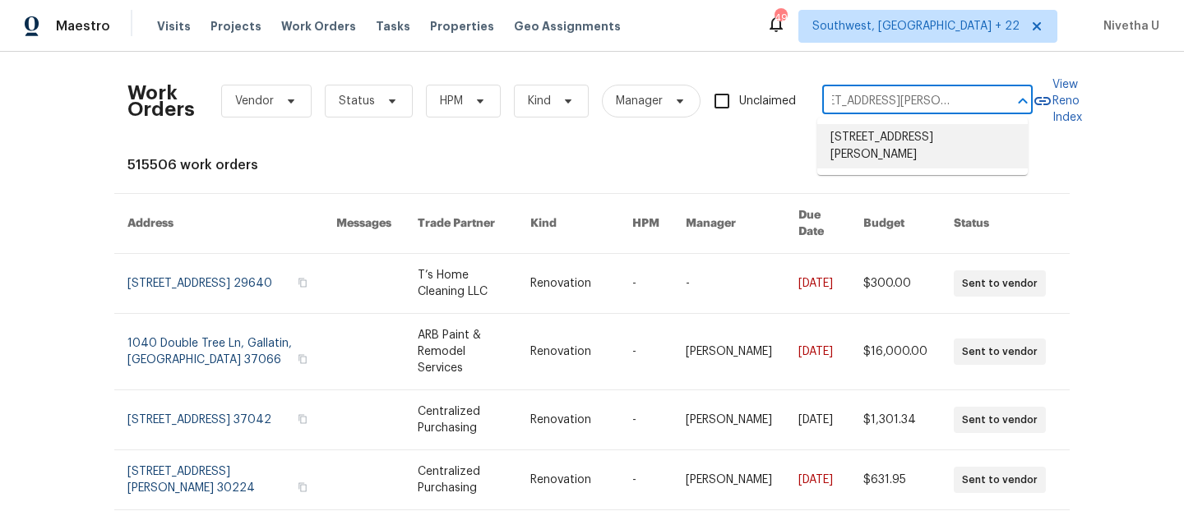
click at [913, 148] on li "[STREET_ADDRESS][PERSON_NAME]" at bounding box center [922, 146] width 210 height 44
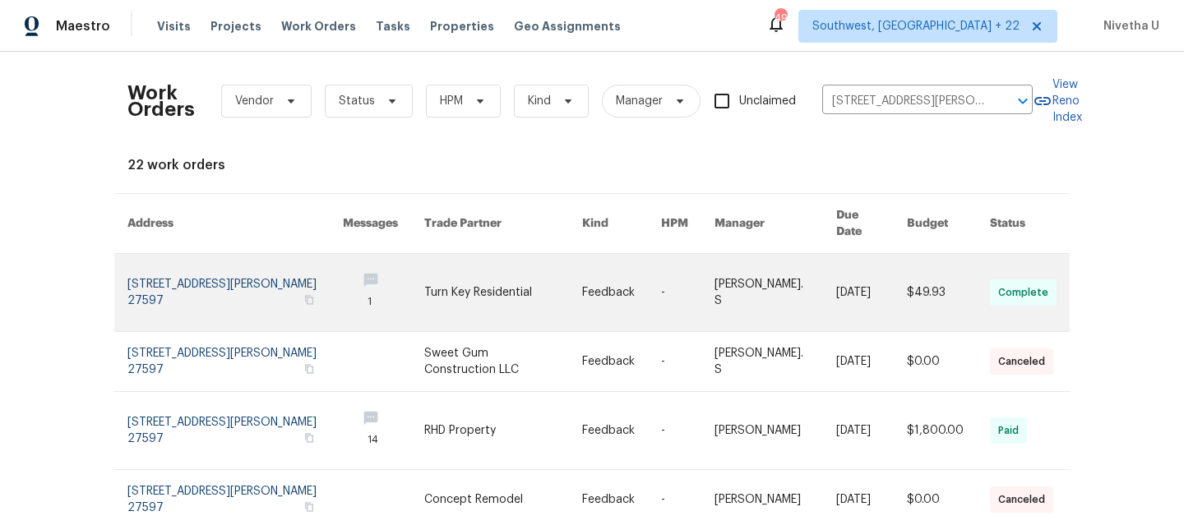
click at [178, 264] on link at bounding box center [234, 292] width 215 height 77
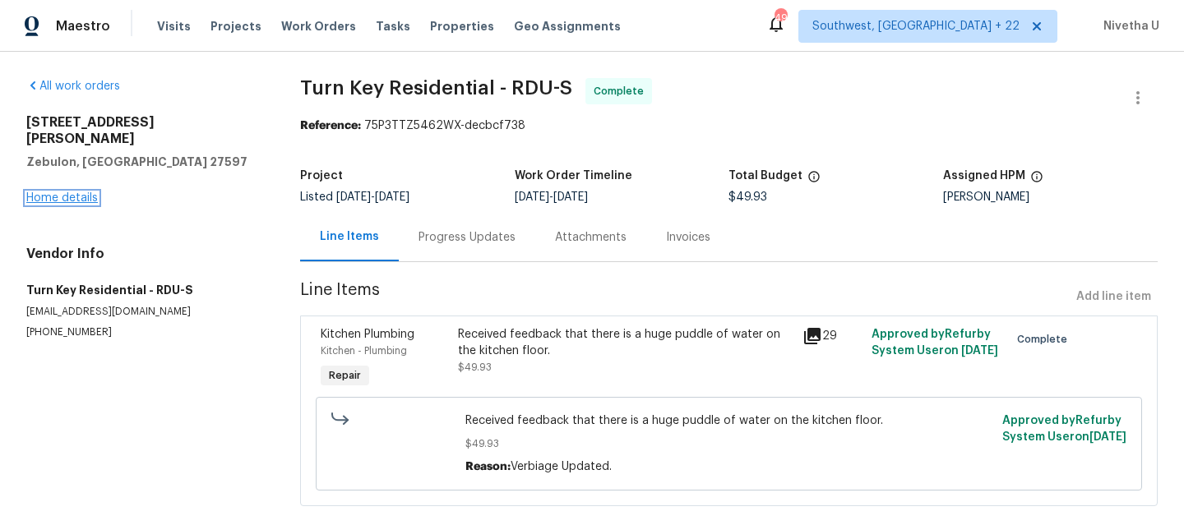
click at [53, 192] on link "Home details" at bounding box center [62, 198] width 72 height 12
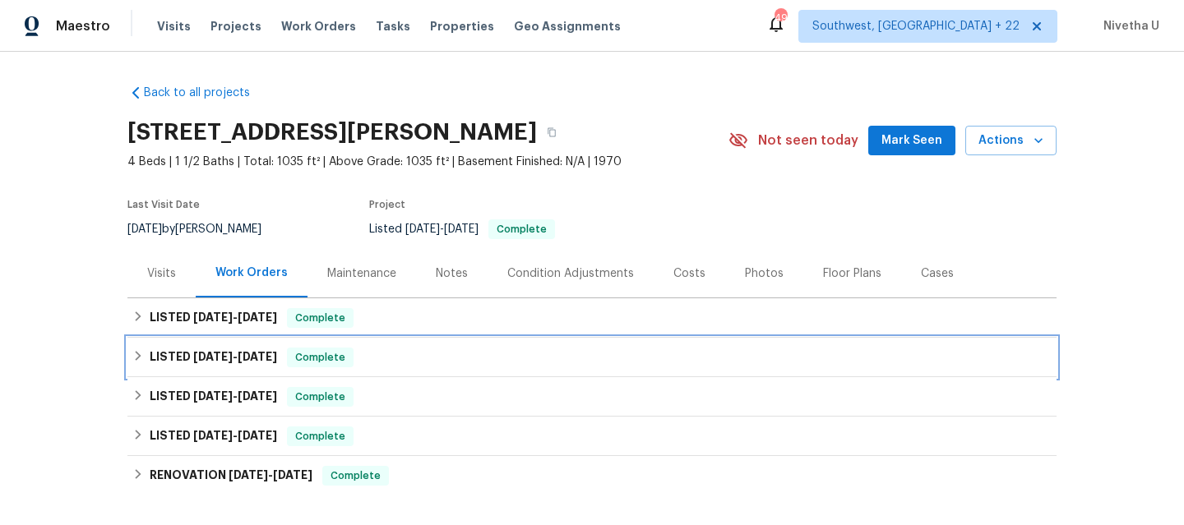
click at [359, 359] on div "LISTED [DATE] - [DATE] Complete" at bounding box center [591, 358] width 919 height 20
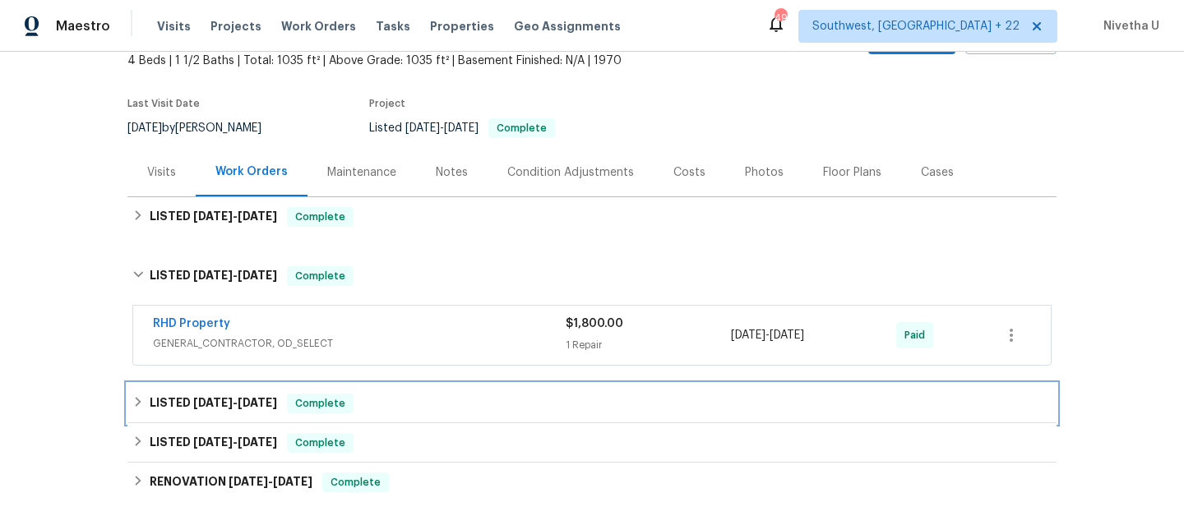
click at [361, 403] on div "LISTED [DATE] - [DATE] Complete" at bounding box center [591, 404] width 919 height 20
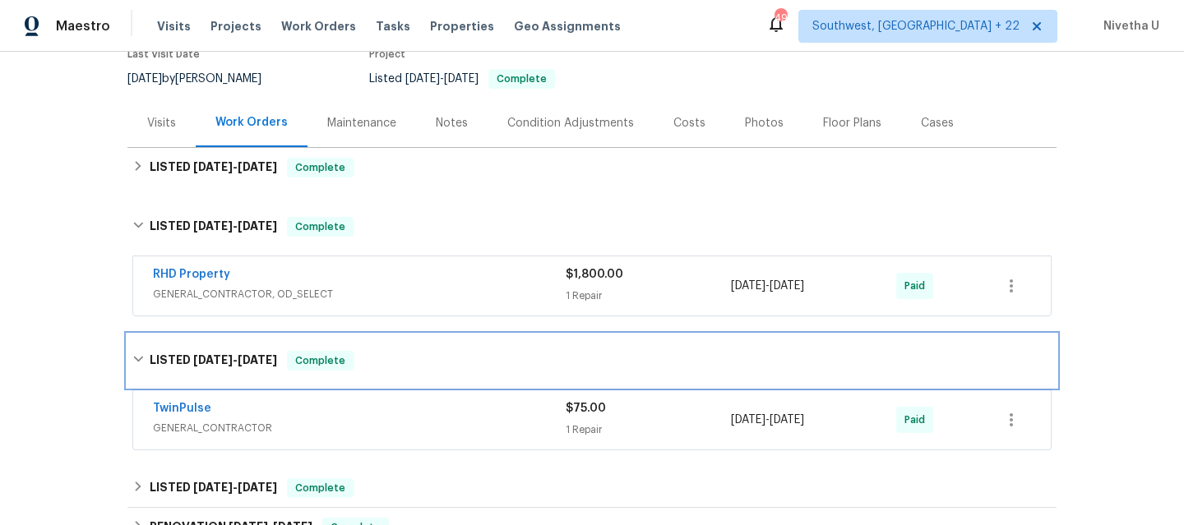
scroll to position [230, 0]
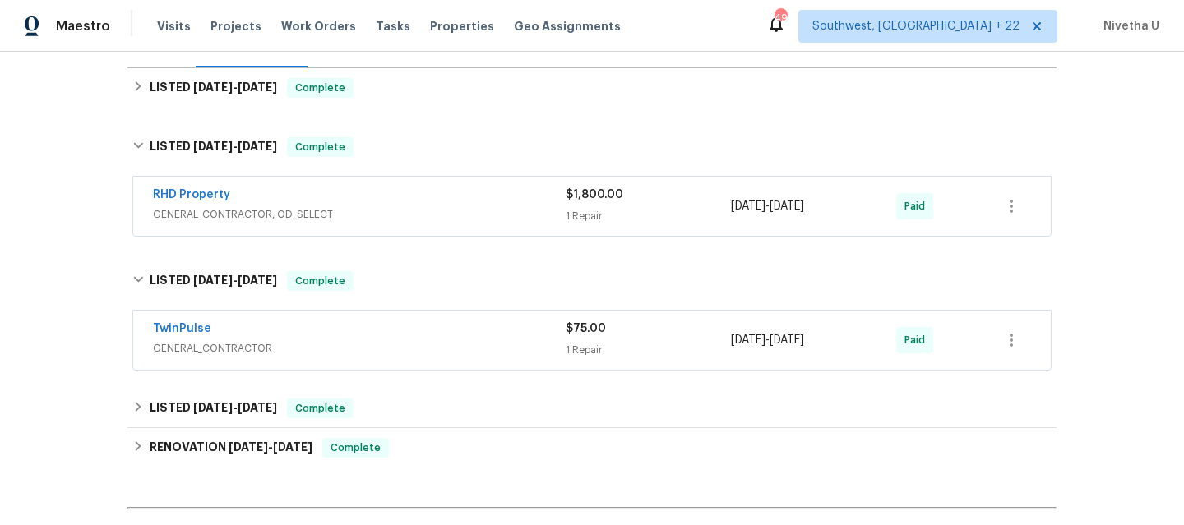
click at [350, 337] on div "TwinPulse" at bounding box center [359, 331] width 413 height 20
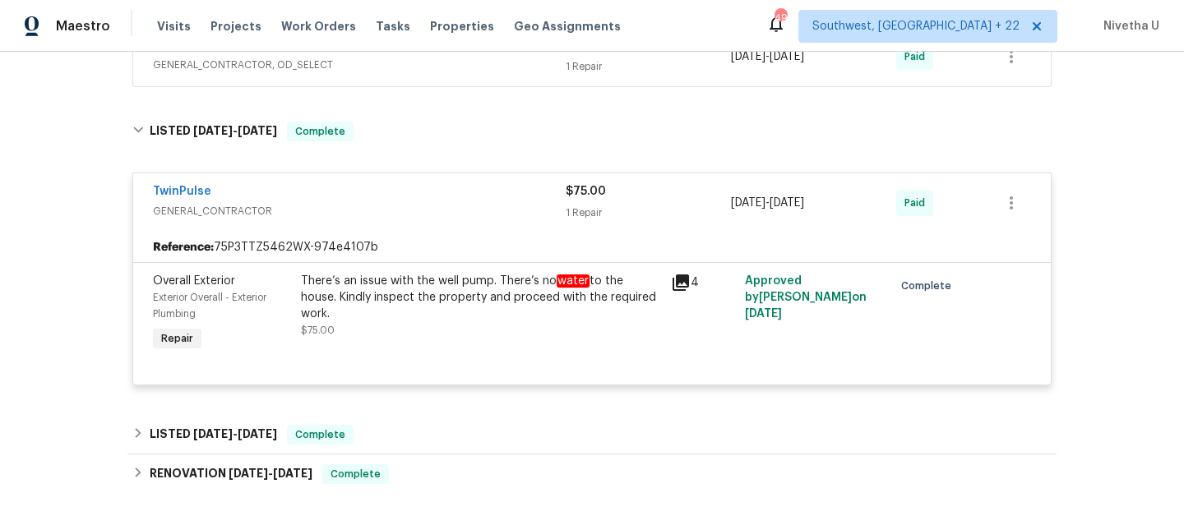
scroll to position [286, 0]
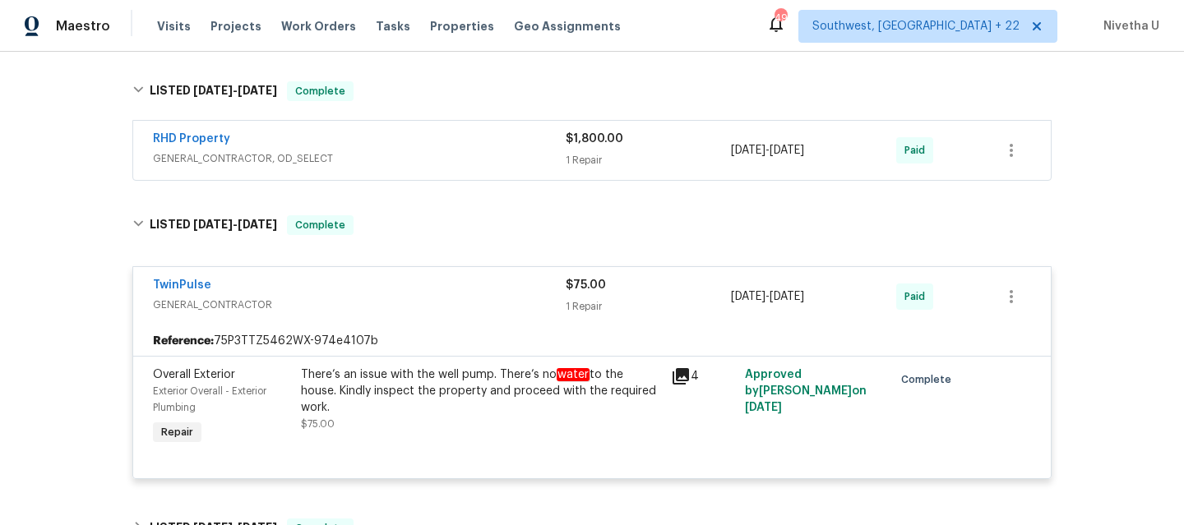
click at [353, 286] on div "TwinPulse" at bounding box center [359, 287] width 413 height 20
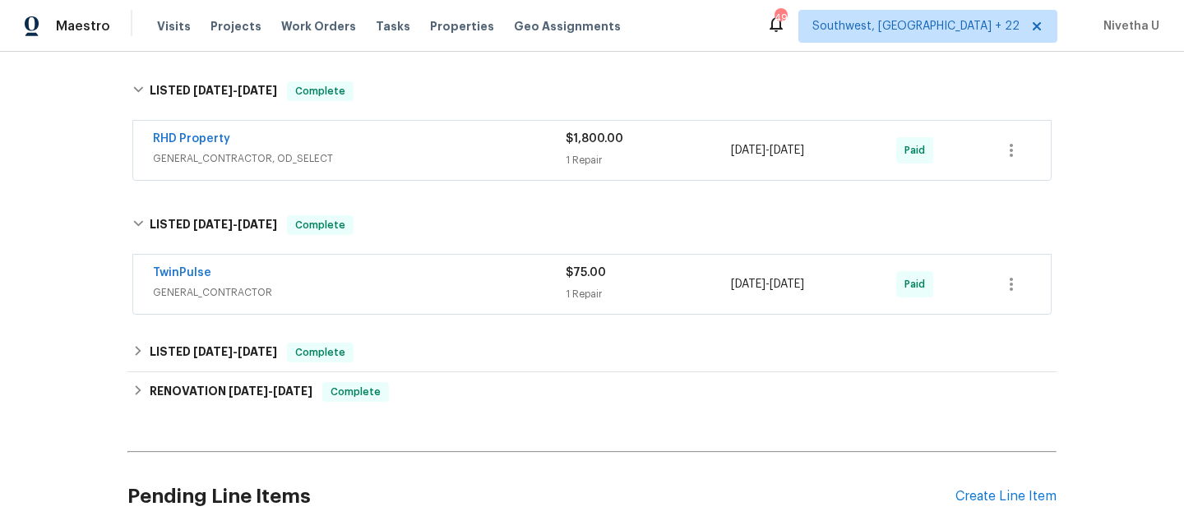
click at [297, 35] on div "Visits Projects Work Orders Tasks Properties Geo Assignments" at bounding box center [398, 26] width 483 height 33
click at [293, 21] on span "Work Orders" at bounding box center [318, 26] width 75 height 16
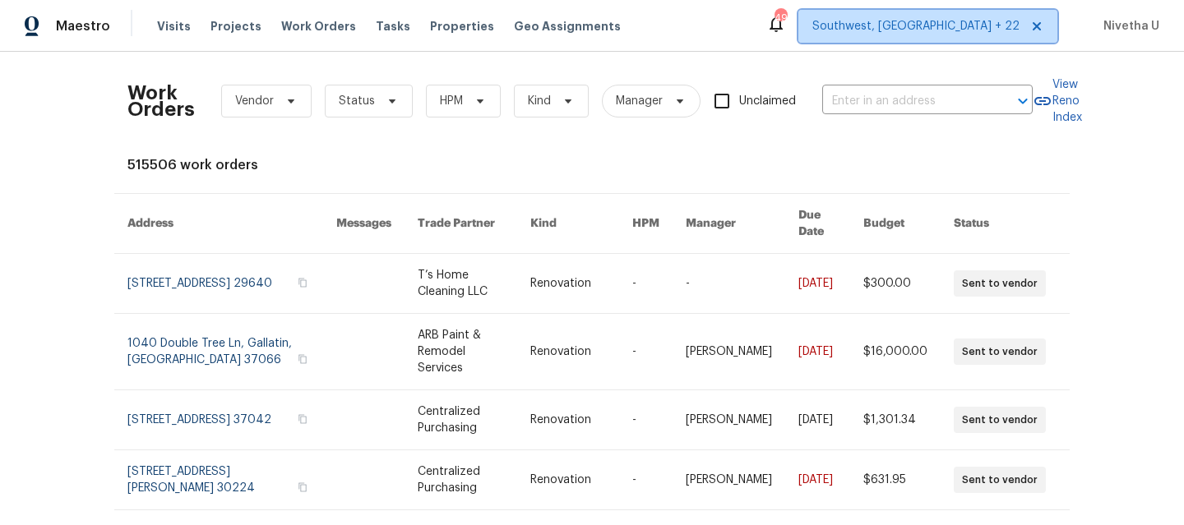
click at [950, 29] on span "Southwest, [GEOGRAPHIC_DATA] + 22" at bounding box center [915, 26] width 207 height 16
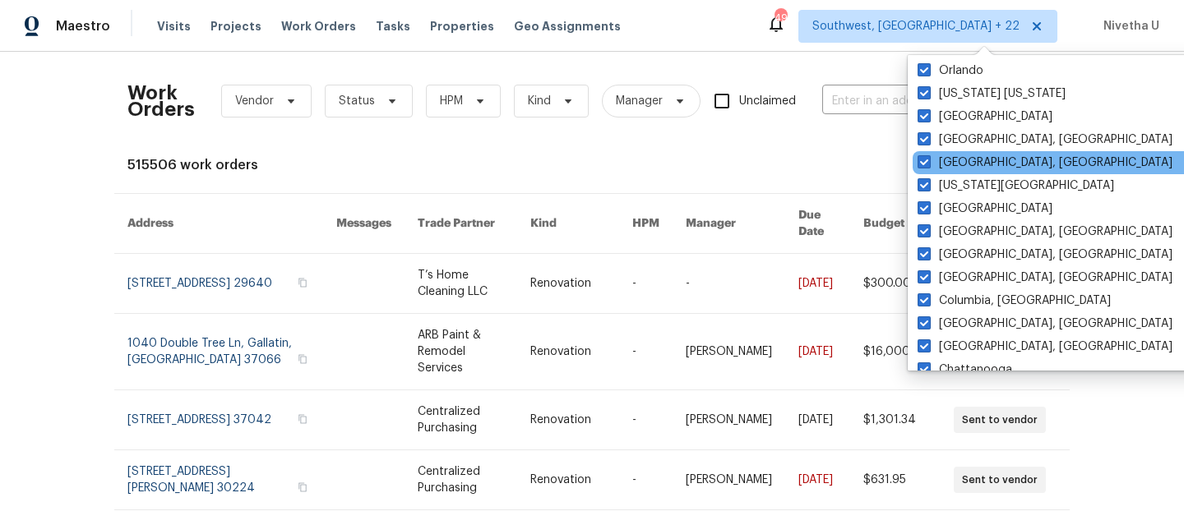
scroll to position [614, 0]
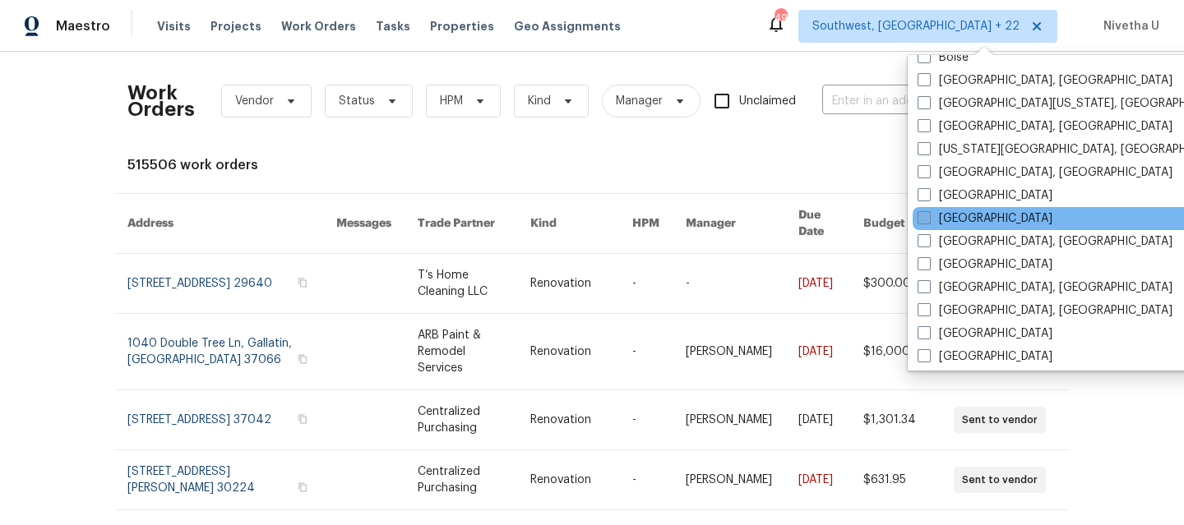
click at [929, 212] on span at bounding box center [924, 217] width 13 height 13
click at [928, 212] on input "[GEOGRAPHIC_DATA]" at bounding box center [923, 215] width 11 height 11
checkbox input "true"
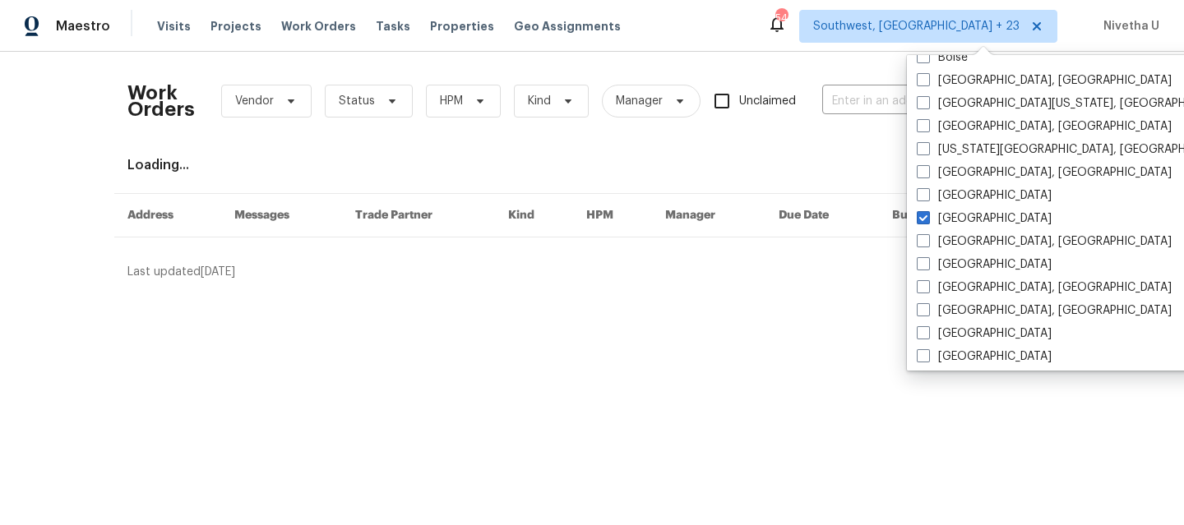
drag, startPoint x: 854, startPoint y: 130, endPoint x: 854, endPoint y: 119, distance: 10.7
click at [854, 130] on div "Work Orders Vendor Status HPM Kind Manager Unclaimed ​" at bounding box center [579, 101] width 905 height 72
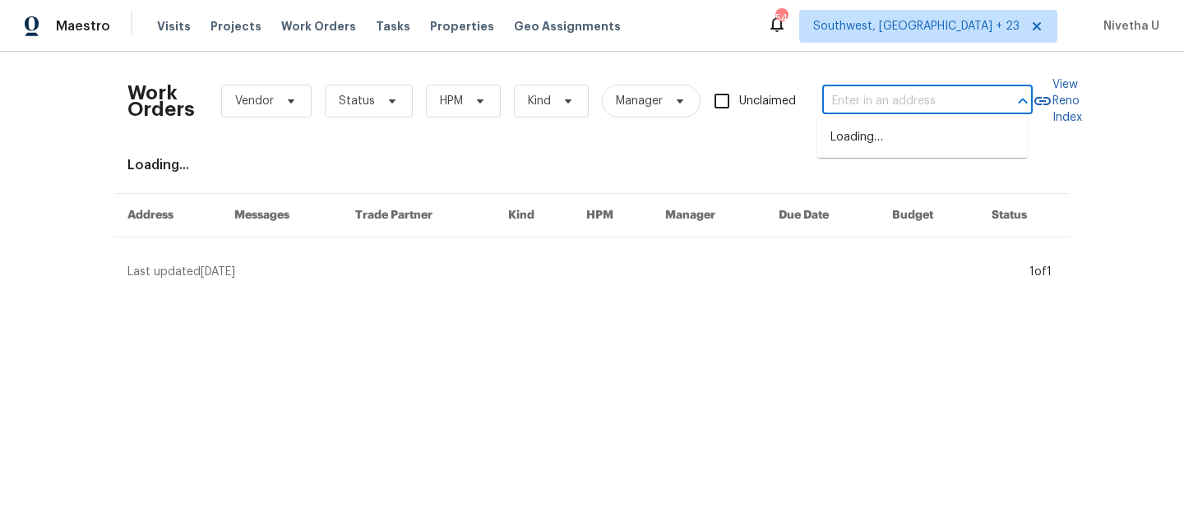
click at [854, 105] on input "text" at bounding box center [904, 101] width 164 height 25
paste input "[STREET_ADDRESS]"
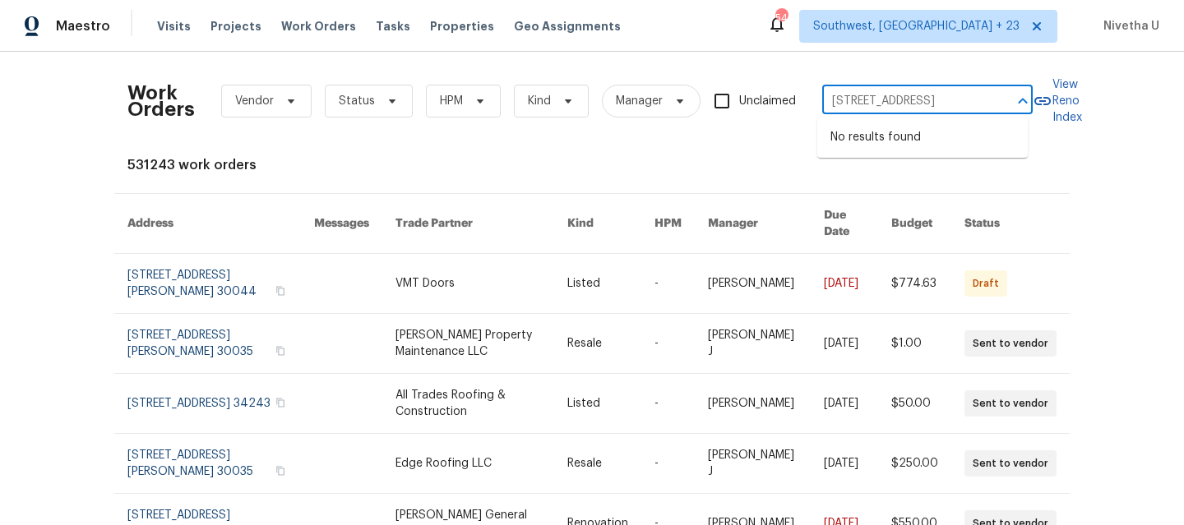
drag, startPoint x: 876, startPoint y: 101, endPoint x: 1014, endPoint y: 101, distance: 137.3
click at [1014, 101] on div "[STREET_ADDRESS] ​" at bounding box center [927, 101] width 210 height 25
drag, startPoint x: 875, startPoint y: 106, endPoint x: 988, endPoint y: 106, distance: 113.5
click at [988, 106] on div "[STREET_ADDRESS] ​" at bounding box center [927, 101] width 210 height 25
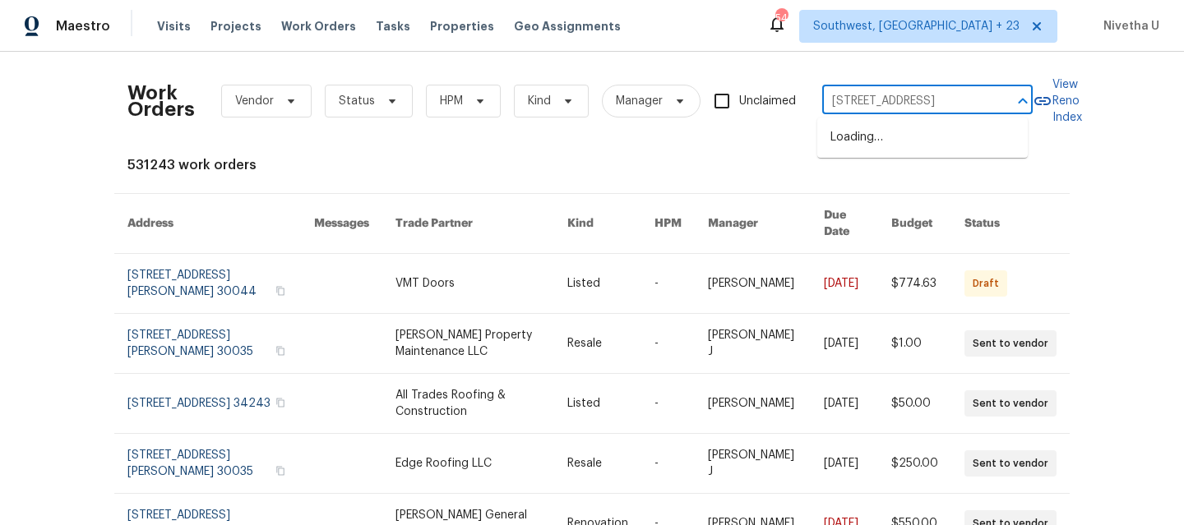
type input "[STREET_ADDRESS]"
click at [913, 151] on li "[STREET_ADDRESS]" at bounding box center [922, 137] width 210 height 27
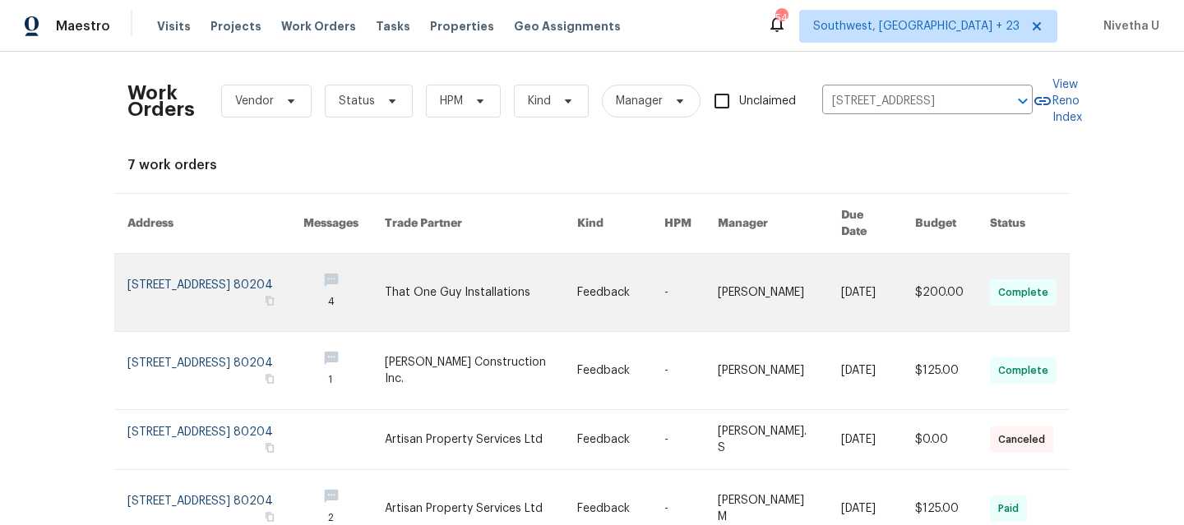
click at [170, 261] on link at bounding box center [215, 292] width 176 height 77
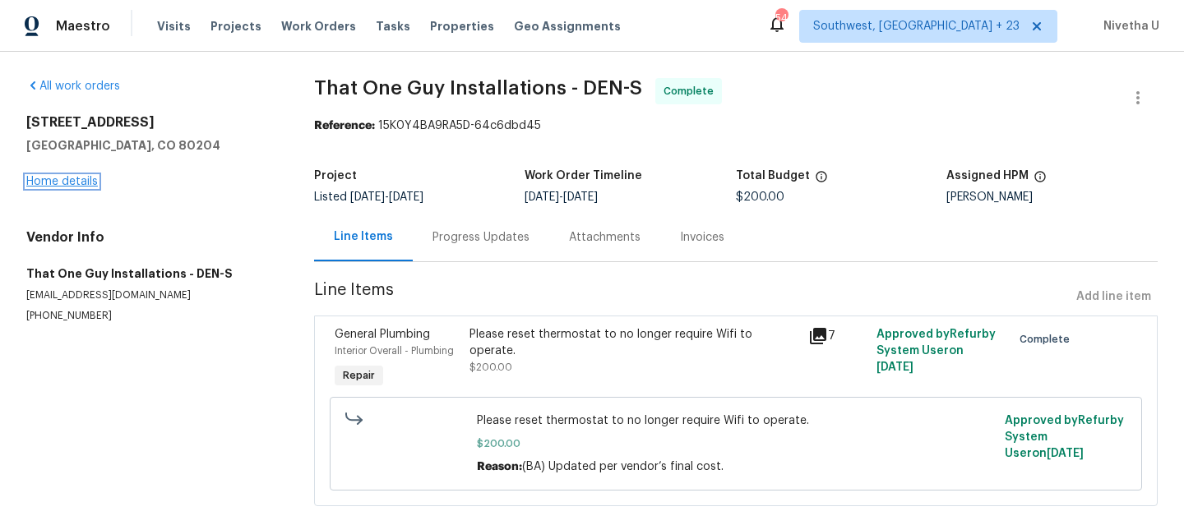
click at [50, 185] on link "Home details" at bounding box center [62, 182] width 72 height 12
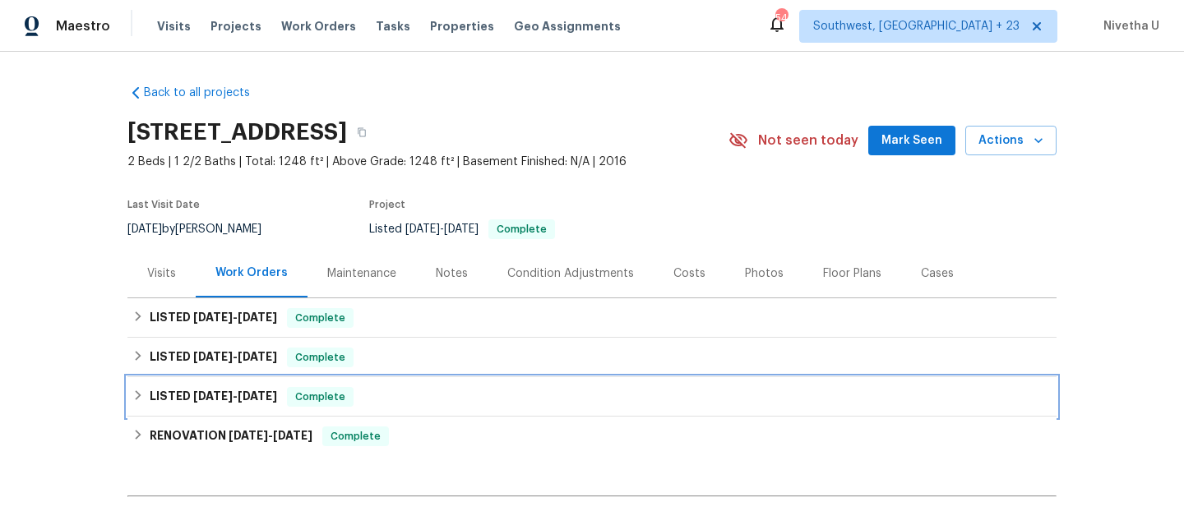
click at [405, 390] on div "LISTED [DATE] - [DATE] Complete" at bounding box center [591, 397] width 919 height 20
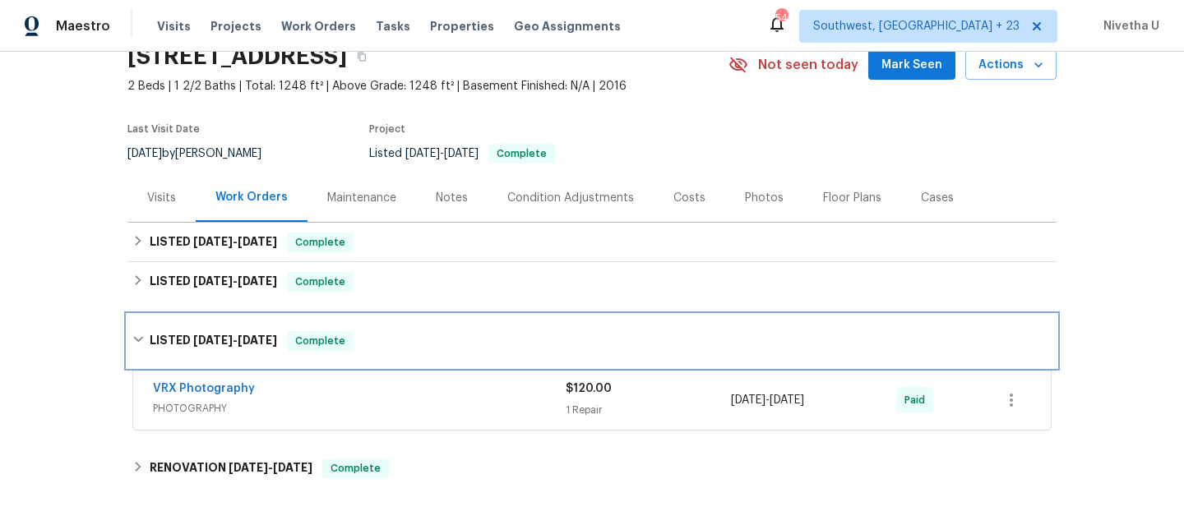
scroll to position [72, 0]
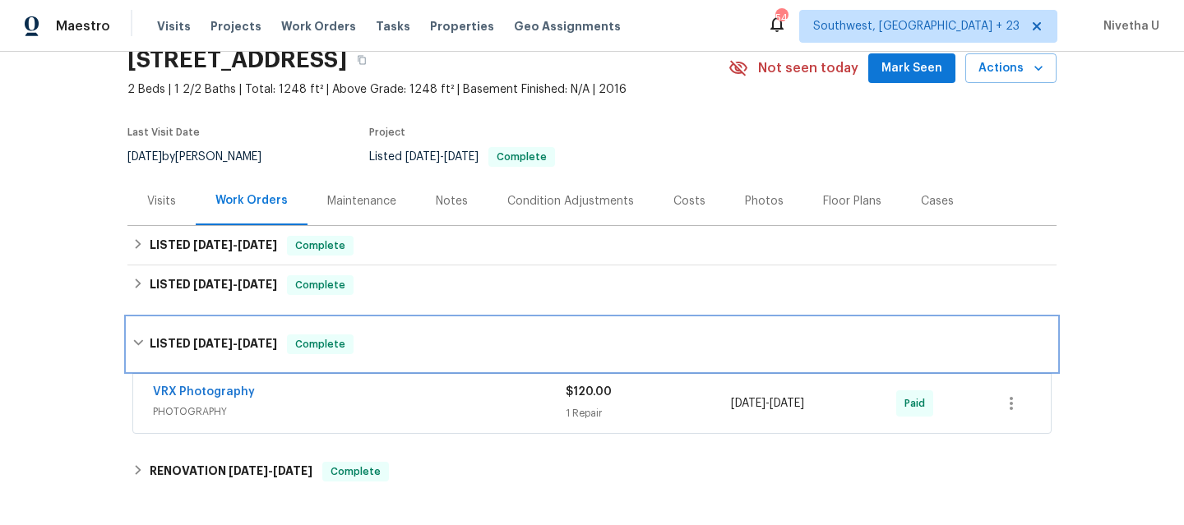
click at [378, 350] on div "LISTED [DATE] - [DATE] Complete" at bounding box center [591, 345] width 919 height 20
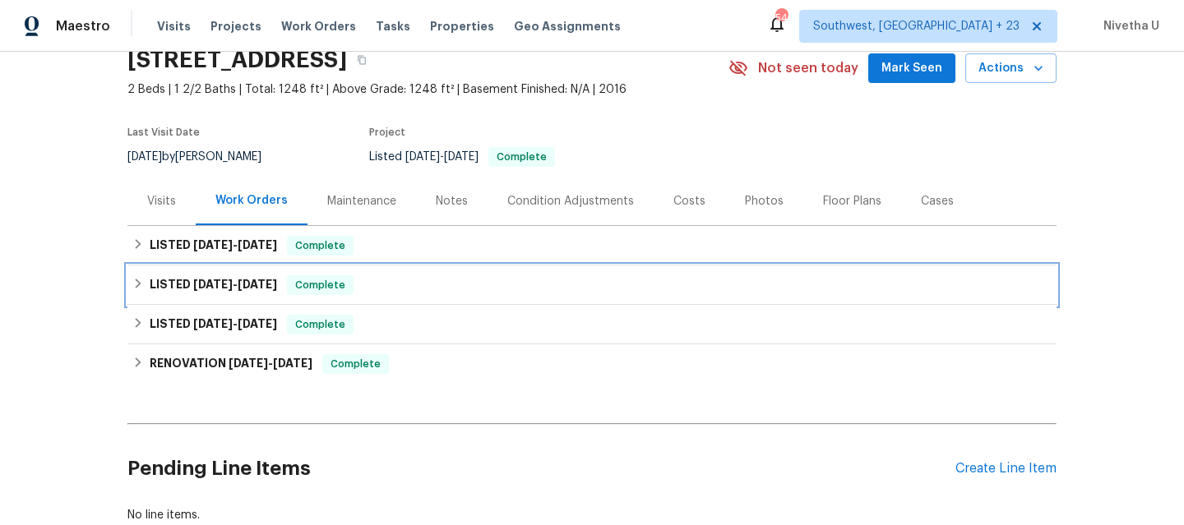
click at [370, 285] on div "LISTED [DATE] - [DATE] Complete" at bounding box center [591, 285] width 919 height 20
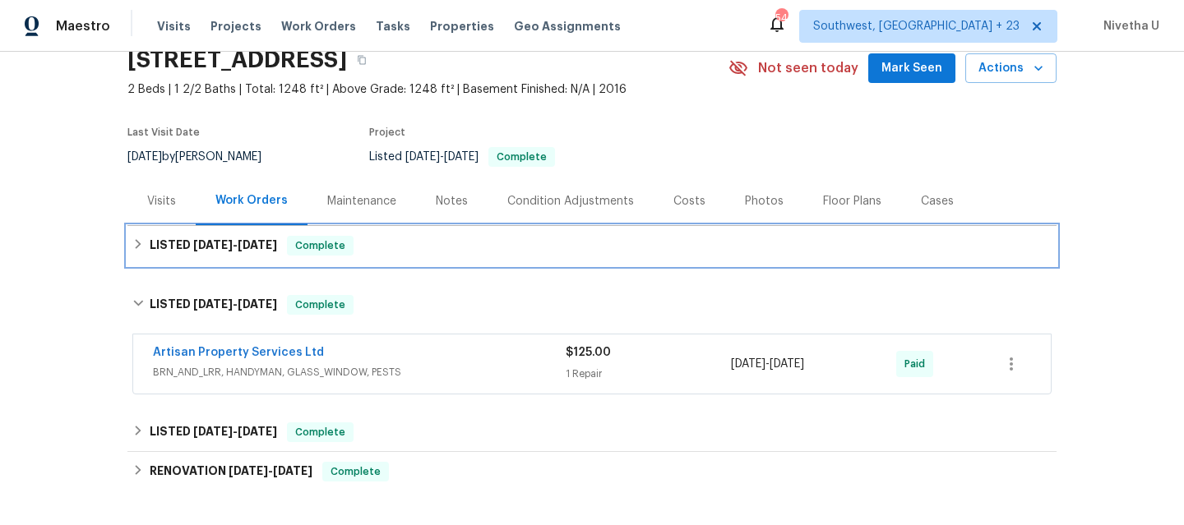
click at [370, 259] on div "LISTED [DATE] - [DATE] Complete" at bounding box center [591, 245] width 929 height 39
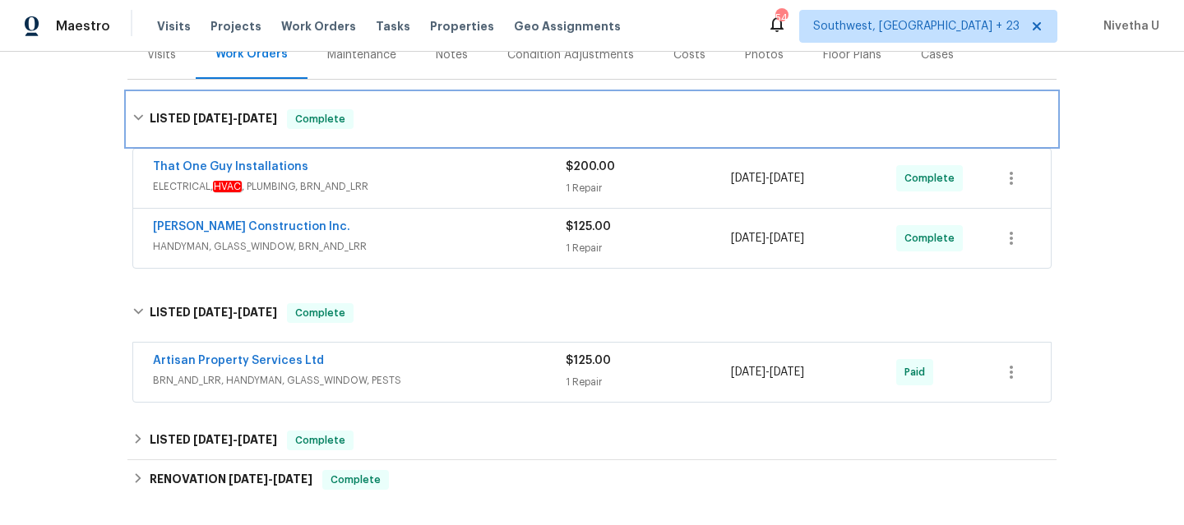
scroll to position [272, 0]
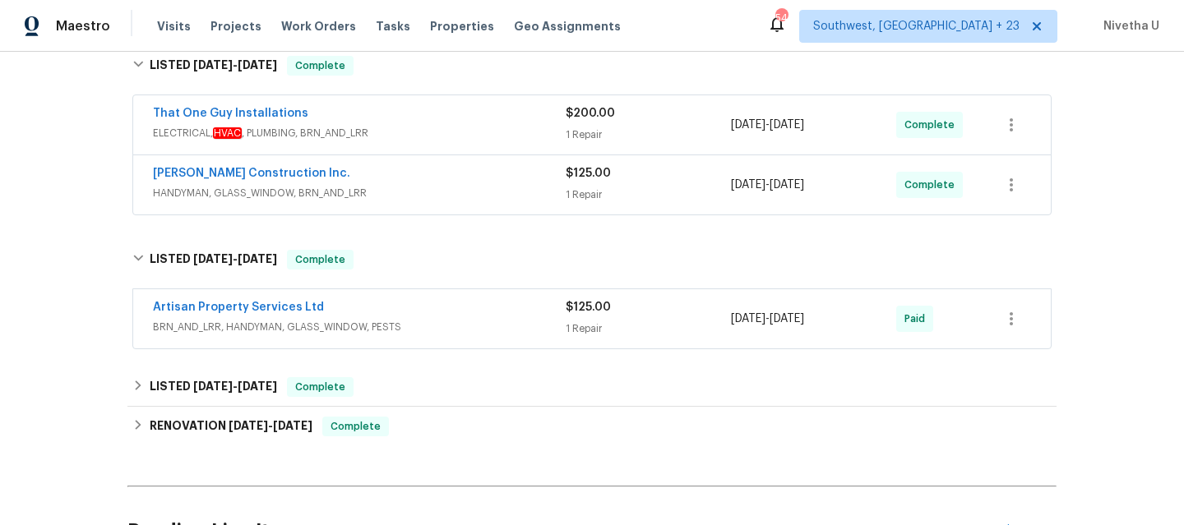
click at [404, 314] on div "Artisan Property Services Ltd" at bounding box center [359, 309] width 413 height 20
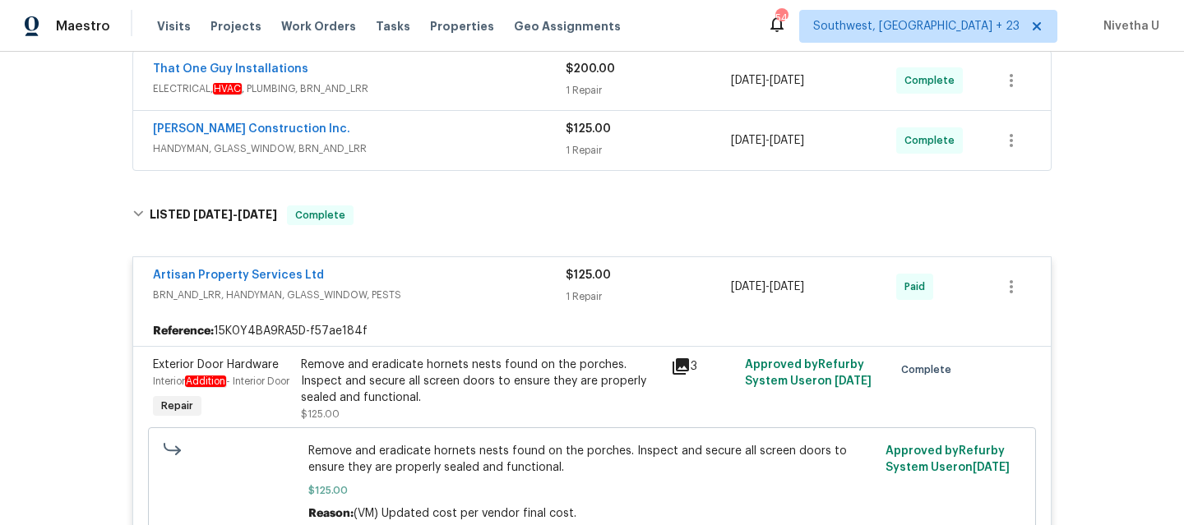
scroll to position [298, 0]
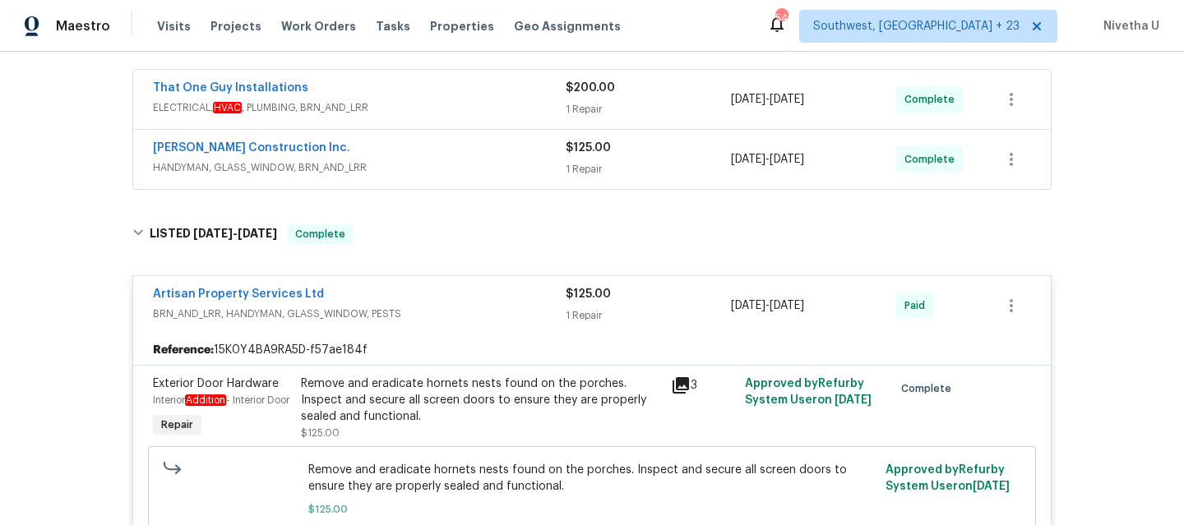
click at [395, 173] on span "HANDYMAN, GLASS_WINDOW, BRN_AND_LRR" at bounding box center [359, 167] width 413 height 16
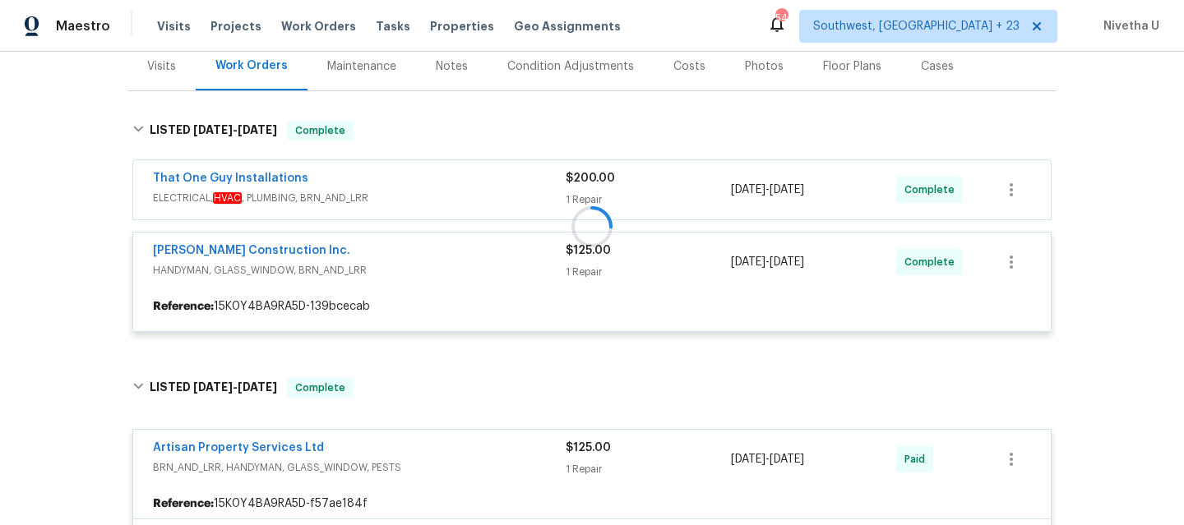
scroll to position [192, 0]
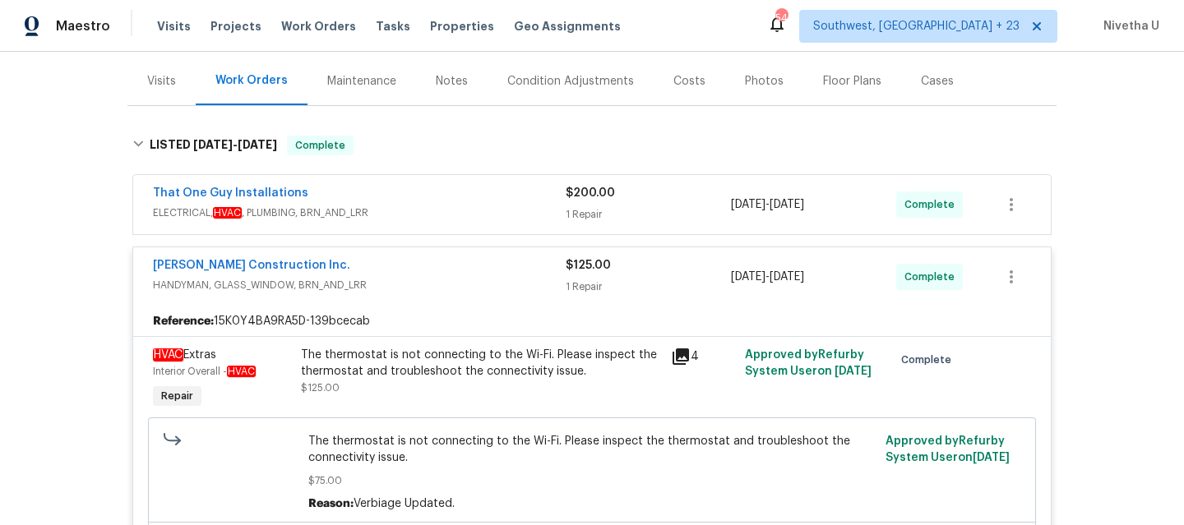
click at [380, 216] on span "ELECTRICAL, HVAC , PLUMBING, BRN_AND_LRR" at bounding box center [359, 213] width 413 height 16
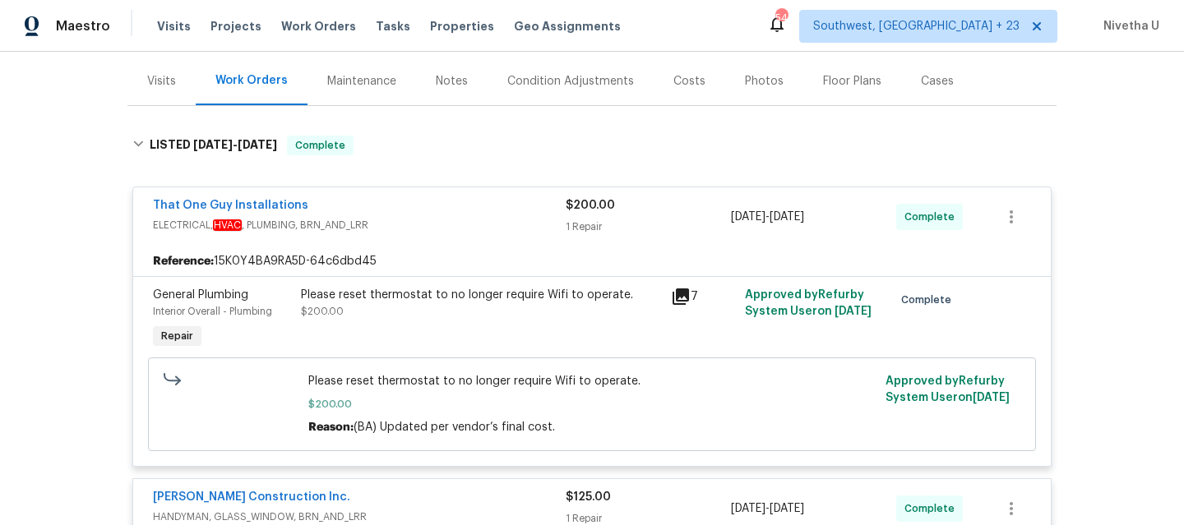
click at [463, 217] on span "ELECTRICAL, HVAC , PLUMBING, BRN_AND_LRR" at bounding box center [359, 225] width 413 height 16
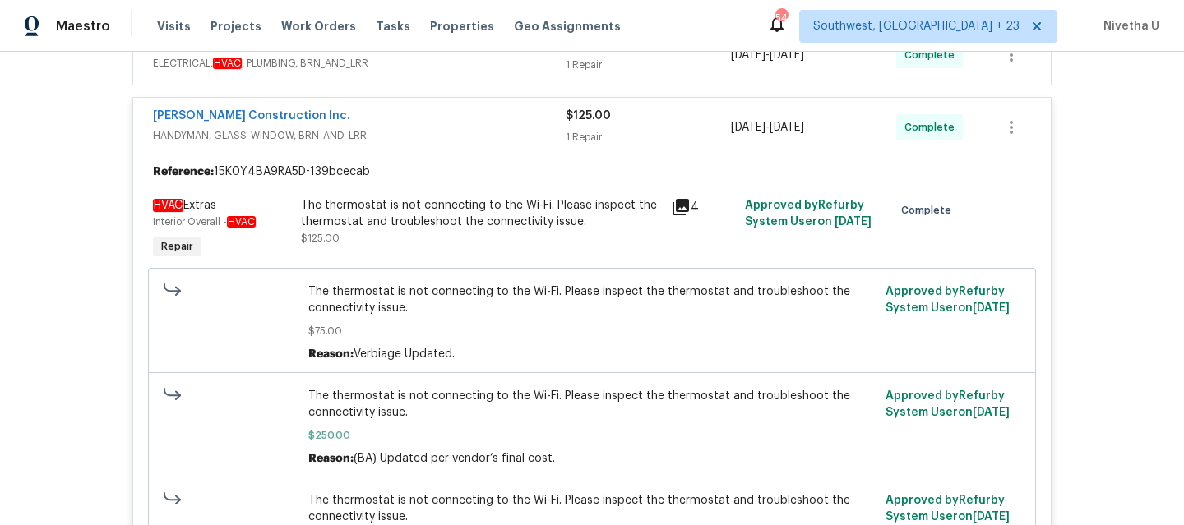
scroll to position [348, 0]
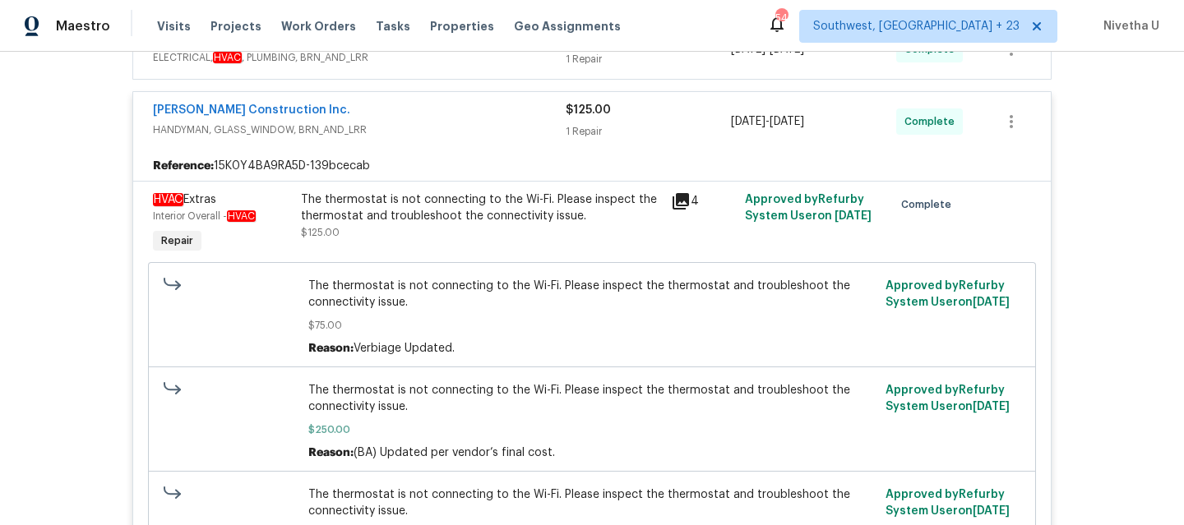
click at [444, 123] on span "HANDYMAN, GLASS_WINDOW, BRN_AND_LRR" at bounding box center [359, 130] width 413 height 16
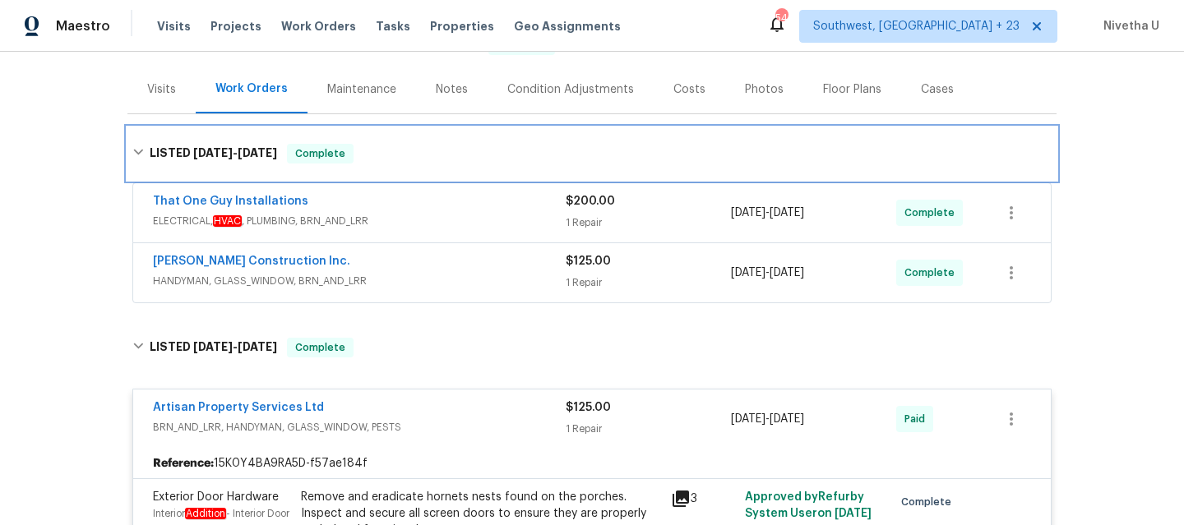
click at [420, 148] on div "LISTED [DATE] - [DATE] Complete" at bounding box center [591, 154] width 919 height 20
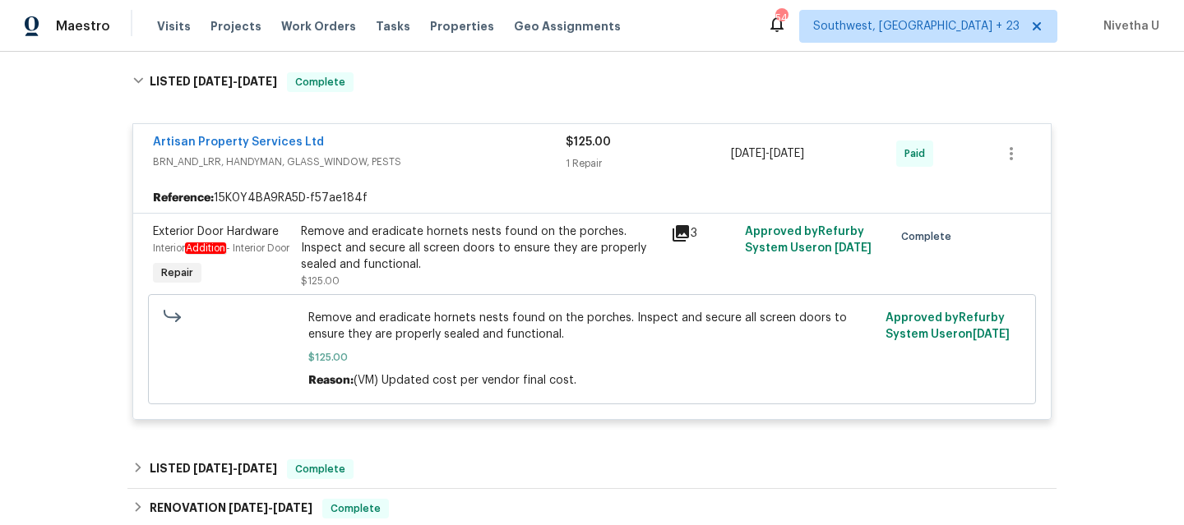
scroll to position [243, 0]
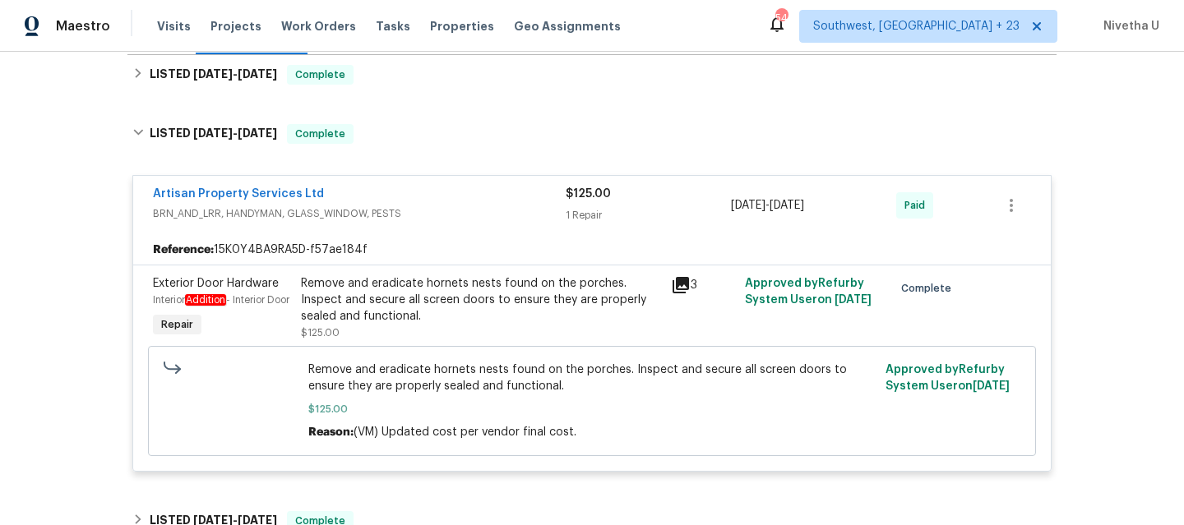
click at [418, 297] on div "Remove and eradicate hornets nests found on the porches. Inspect and secure all…" at bounding box center [481, 299] width 360 height 49
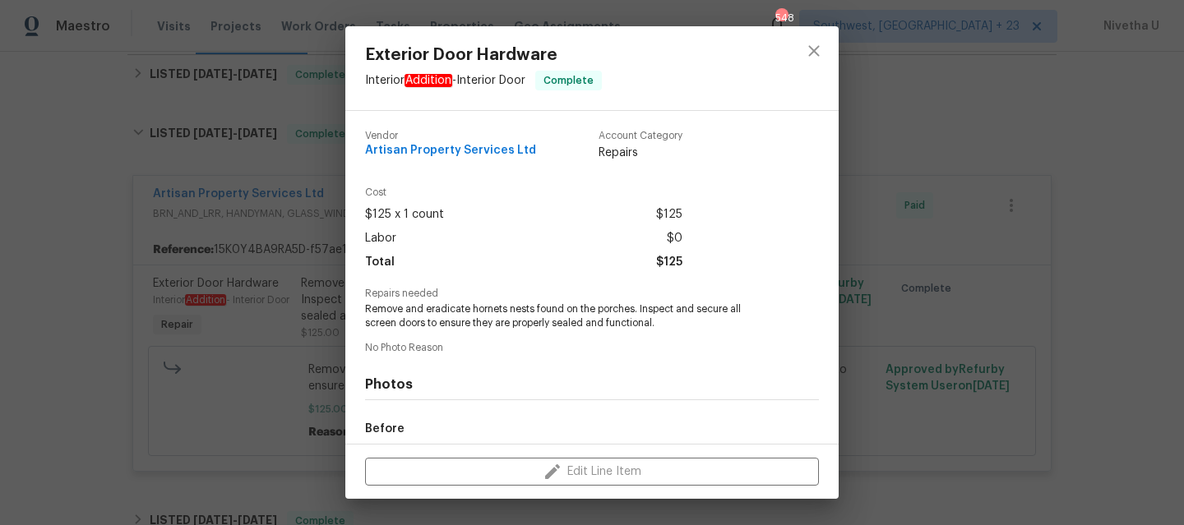
scroll to position [190, 0]
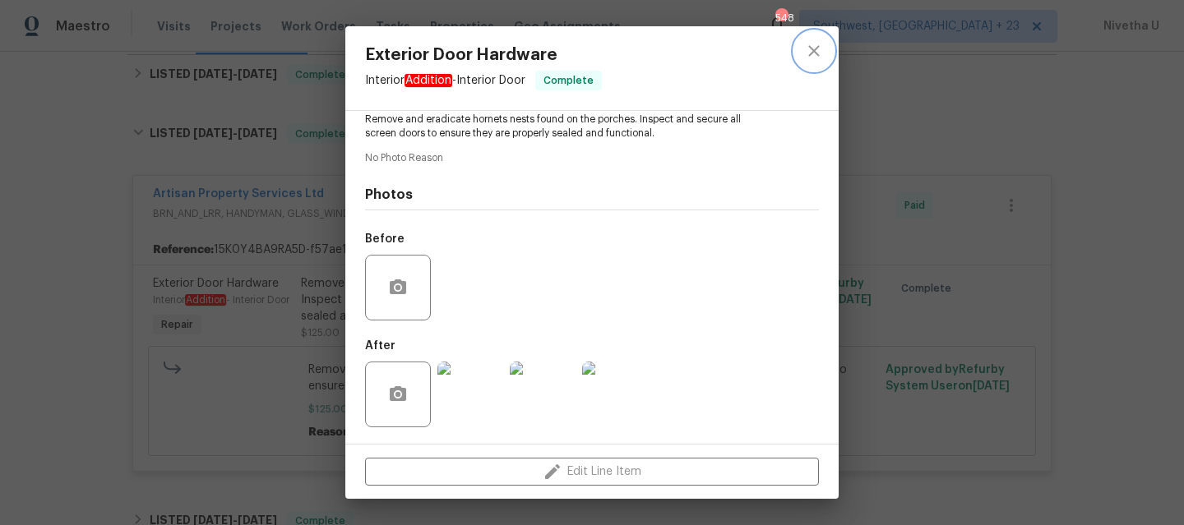
click at [804, 63] on button "close" at bounding box center [813, 50] width 39 height 39
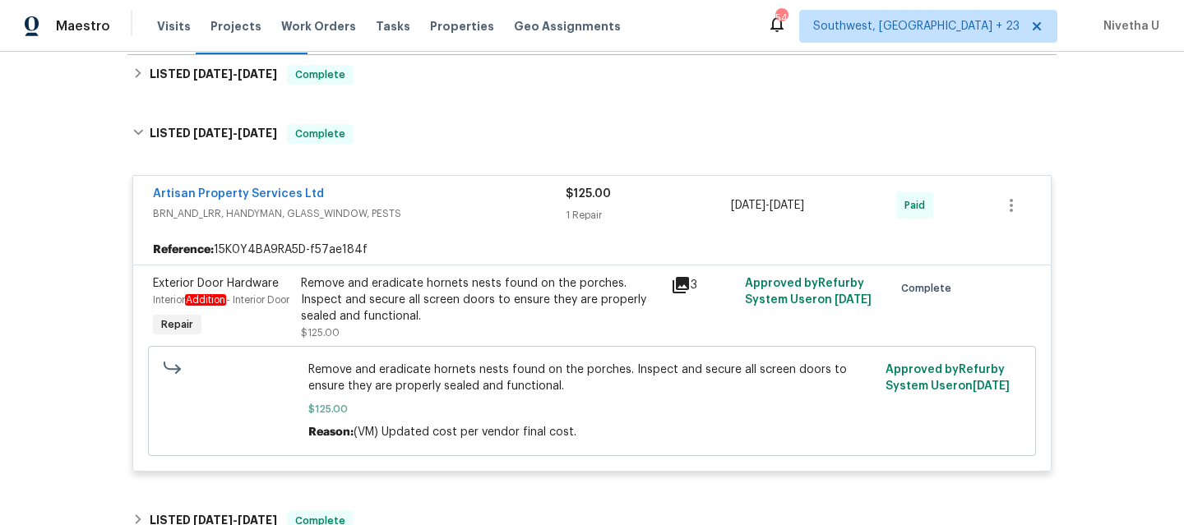
click at [454, 204] on div "Artisan Property Services Ltd" at bounding box center [359, 196] width 413 height 20
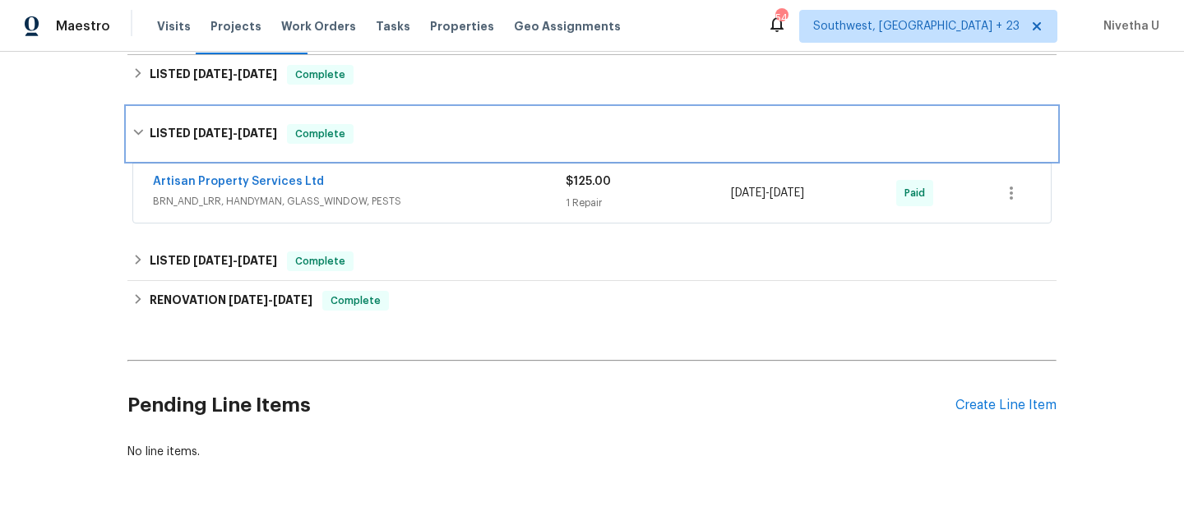
click at [436, 145] on div "LISTED [DATE] - [DATE] Complete" at bounding box center [591, 134] width 929 height 53
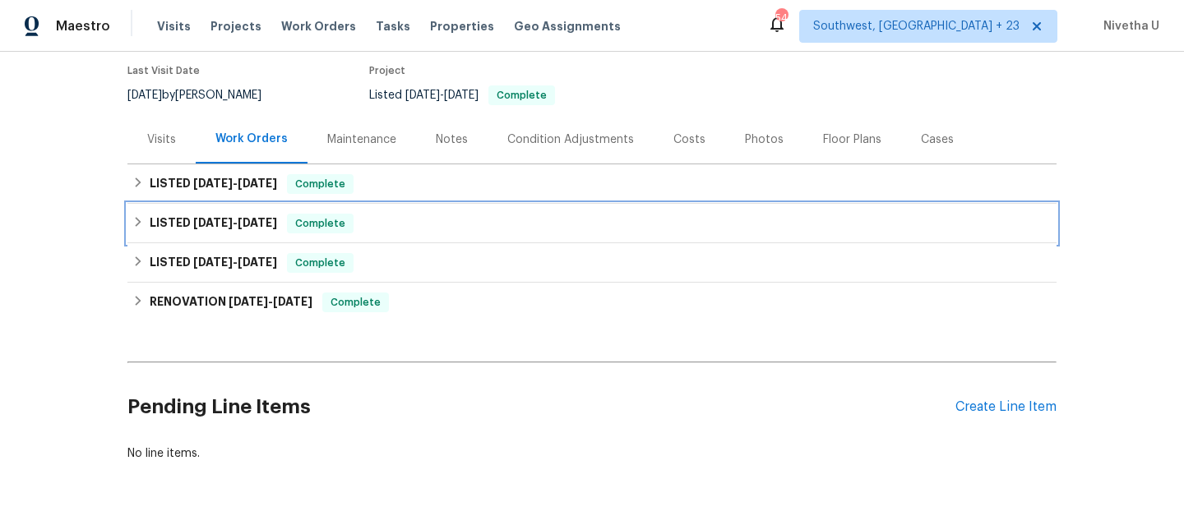
scroll to position [67, 0]
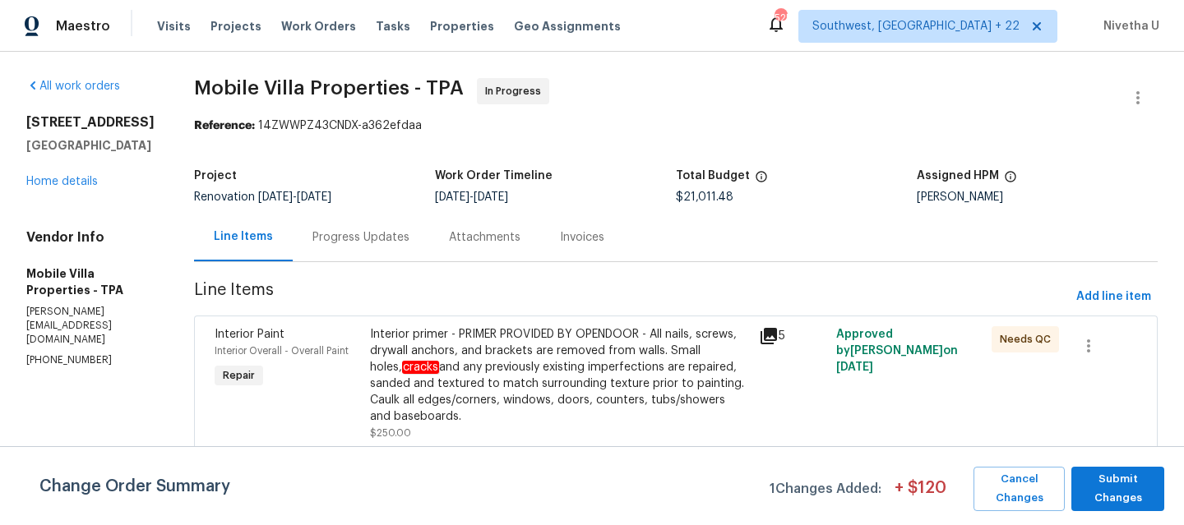
click at [299, 252] on div "Progress Updates" at bounding box center [361, 237] width 136 height 49
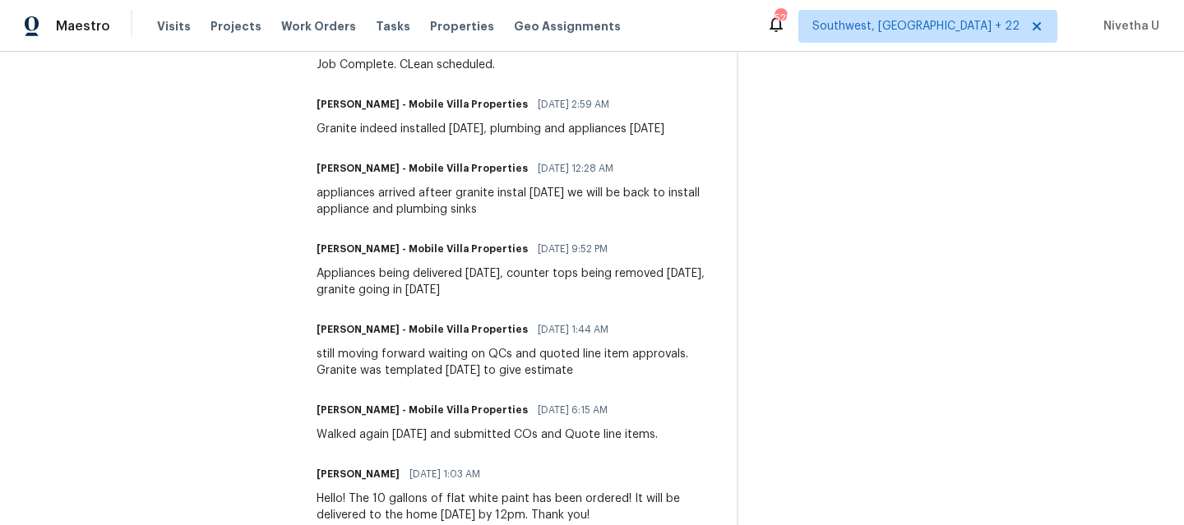
scroll to position [995, 0]
